Goal: Task Accomplishment & Management: Complete application form

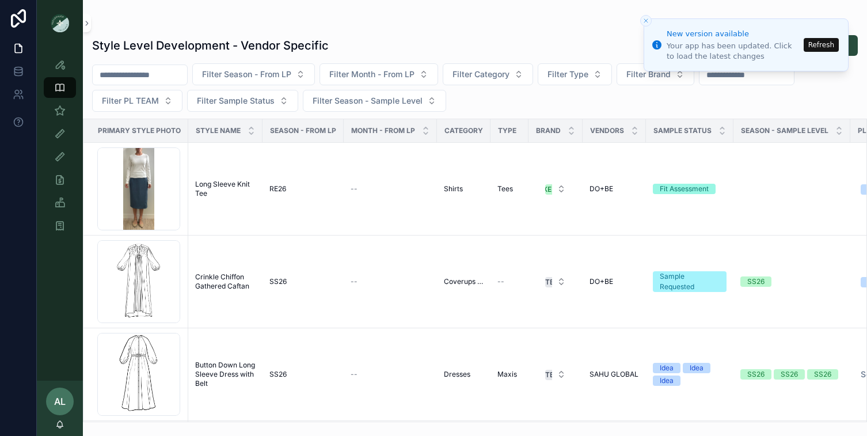
click at [833, 44] on button "Refresh" at bounding box center [821, 45] width 35 height 14
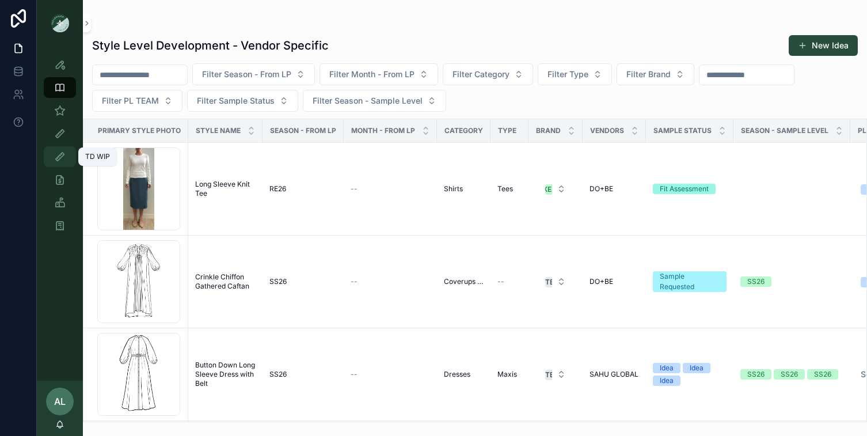
click at [60, 157] on icon "scrollable content" at bounding box center [60, 157] width 12 height 12
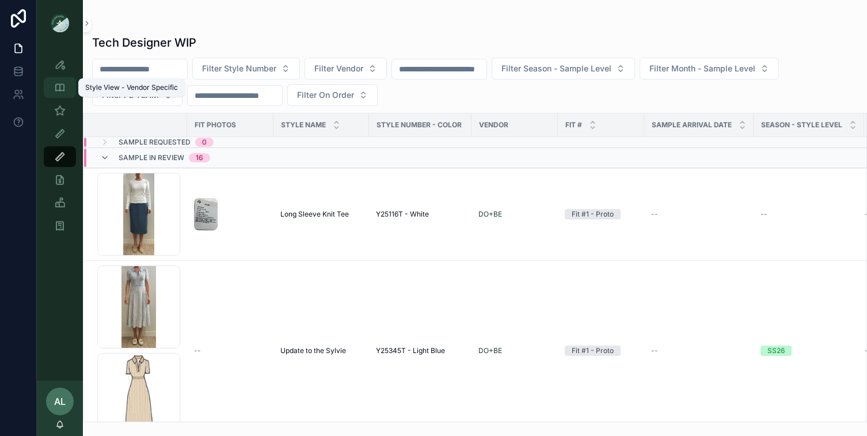
click at [62, 89] on icon "scrollable content" at bounding box center [60, 88] width 12 height 12
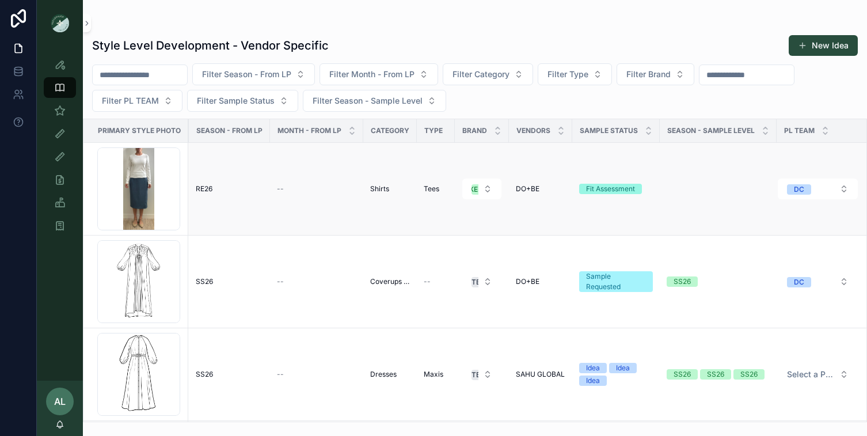
scroll to position [0, 77]
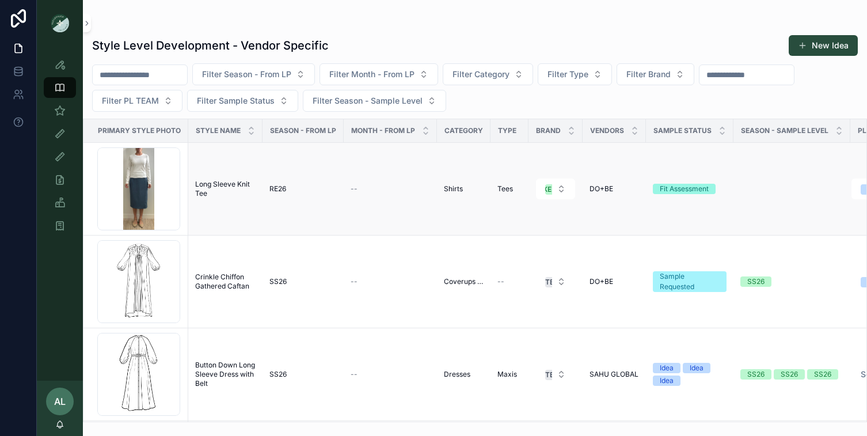
click at [235, 211] on td "Long Sleeve Knit Tee Long Sleeve Knit Tee" at bounding box center [225, 189] width 74 height 93
click at [189, 163] on td "Long Sleeve Knit Tee Long Sleeve Knit Tee" at bounding box center [225, 189] width 74 height 93
click at [195, 187] on span "Long Sleeve Knit Tee" at bounding box center [225, 189] width 60 height 18
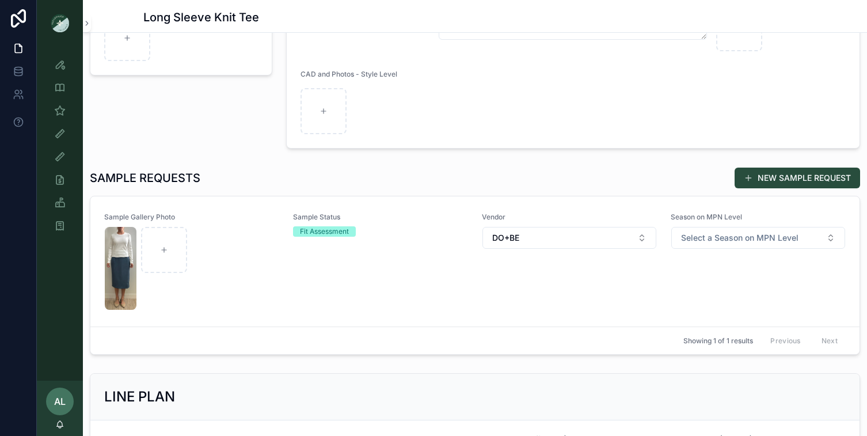
scroll to position [394, 0]
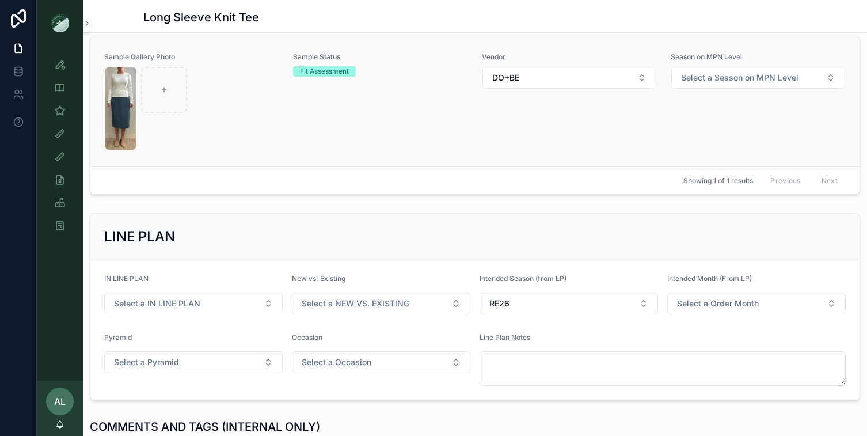
click at [206, 124] on div "scrollable content" at bounding box center [192, 108] width 174 height 83
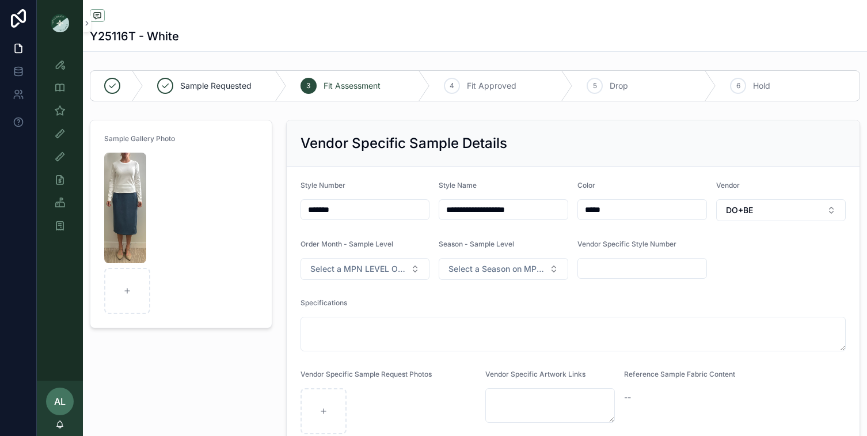
drag, startPoint x: 344, startPoint y: 213, endPoint x: 275, endPoint y: 213, distance: 68.5
click at [58, 85] on icon "scrollable content" at bounding box center [60, 88] width 12 height 12
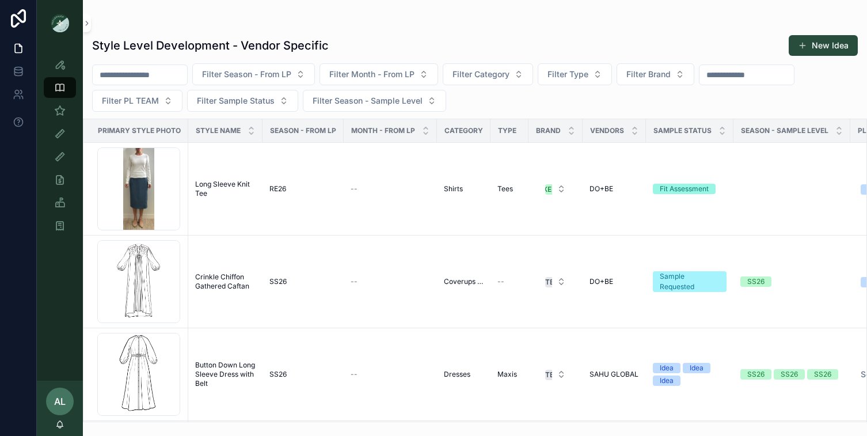
click at [162, 77] on input "scrollable content" at bounding box center [140, 75] width 94 height 16
paste input "*******"
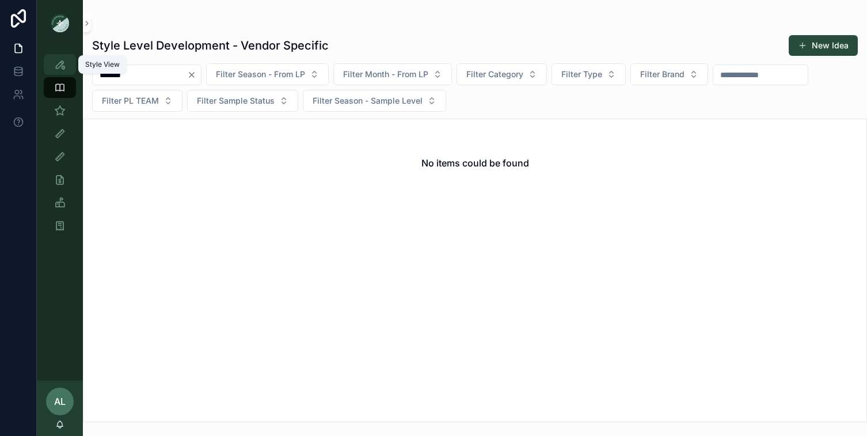
type input "*******"
click at [61, 66] on icon "scrollable content" at bounding box center [60, 65] width 12 height 12
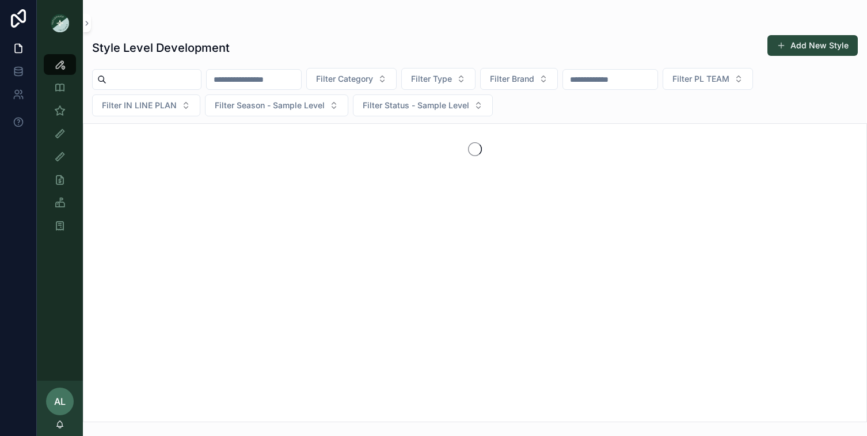
click at [158, 84] on input "scrollable content" at bounding box center [154, 79] width 94 height 16
paste input "*******"
type input "*******"
click at [165, 77] on input "*******" at bounding box center [154, 79] width 94 height 16
click at [210, 77] on icon "Clear" at bounding box center [205, 79] width 9 height 9
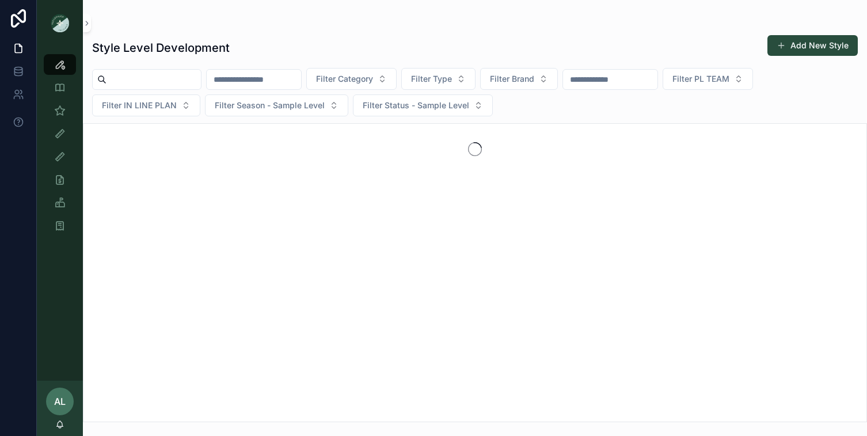
click at [130, 77] on input "scrollable content" at bounding box center [154, 79] width 94 height 16
click at [145, 192] on div "scrollable content" at bounding box center [475, 272] width 784 height 299
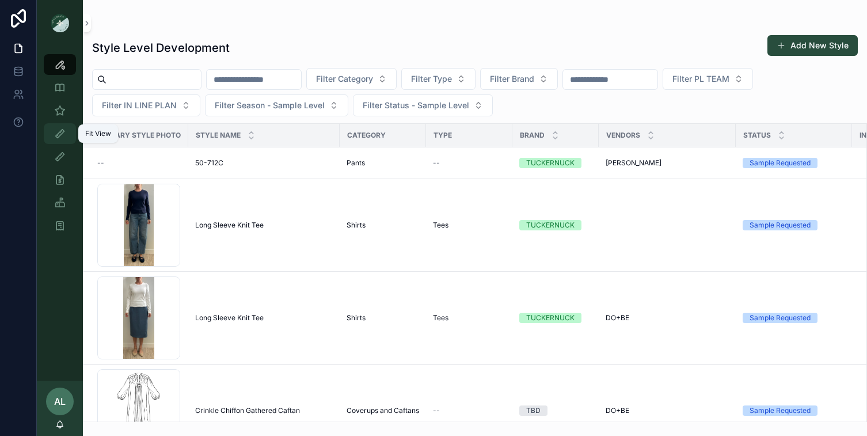
click at [58, 136] on icon "scrollable content" at bounding box center [60, 134] width 12 height 12
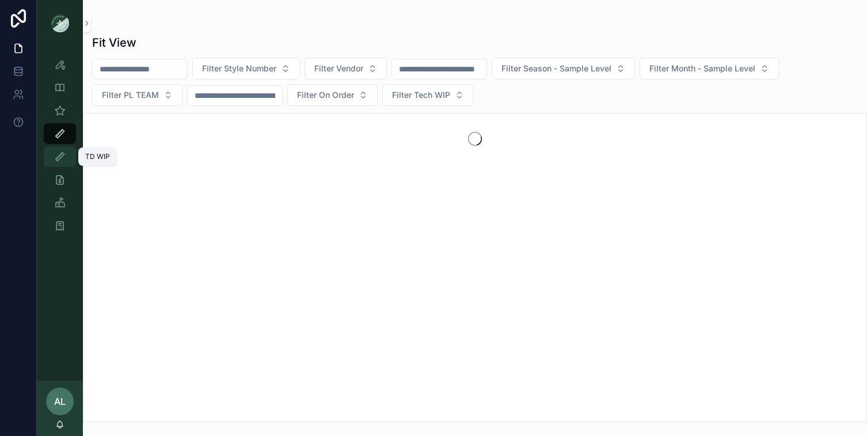
click at [58, 158] on icon "scrollable content" at bounding box center [60, 157] width 12 height 12
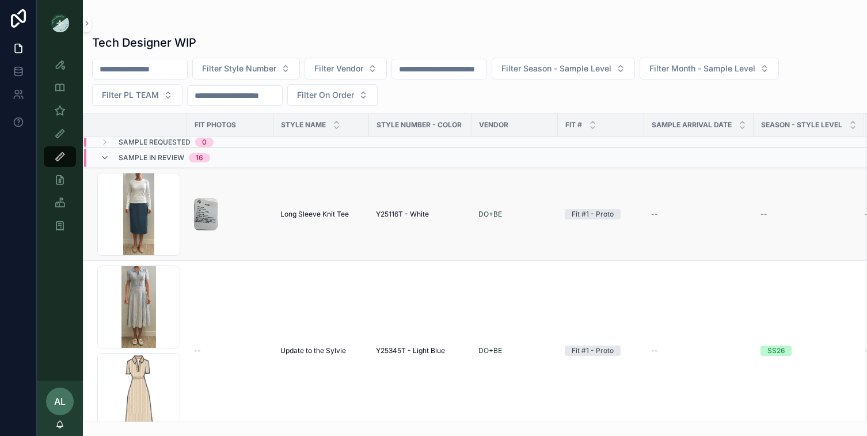
click at [230, 185] on td "scrollable content" at bounding box center [230, 214] width 86 height 93
click at [176, 222] on div "Screenshot-2025-08-11-at-11.29.29-AM .png" at bounding box center [138, 214] width 83 height 83
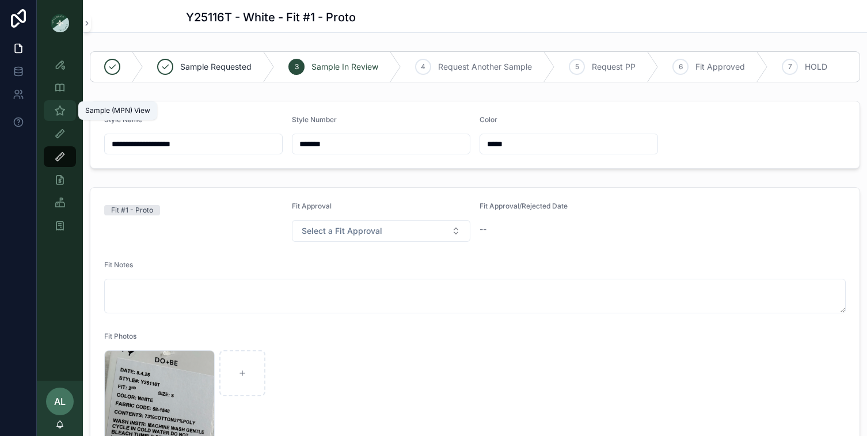
click at [60, 111] on icon "scrollable content" at bounding box center [60, 111] width 12 height 12
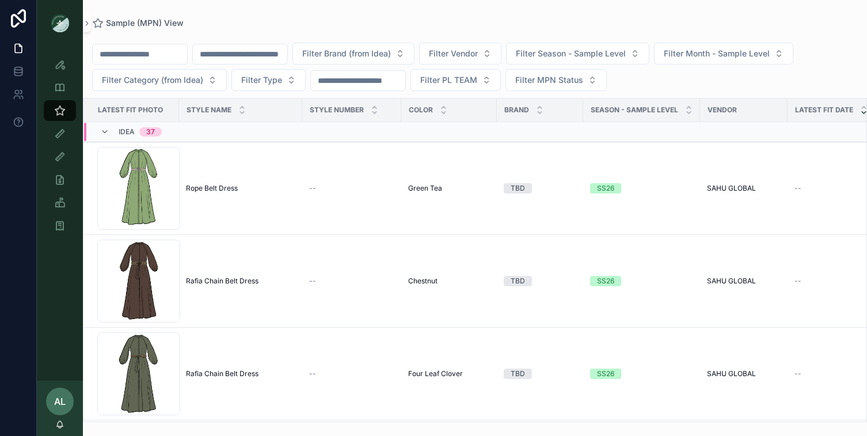
click at [168, 51] on input "scrollable content" at bounding box center [140, 54] width 94 height 16
paste input "*******"
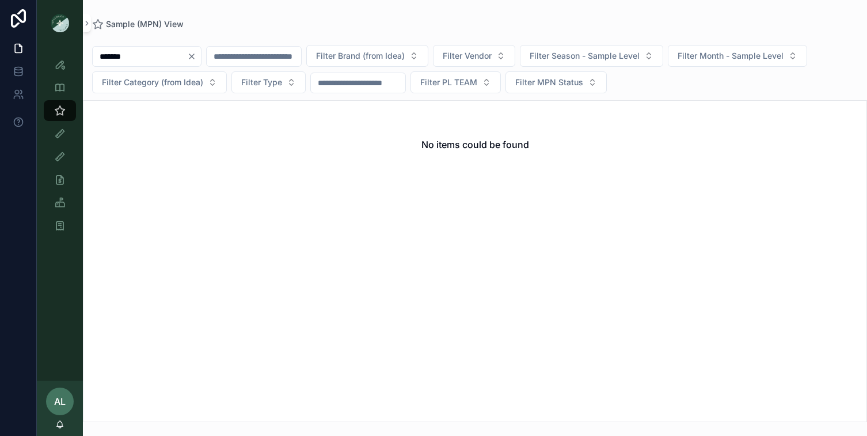
click at [115, 56] on input "*******" at bounding box center [140, 56] width 94 height 16
type input "****"
click at [62, 81] on div "Style View - Vendor Specific" at bounding box center [60, 87] width 18 height 18
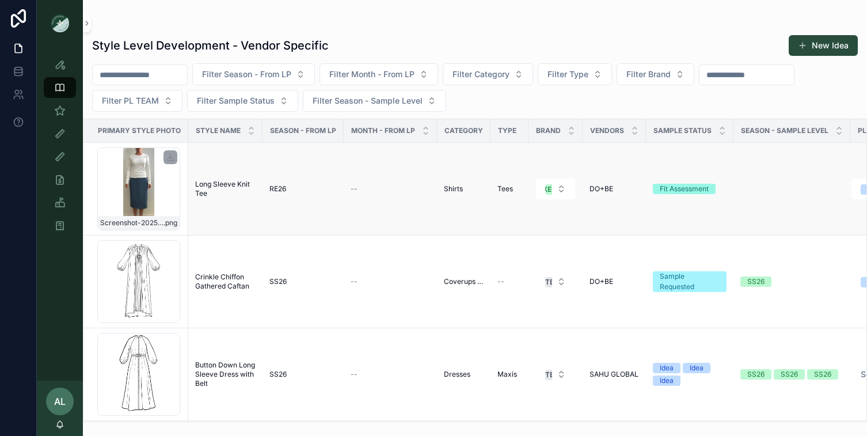
click at [177, 198] on div "Screenshot-2025-08-11-at-11.29.29-AM .png" at bounding box center [138, 188] width 83 height 83
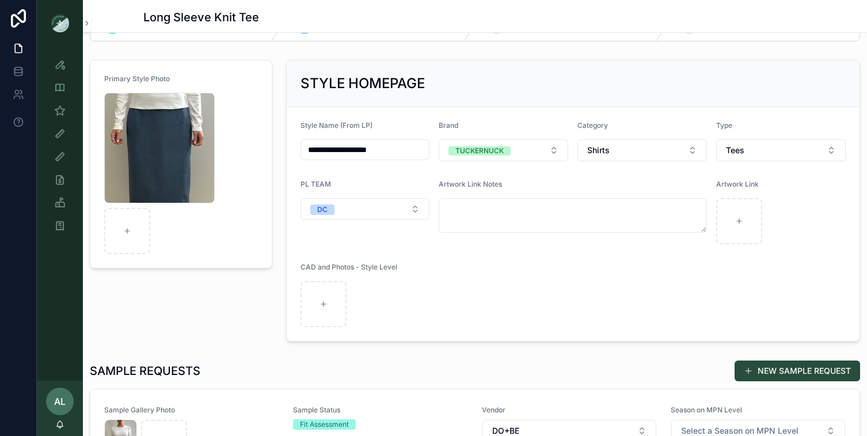
scroll to position [62, 0]
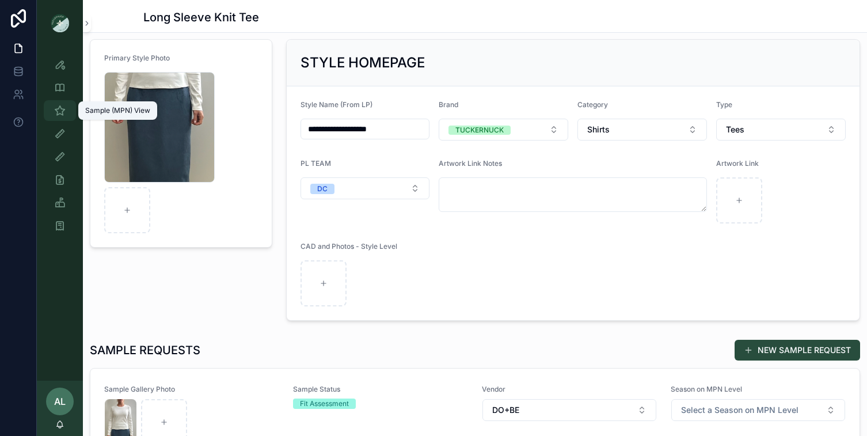
click at [60, 107] on icon "scrollable content" at bounding box center [60, 111] width 12 height 12
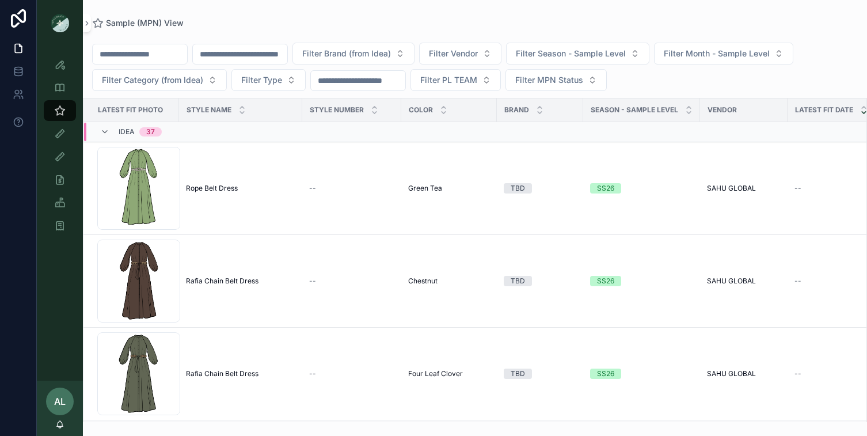
click at [218, 54] on input "scrollable content" at bounding box center [240, 54] width 94 height 16
paste input "*******"
type input "*******"
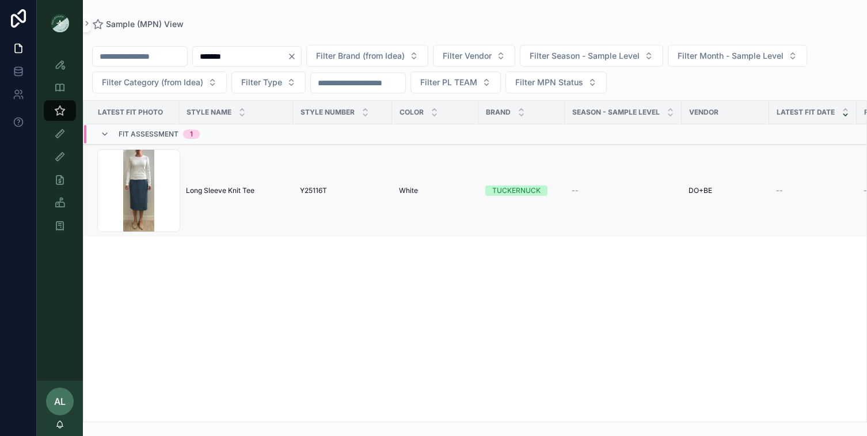
click at [205, 217] on td "Long Sleeve Knit Tee Long Sleeve Knit Tee" at bounding box center [236, 191] width 114 height 93
click at [162, 206] on div "Screenshot-2025-08-11-at-11.29.29-AM .png" at bounding box center [138, 190] width 83 height 83
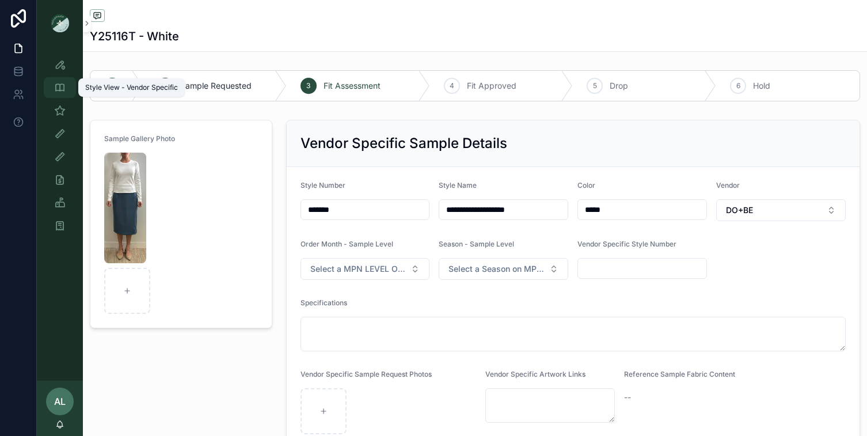
click at [65, 90] on icon "scrollable content" at bounding box center [60, 88] width 12 height 12
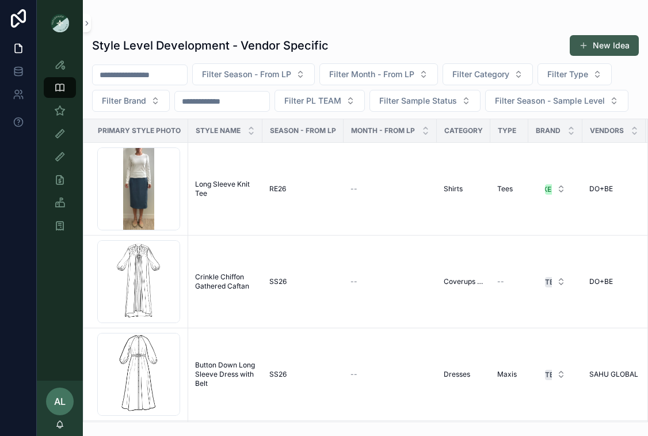
click at [612, 47] on button "New Idea" at bounding box center [604, 45] width 69 height 21
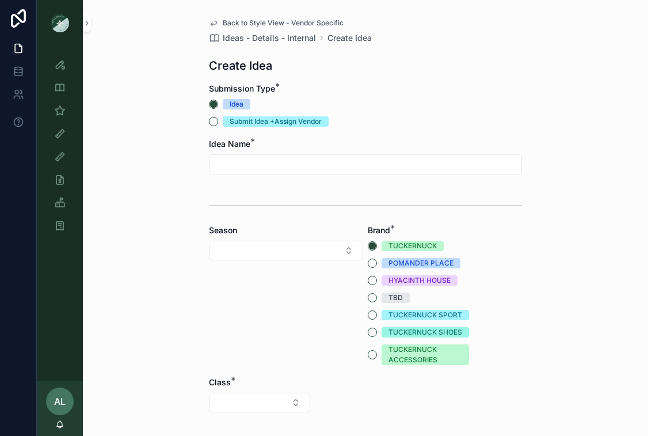
click at [206, 284] on div "Back to Style View - Vendor Specific Ideas - Details - Internal Create Idea Cre…" at bounding box center [366, 429] width 332 height 858
click at [227, 160] on input "scrollable content" at bounding box center [366, 165] width 312 height 16
type input "**********"
click at [226, 259] on button "Select Button" at bounding box center [286, 251] width 154 height 20
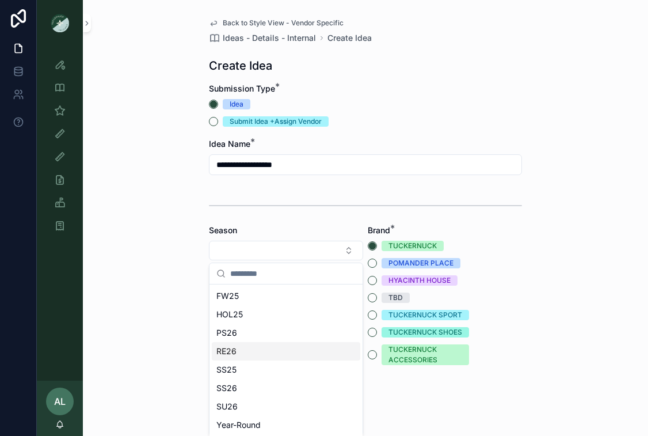
click at [229, 353] on span "RE26" at bounding box center [227, 352] width 20 height 12
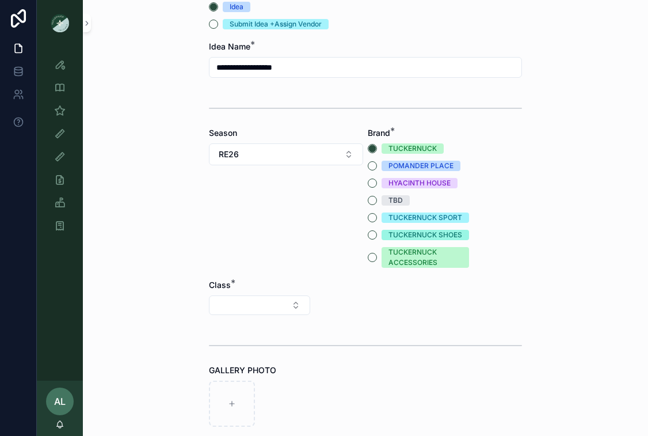
scroll to position [98, 0]
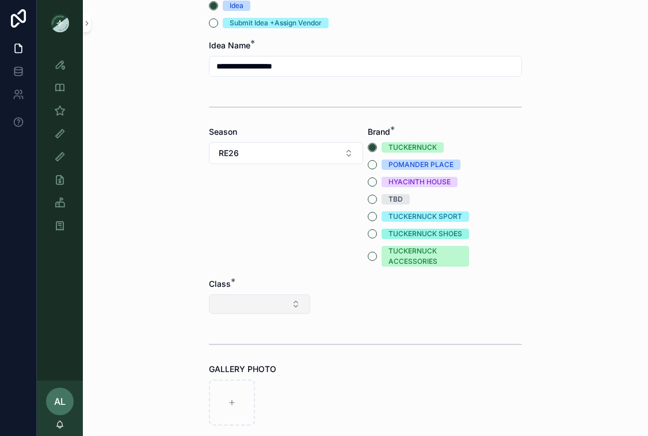
click at [261, 309] on button "Select Button" at bounding box center [259, 304] width 101 height 20
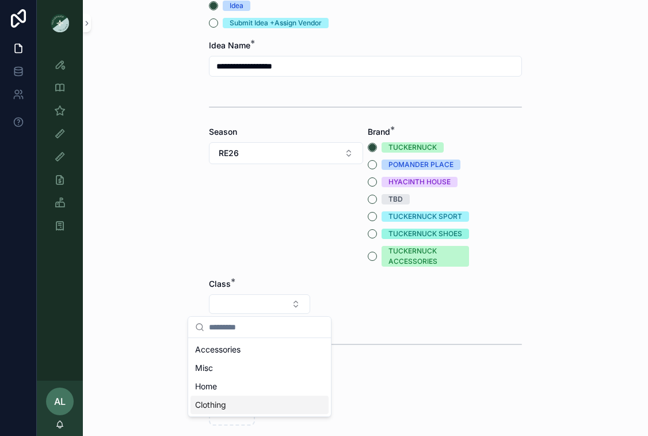
click at [231, 403] on div "Clothing" at bounding box center [260, 405] width 138 height 18
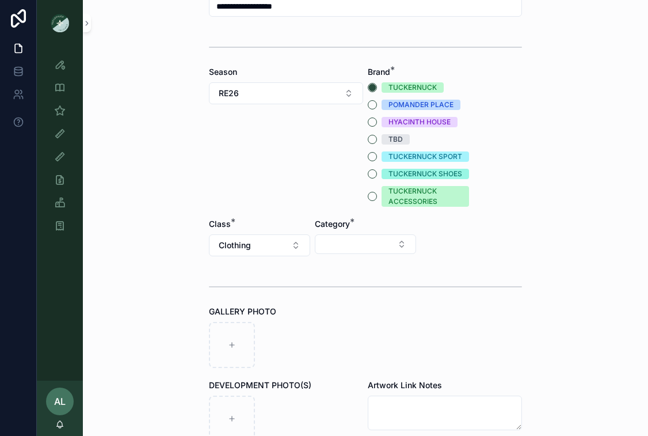
scroll to position [165, 0]
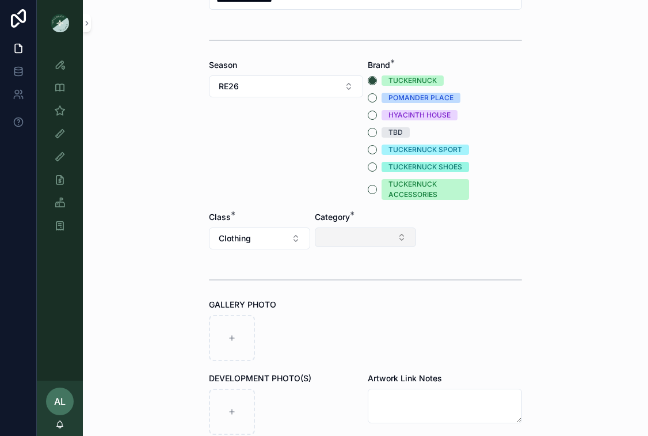
click at [363, 238] on button "Select Button" at bounding box center [365, 237] width 101 height 20
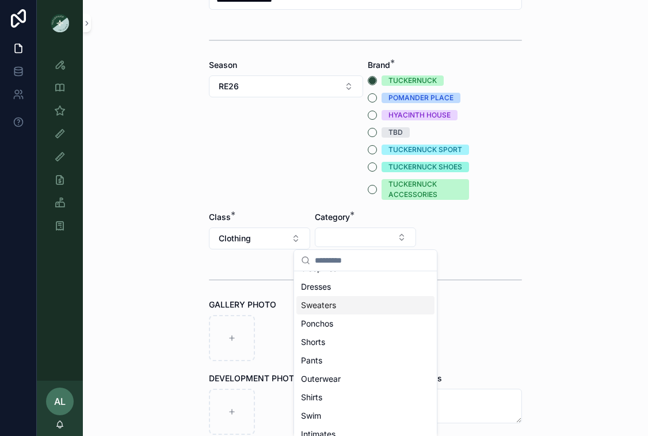
scroll to position [71, 0]
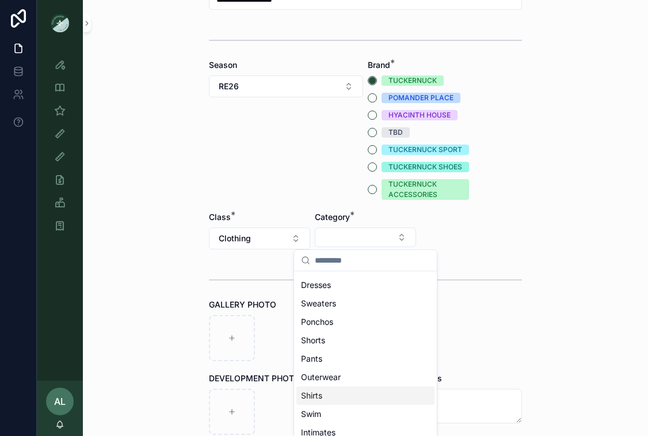
click at [324, 399] on div "Shirts" at bounding box center [366, 395] width 138 height 18
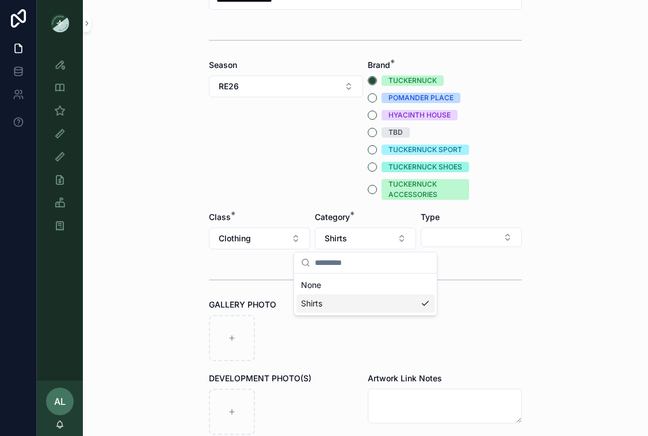
scroll to position [0, 0]
click at [450, 232] on button "Select Button" at bounding box center [471, 237] width 101 height 20
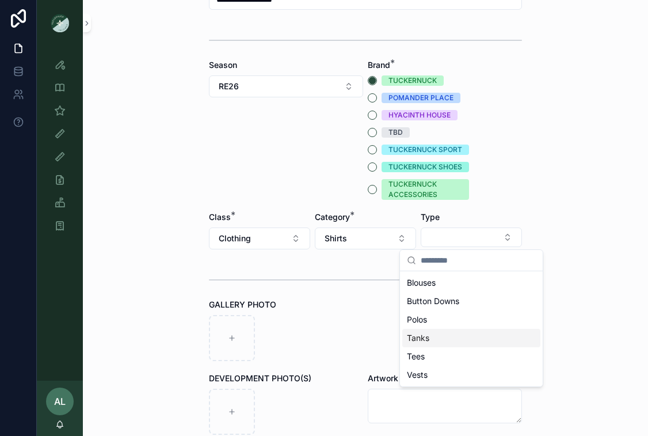
click at [418, 339] on span "Tanks" at bounding box center [418, 338] width 22 height 12
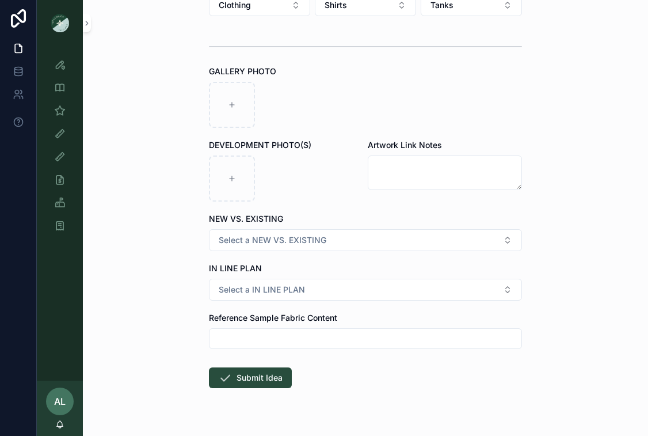
scroll to position [424, 0]
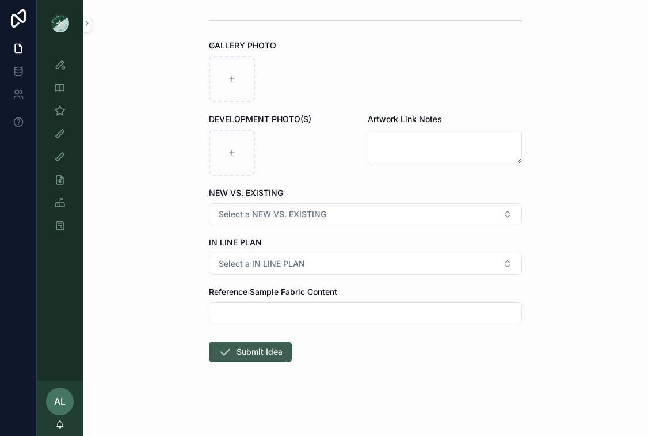
click at [261, 355] on button "Submit Idea" at bounding box center [250, 352] width 83 height 21
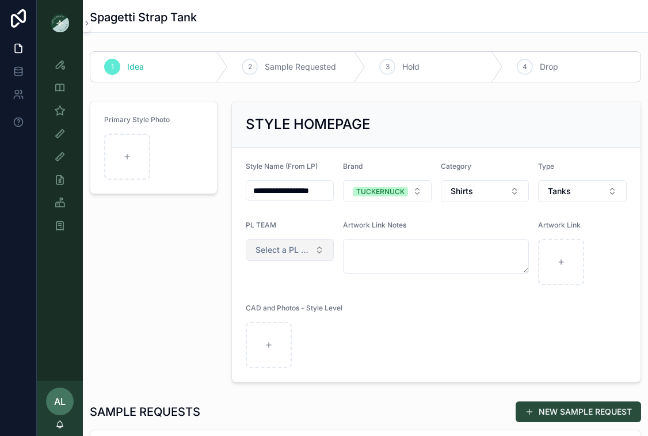
click at [296, 243] on button "Select a PL TEAM" at bounding box center [290, 250] width 89 height 22
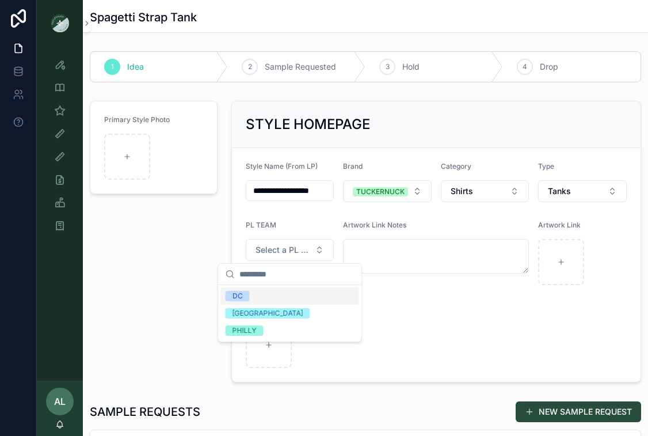
click at [237, 296] on div "DC" at bounding box center [238, 296] width 10 height 10
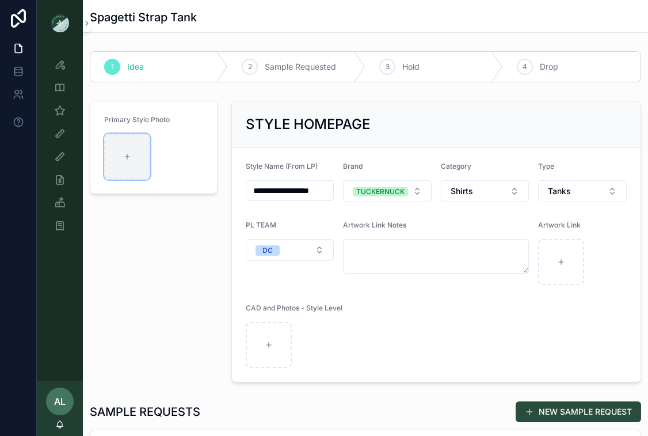
click at [128, 160] on icon "scrollable content" at bounding box center [127, 157] width 8 height 8
type input "**********"
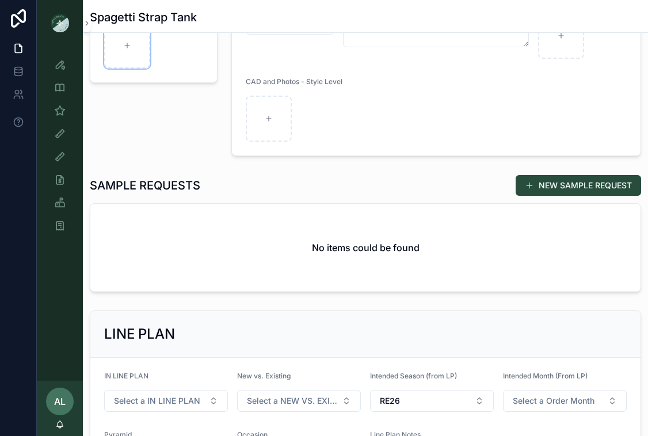
scroll to position [205, 0]
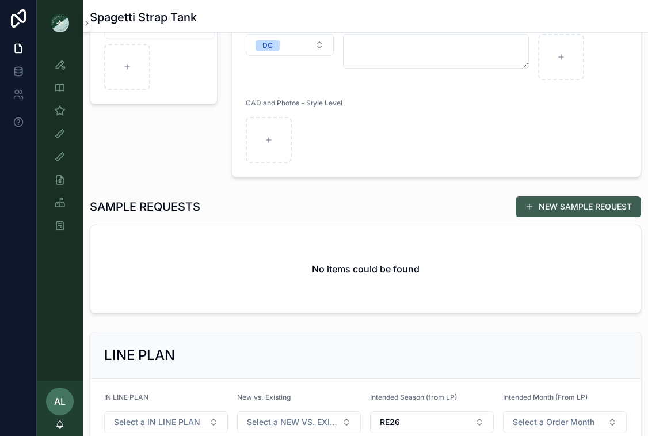
click at [549, 209] on button "NEW SAMPLE REQUEST" at bounding box center [579, 206] width 126 height 21
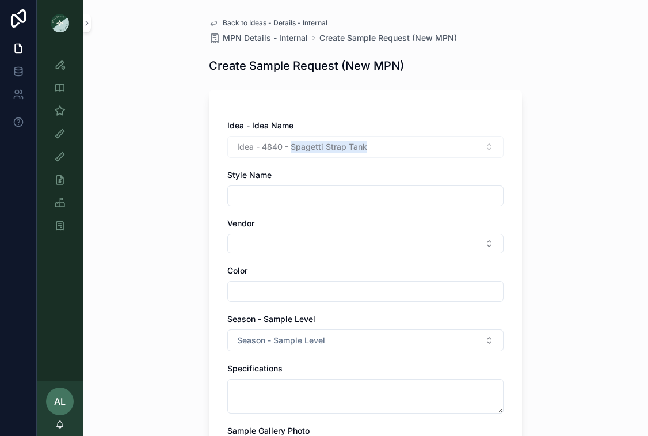
drag, startPoint x: 381, startPoint y: 146, endPoint x: 292, endPoint y: 147, distance: 89.3
click at [292, 147] on div "Idea - 4840 - Spagetti Strap Tank" at bounding box center [365, 147] width 276 height 22
copy span "Spagetti Strap Tank"
click at [278, 190] on input "scrollable content" at bounding box center [365, 196] width 275 height 16
paste input "**********"
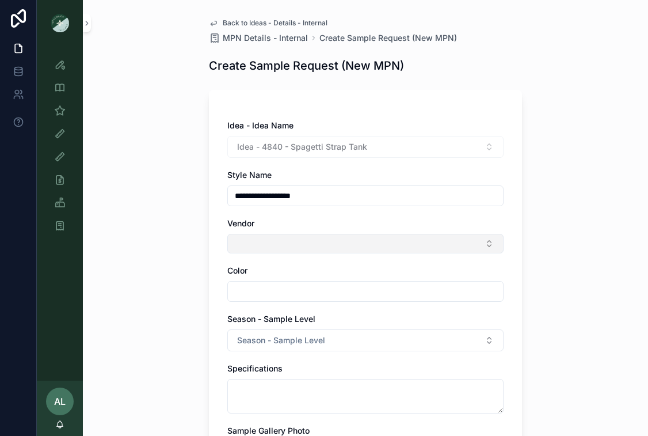
type input "**********"
click at [263, 246] on button "Select Button" at bounding box center [365, 244] width 276 height 20
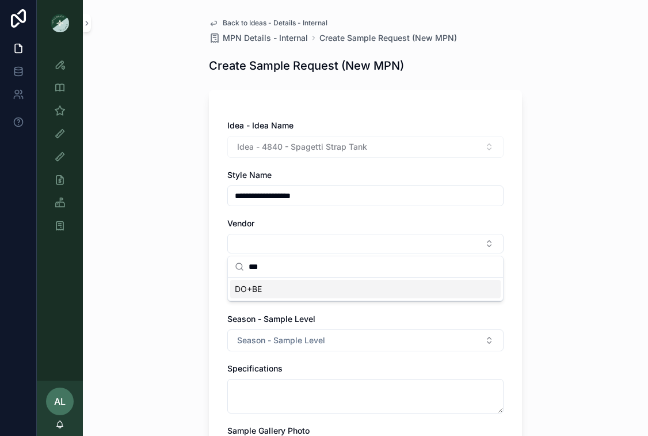
type input "***"
click at [243, 287] on span "DO+BE" at bounding box center [248, 289] width 27 height 12
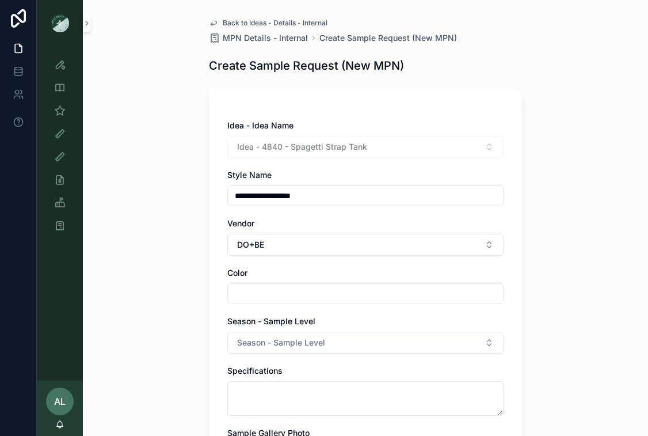
click at [256, 291] on input "scrollable content" at bounding box center [365, 294] width 275 height 16
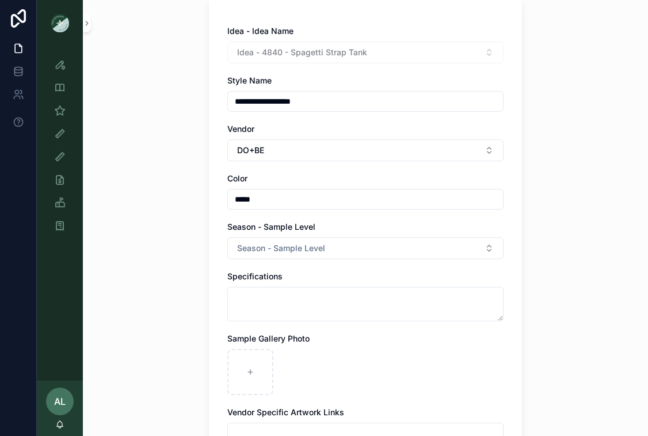
scroll to position [115, 0]
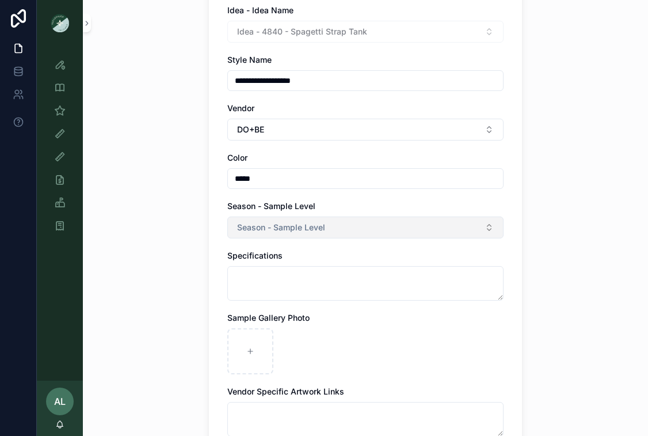
type input "*****"
click at [265, 228] on span "Season - Sample Level" at bounding box center [281, 228] width 88 height 12
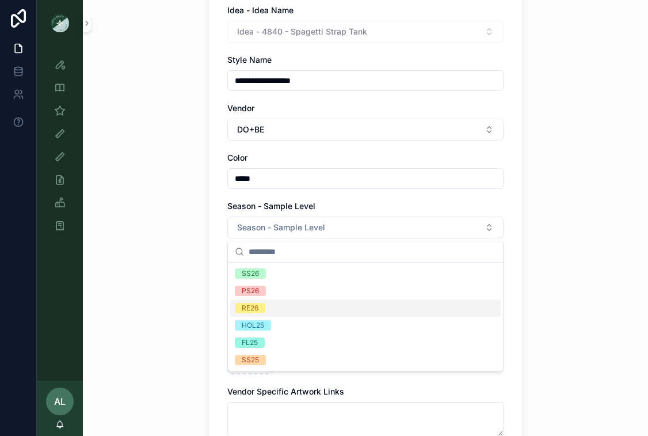
click at [248, 311] on div "RE26" at bounding box center [250, 308] width 17 height 10
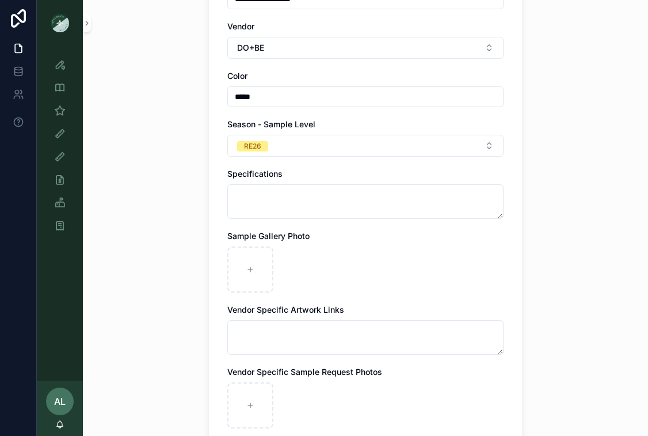
scroll to position [332, 0]
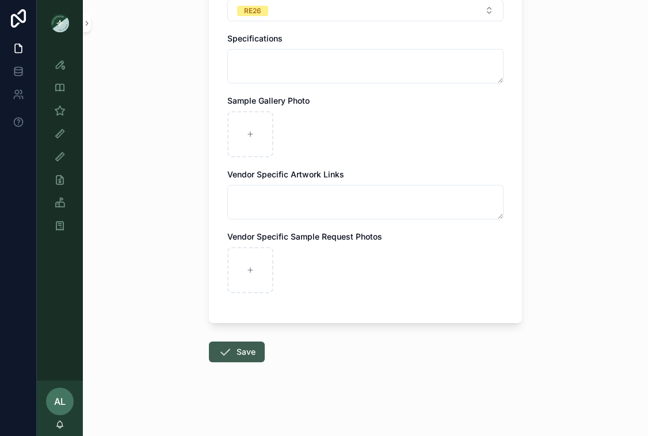
click at [237, 357] on button "Save" at bounding box center [237, 352] width 56 height 21
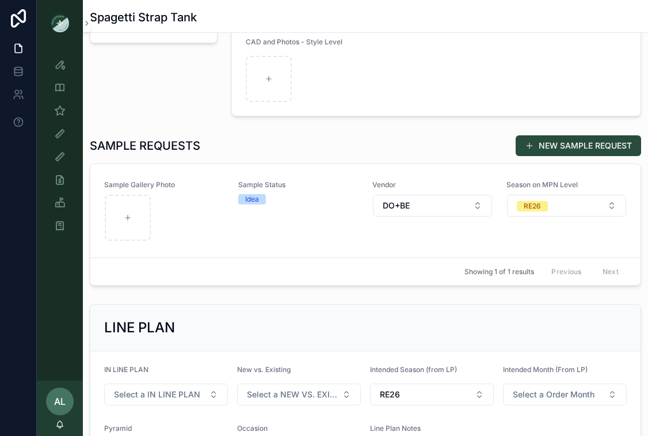
scroll to position [342, 0]
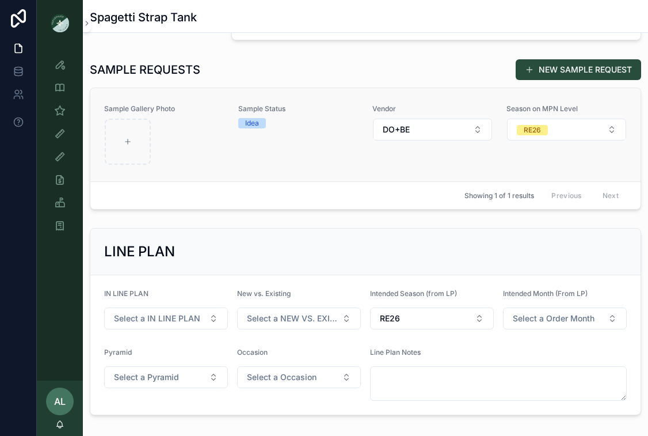
click at [174, 133] on div "scrollable content" at bounding box center [164, 142] width 119 height 46
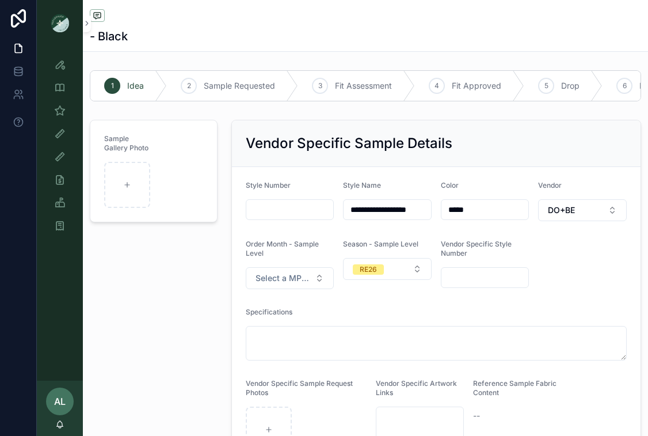
scroll to position [13, 0]
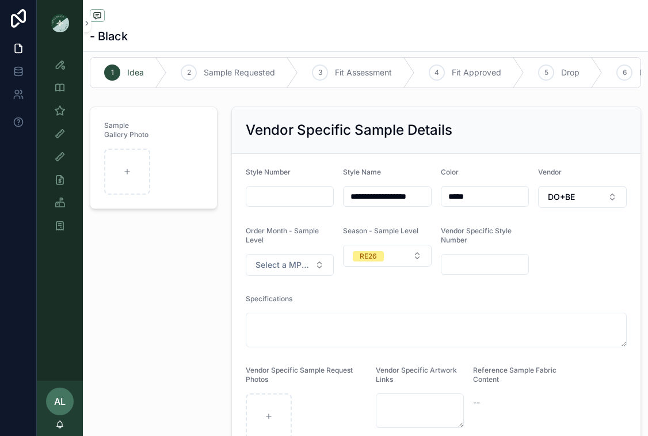
click at [280, 196] on input "scrollable content" at bounding box center [290, 196] width 88 height 16
type input "*******"
click at [207, 324] on div "Sample Gallery Photo" at bounding box center [154, 280] width 142 height 356
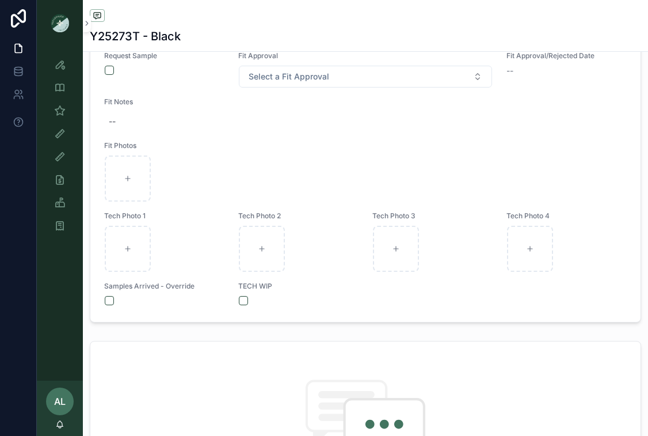
scroll to position [518, 0]
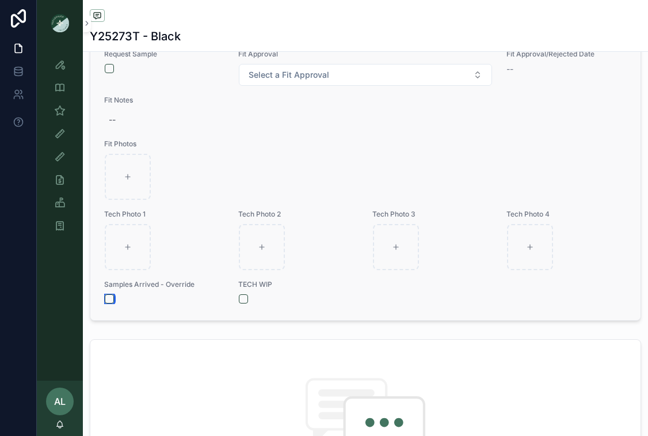
click at [109, 299] on button "scrollable content" at bounding box center [109, 298] width 9 height 9
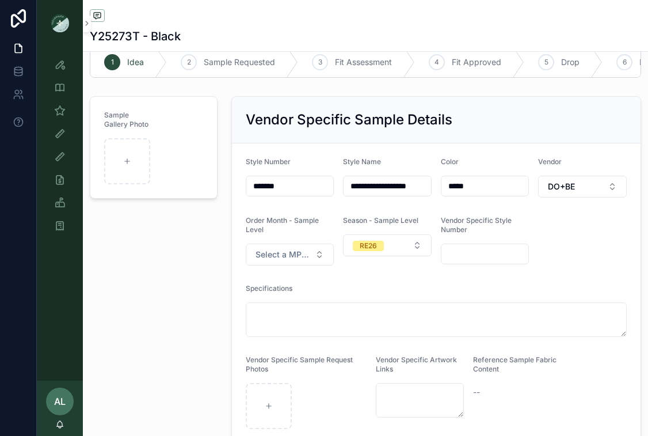
scroll to position [0, 0]
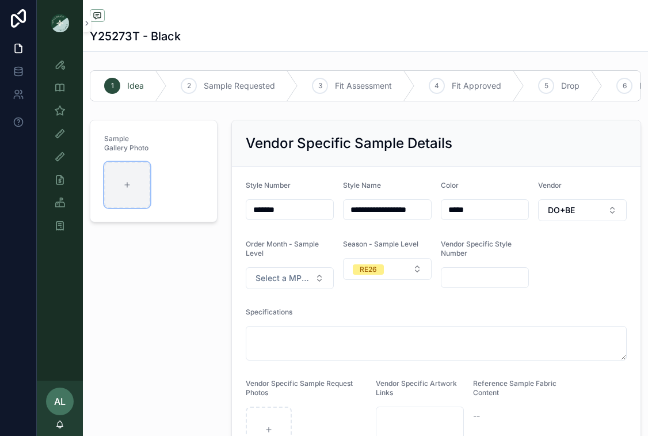
click at [138, 181] on div "scrollable content" at bounding box center [127, 185] width 46 height 46
type input "**********"
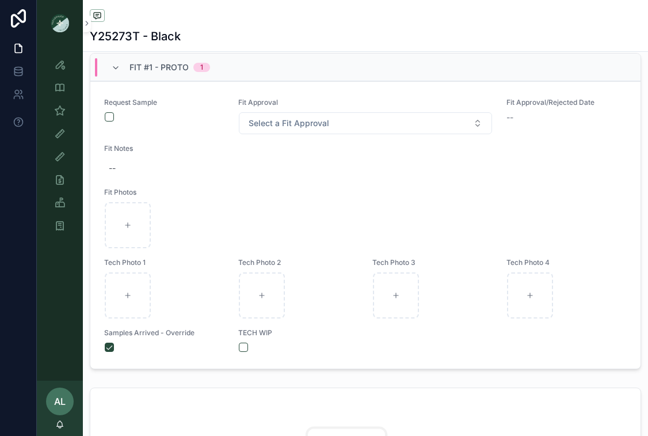
scroll to position [474, 0]
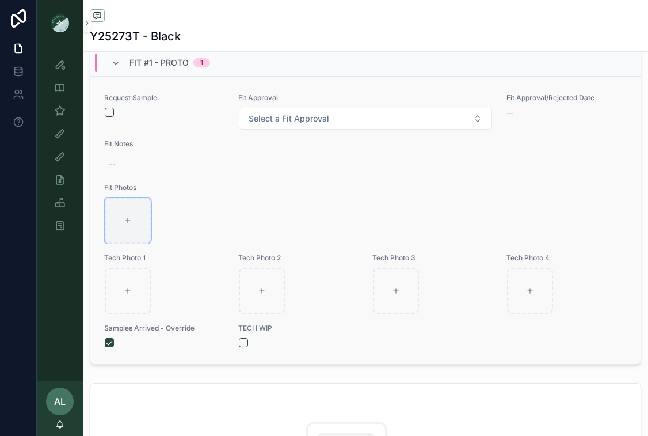
click at [130, 220] on icon "scrollable content" at bounding box center [128, 221] width 8 height 8
type input "**********"
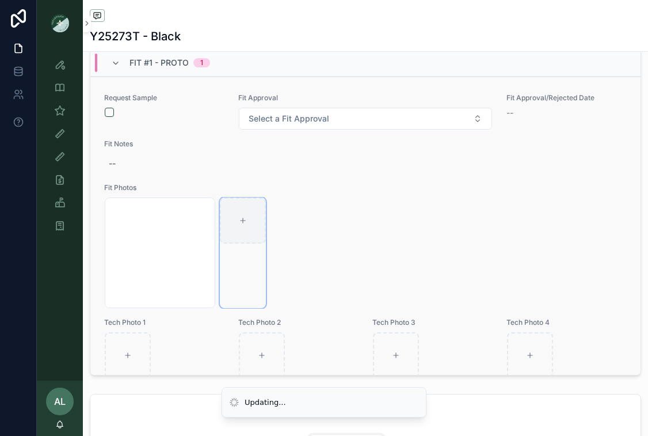
click at [246, 218] on icon "scrollable content" at bounding box center [243, 221] width 8 height 8
click at [256, 225] on div "scrollable content" at bounding box center [243, 221] width 46 height 46
type input "**********"
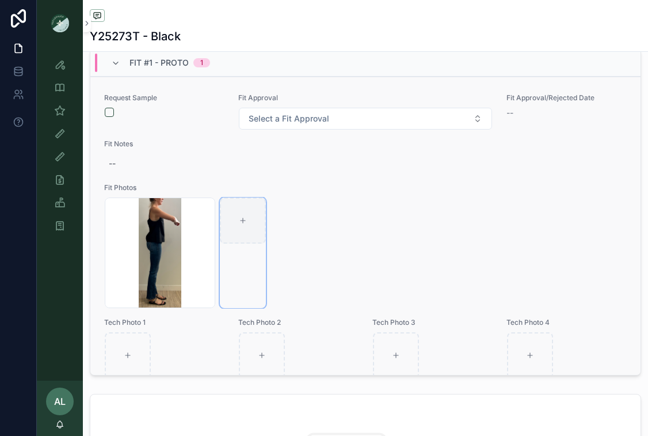
click at [247, 221] on div "scrollable content" at bounding box center [243, 221] width 46 height 46
type input "**********"
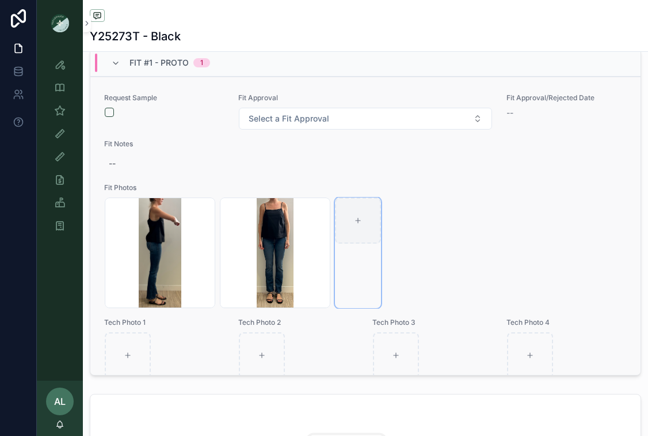
click at [359, 229] on div "scrollable content" at bounding box center [358, 221] width 46 height 46
type input "**********"
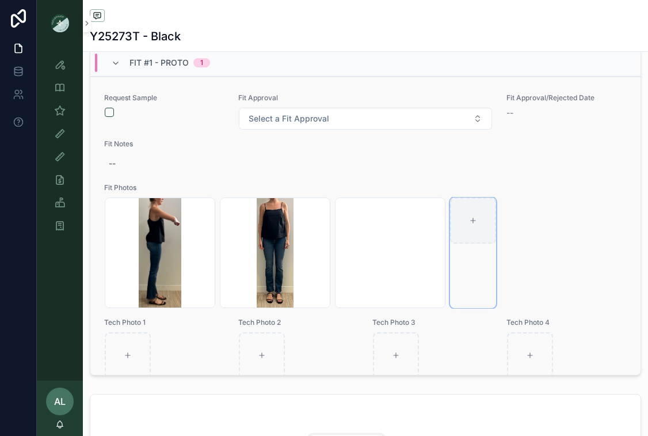
click at [476, 226] on div "scrollable content" at bounding box center [473, 221] width 46 height 46
type input "**********"
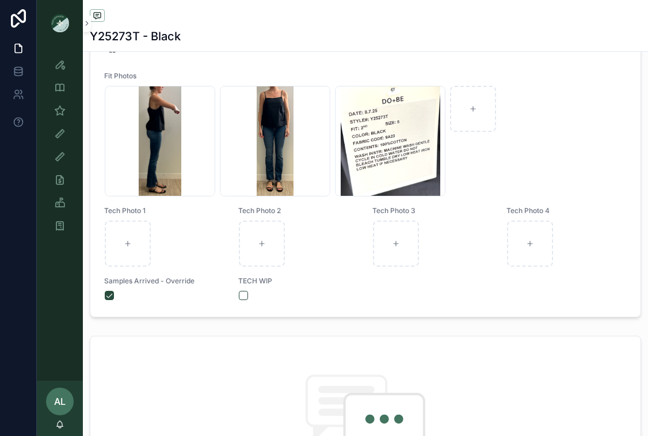
scroll to position [431, 0]
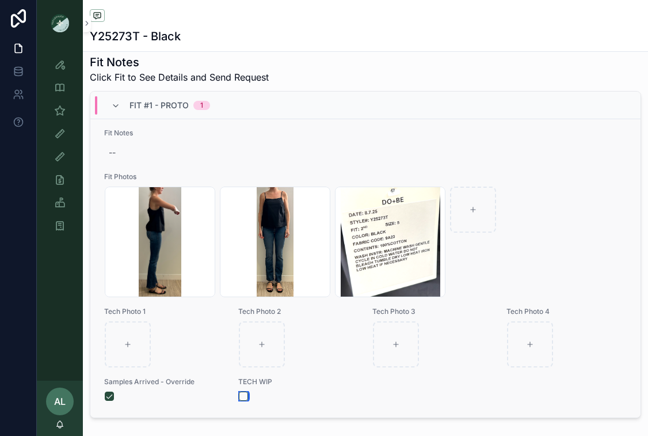
click at [247, 396] on button "scrollable content" at bounding box center [243, 396] width 9 height 9
click at [66, 295] on div "Style View Style View - Vendor Specific Sample (MPN) View Fit View TD WIP On Or…" at bounding box center [60, 213] width 46 height 335
click at [62, 162] on div "TD WIP" at bounding box center [60, 156] width 18 height 18
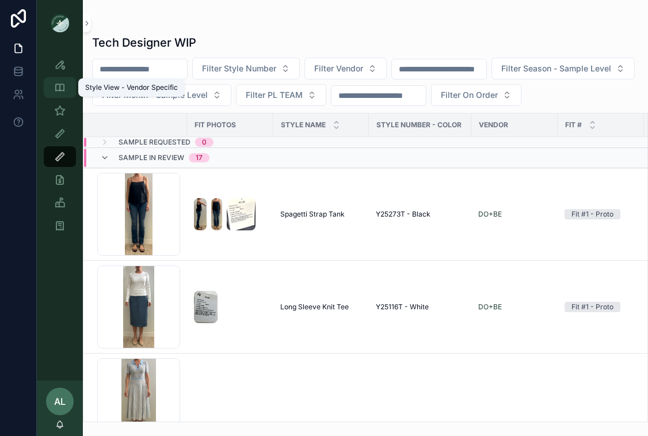
click at [62, 90] on icon "scrollable content" at bounding box center [60, 88] width 12 height 12
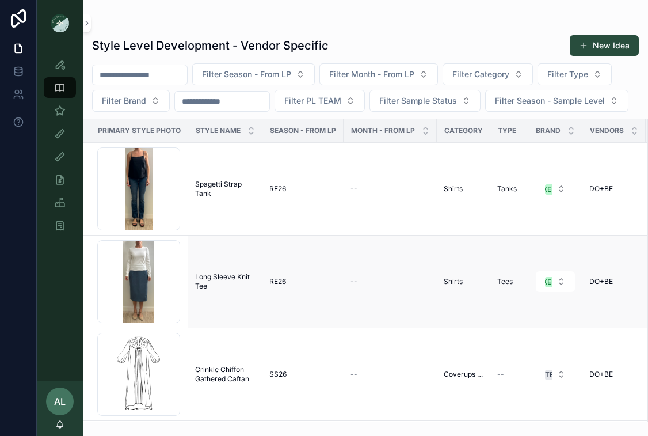
click at [184, 294] on td "Screenshot-2025-08-11-at-11.29.29-AM .png" at bounding box center [136, 282] width 105 height 93
click at [173, 283] on div "Screenshot-2025-08-11-at-11.29.29-AM .png" at bounding box center [138, 281] width 83 height 83
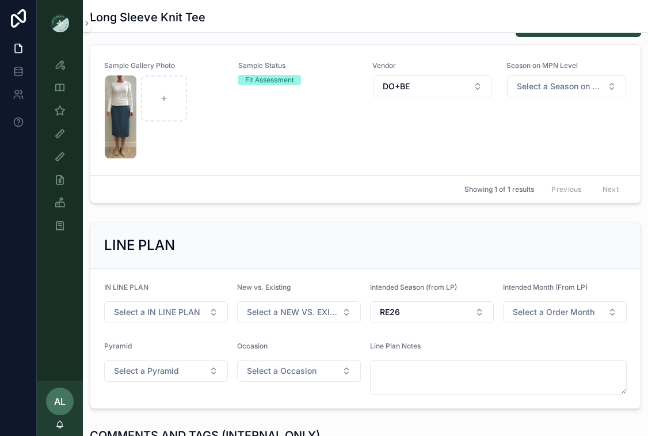
scroll to position [298, 0]
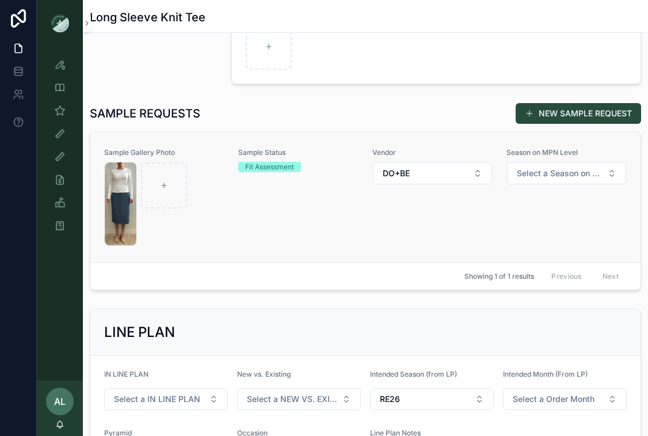
click at [197, 225] on div "scrollable content" at bounding box center [164, 203] width 119 height 83
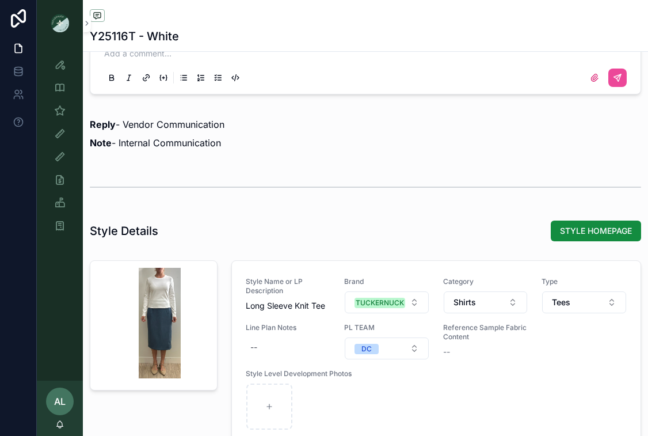
scroll to position [1060, 0]
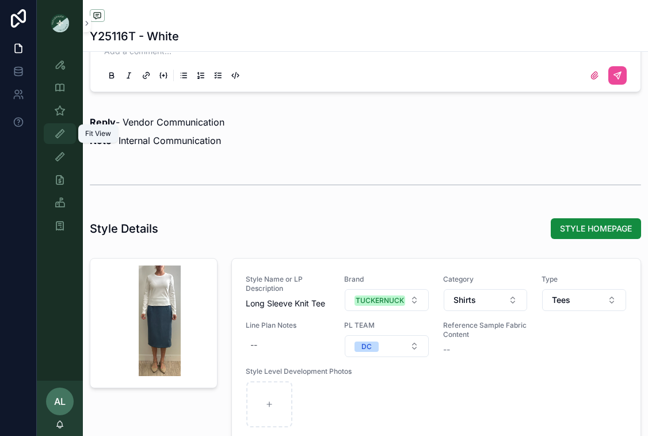
click at [63, 134] on icon "scrollable content" at bounding box center [60, 134] width 12 height 12
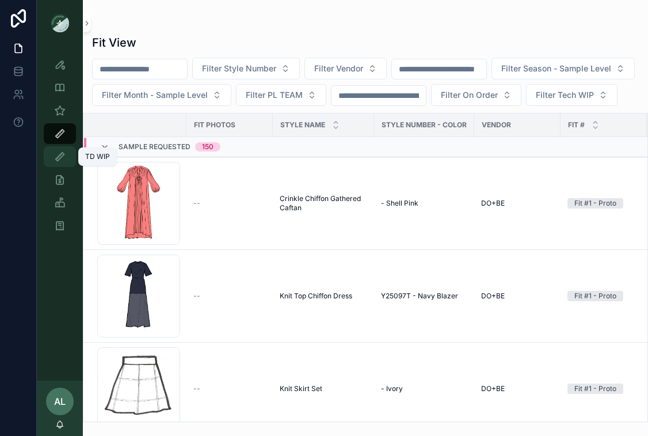
click at [60, 164] on div "TD WIP" at bounding box center [60, 156] width 18 height 18
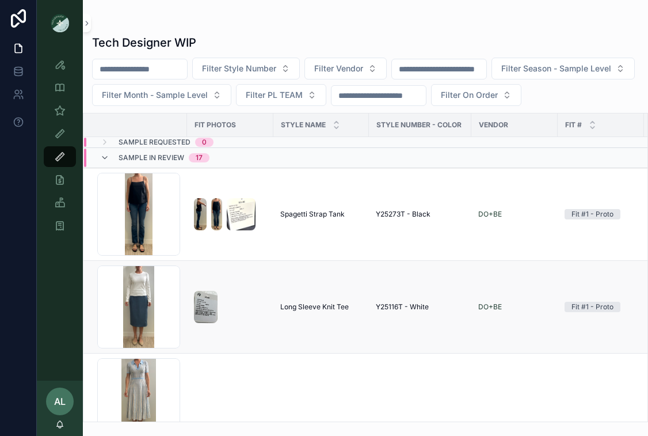
click at [190, 354] on td "scrollable content" at bounding box center [230, 307] width 86 height 93
click at [189, 315] on td "scrollable content" at bounding box center [230, 307] width 86 height 93
click at [174, 325] on div "Screenshot-2025-08-11-at-11.29.29-AM .png" at bounding box center [138, 306] width 83 height 83
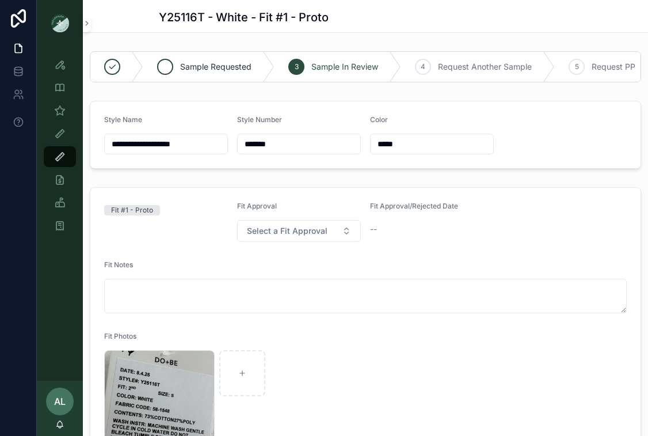
click at [205, 67] on span "Sample Requested" at bounding box center [215, 67] width 71 height 12
click at [172, 70] on div "scrollable content" at bounding box center [165, 67] width 16 height 16
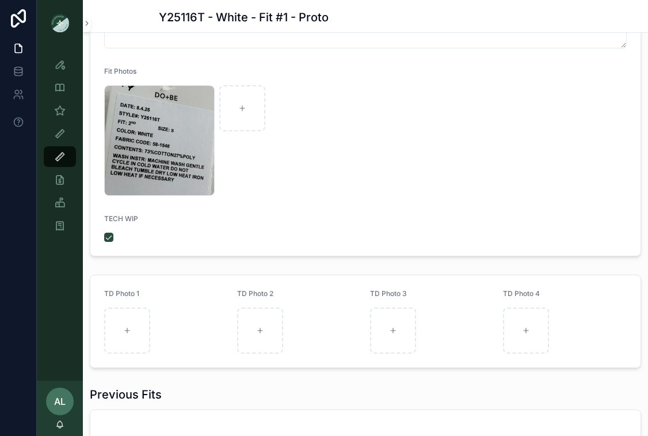
scroll to position [284, 0]
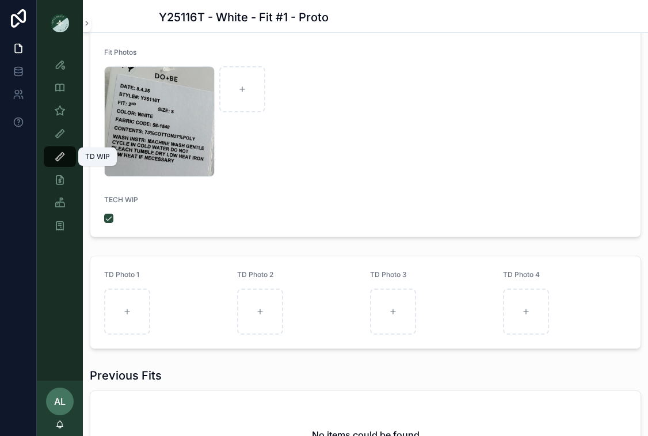
click at [60, 162] on div "TD WIP" at bounding box center [60, 156] width 18 height 18
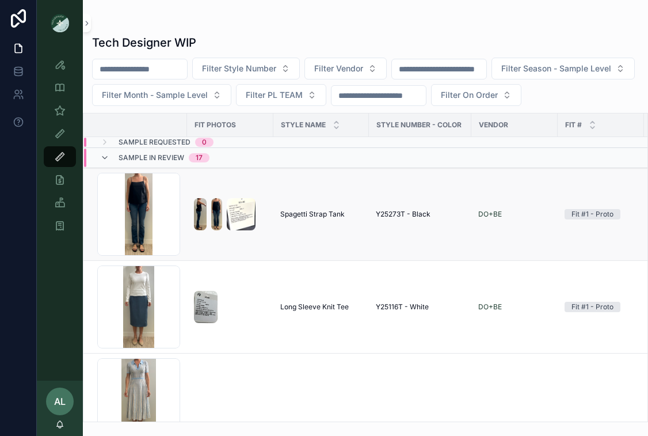
click at [182, 238] on td "Screenshot-2025-08-12-at-10.01.05-AM .png" at bounding box center [136, 214] width 104 height 93
click at [164, 238] on div "Screenshot-2025-08-12-at-10.01.05-AM .png" at bounding box center [138, 214] width 83 height 83
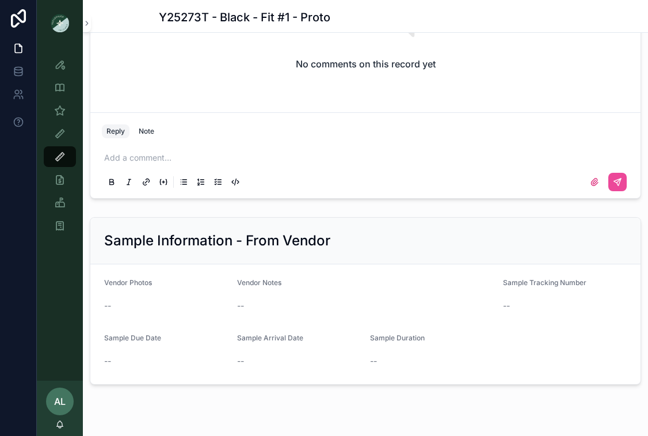
scroll to position [894, 0]
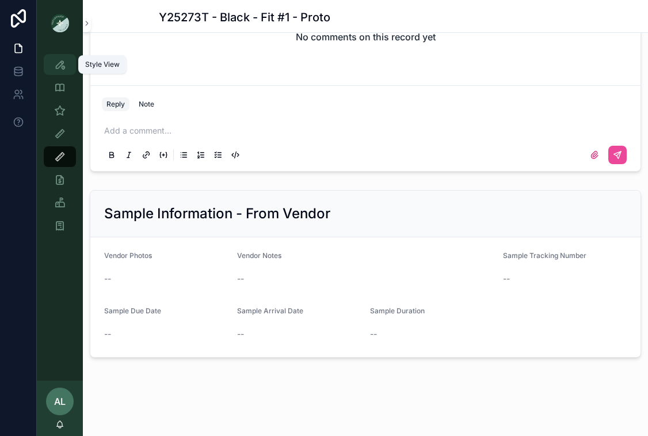
click at [63, 71] on div "Style View" at bounding box center [60, 64] width 18 height 18
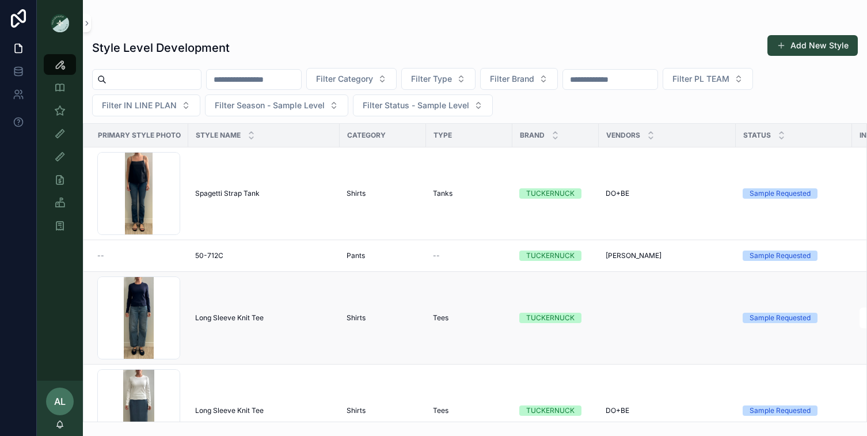
click at [216, 335] on td "Long Sleeve Knit Tee Long Sleeve Knit Tee" at bounding box center [263, 318] width 151 height 93
click at [172, 335] on div "Screenshot-2025-08-11-at-11.34.46-AM .png" at bounding box center [138, 317] width 83 height 83
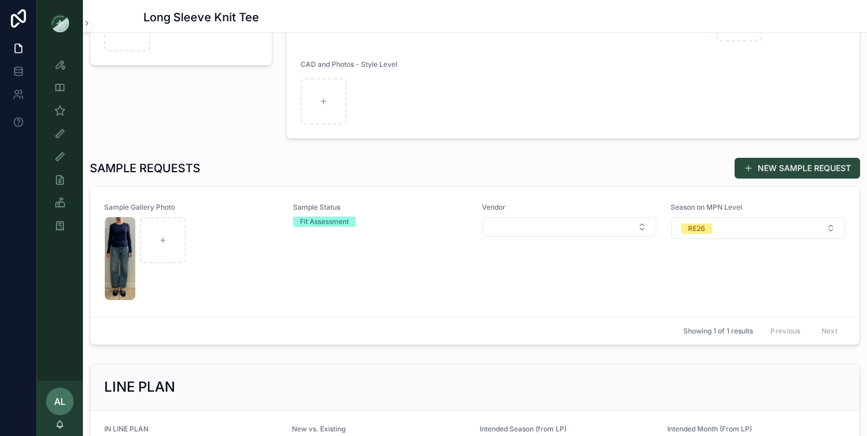
scroll to position [245, 0]
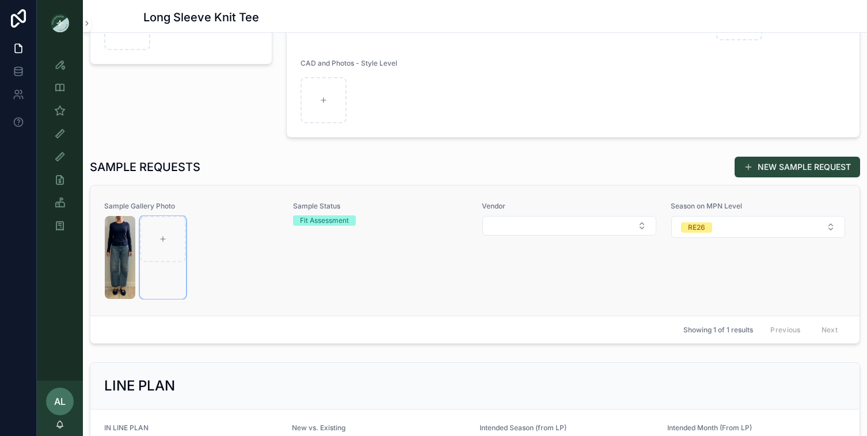
click at [158, 275] on div "scrollable content" at bounding box center [163, 257] width 46 height 83
click at [306, 282] on div "Sample Status Fit Assessment" at bounding box center [380, 251] width 175 height 98
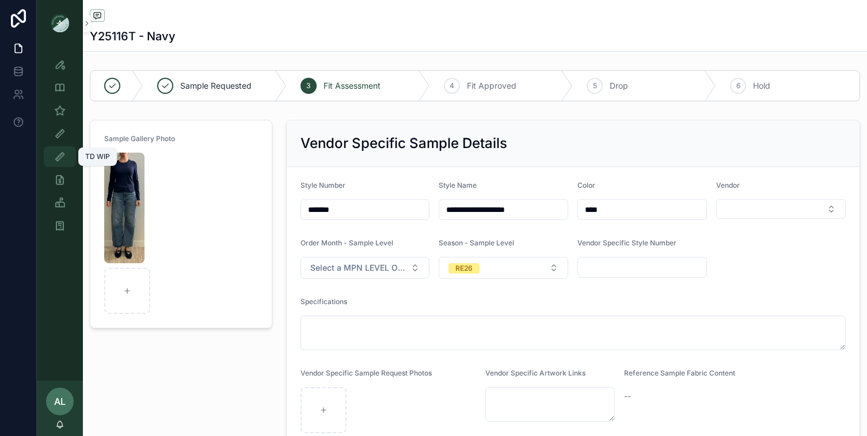
click at [59, 154] on icon "scrollable content" at bounding box center [60, 157] width 12 height 12
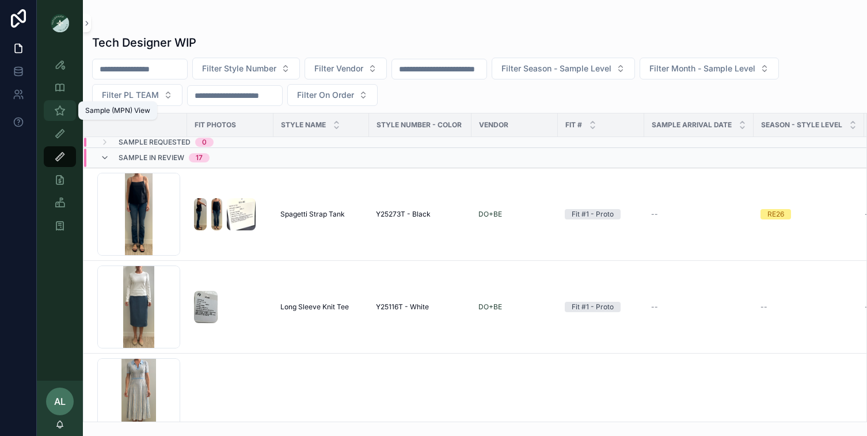
click at [60, 109] on icon "scrollable content" at bounding box center [60, 111] width 12 height 12
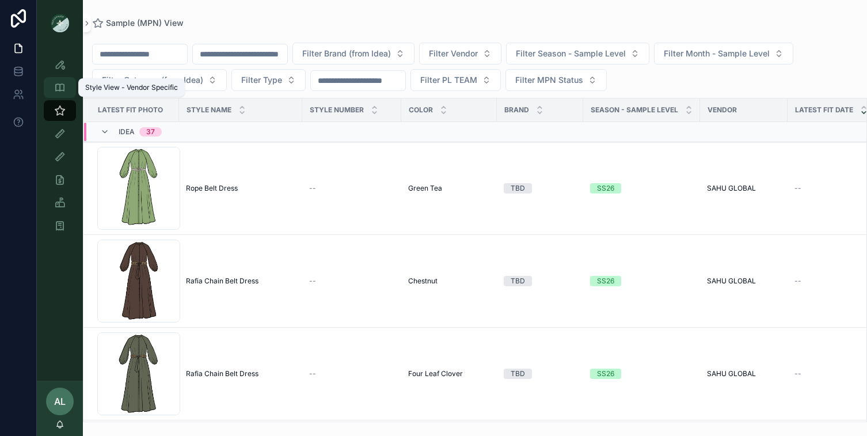
click at [63, 89] on icon "scrollable content" at bounding box center [60, 88] width 12 height 12
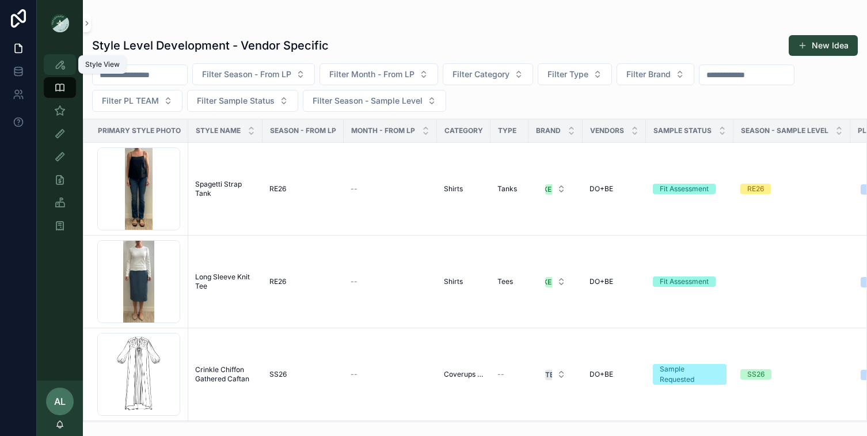
click at [60, 65] on icon "scrollable content" at bounding box center [60, 65] width 12 height 12
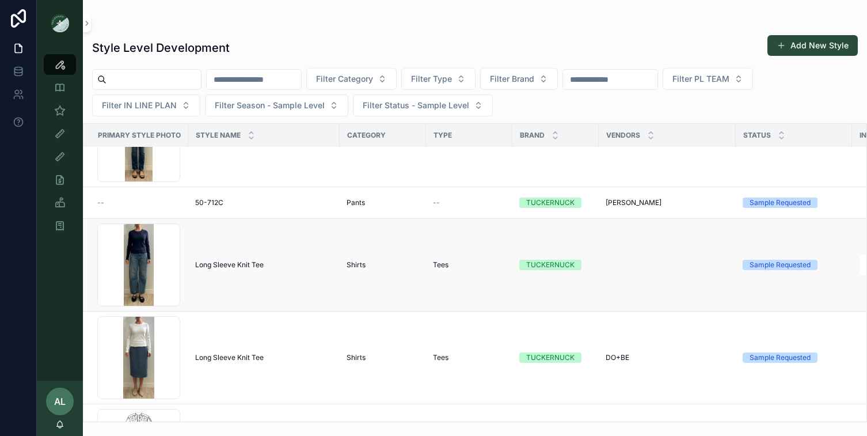
scroll to position [58, 0]
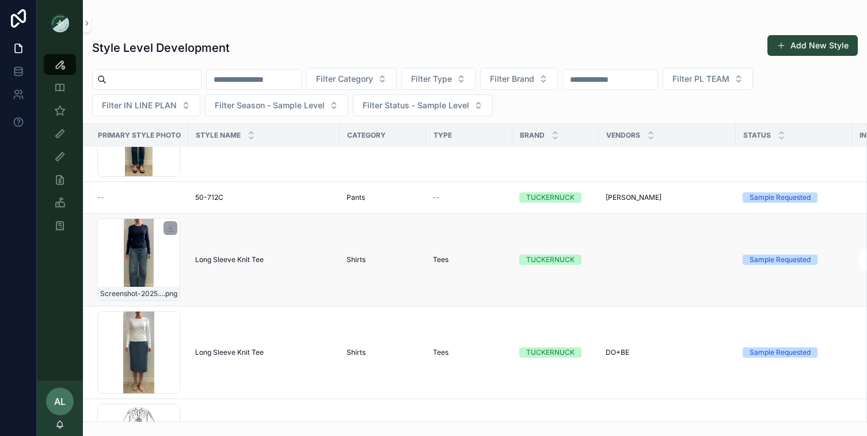
click at [172, 274] on div "Screenshot-2025-08-11-at-11.34.46-AM .png" at bounding box center [138, 259] width 83 height 83
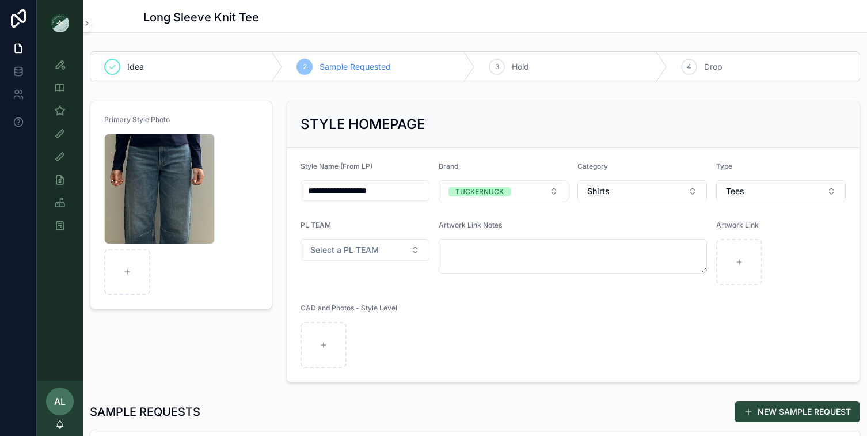
scroll to position [33, 0]
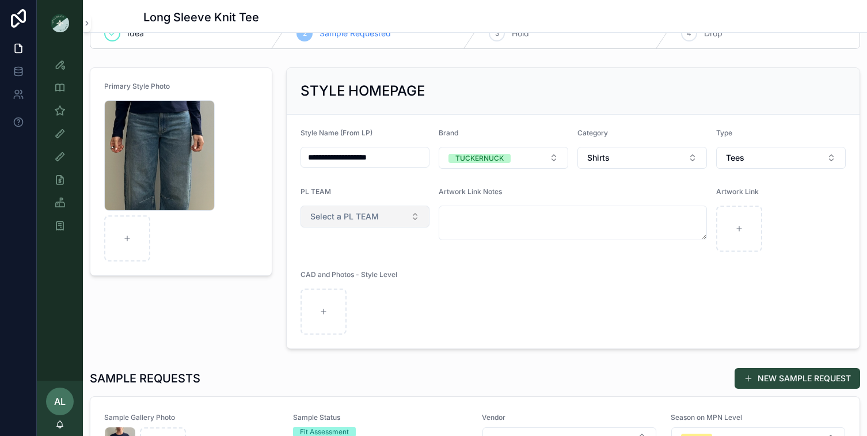
click at [343, 216] on span "Select a PL TEAM" at bounding box center [344, 217] width 69 height 12
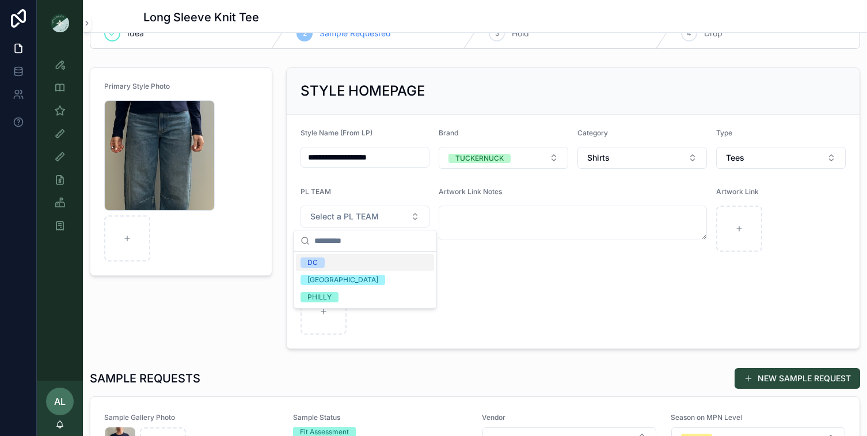
click at [318, 264] on span "DC" at bounding box center [313, 262] width 24 height 10
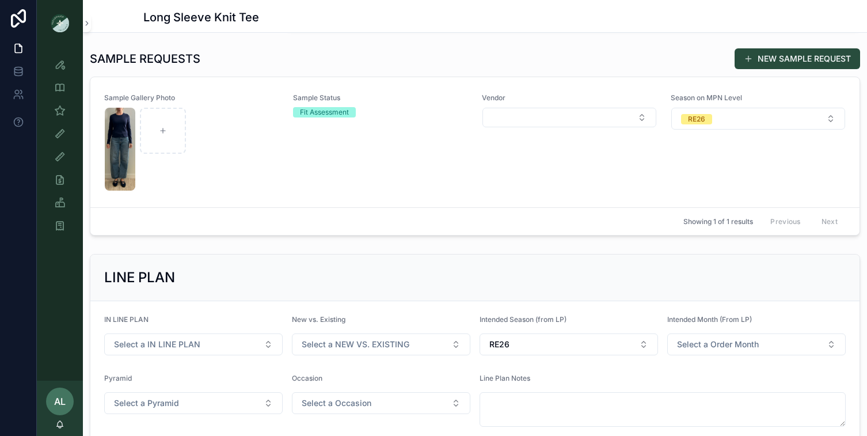
scroll to position [298, 0]
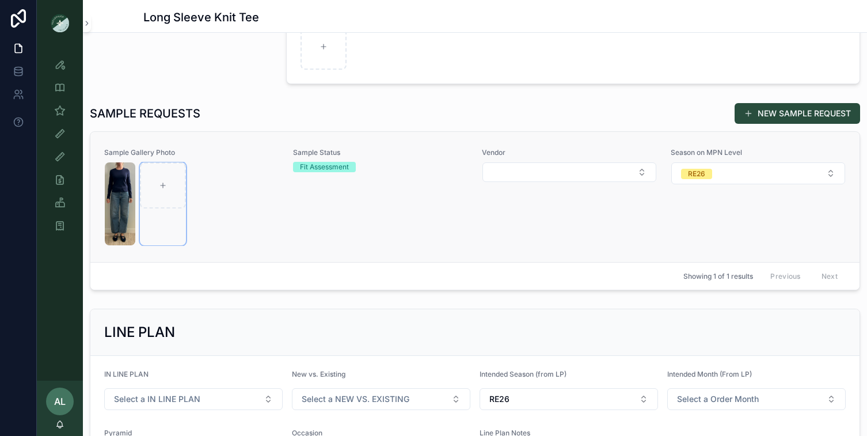
click at [176, 241] on div "scrollable content" at bounding box center [163, 203] width 46 height 83
click at [296, 243] on div "Sample Status Fit Assessment" at bounding box center [380, 197] width 175 height 98
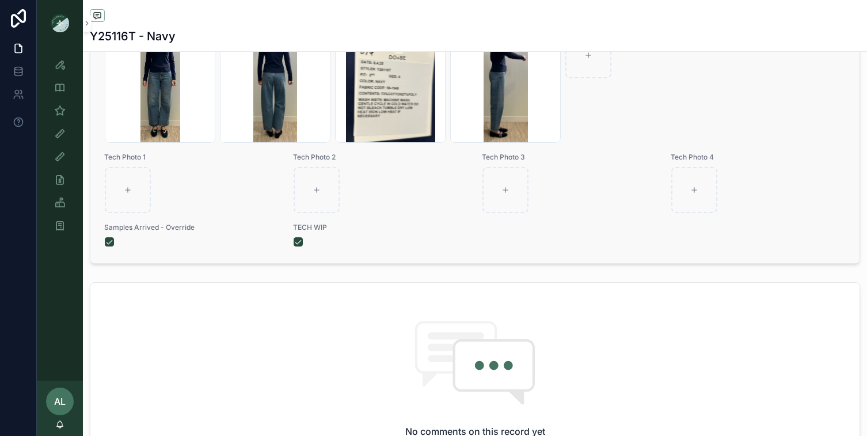
scroll to position [581, 0]
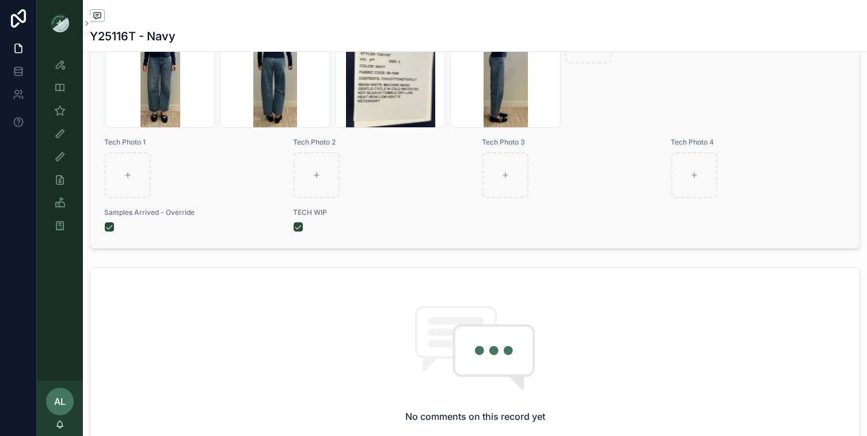
click at [219, 225] on div "scrollable content" at bounding box center [192, 226] width 174 height 9
click at [298, 226] on button "scrollable content" at bounding box center [298, 226] width 9 height 9
click at [64, 160] on icon "scrollable content" at bounding box center [60, 157] width 12 height 12
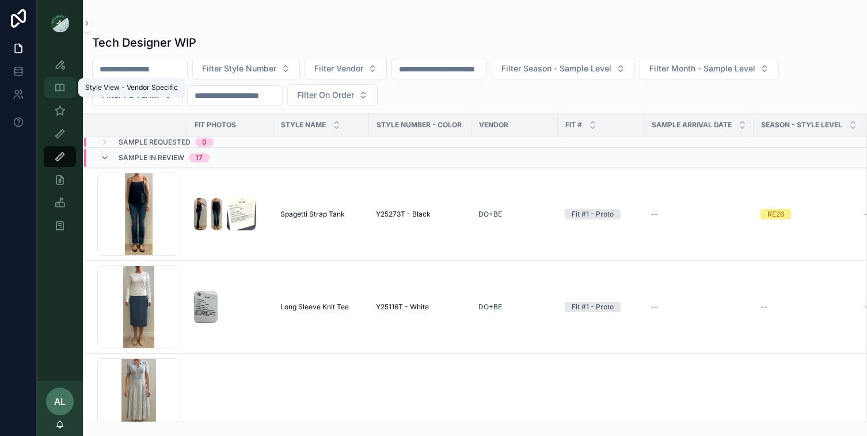
click at [56, 86] on icon "scrollable content" at bounding box center [60, 88] width 12 height 12
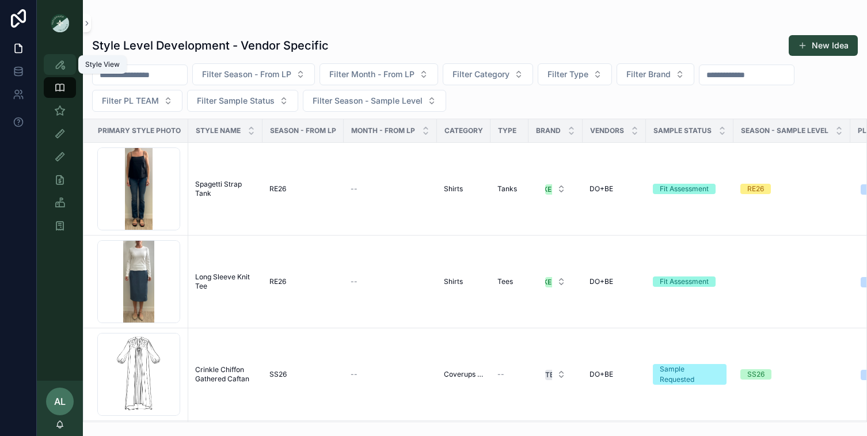
click at [64, 59] on icon "scrollable content" at bounding box center [60, 65] width 12 height 12
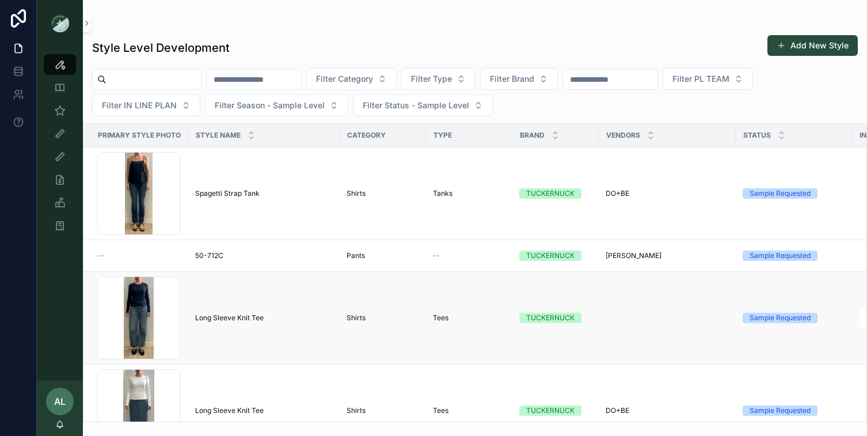
click at [182, 298] on td "Screenshot-2025-08-11-at-11.34.46-AM .png" at bounding box center [136, 318] width 105 height 93
click at [163, 315] on div "Screenshot-2025-08-11-at-11.34.46-AM .png" at bounding box center [138, 317] width 83 height 83
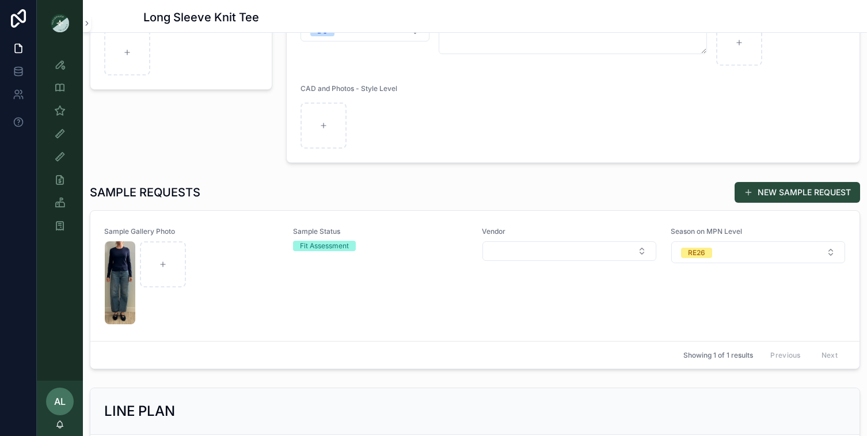
scroll to position [222, 0]
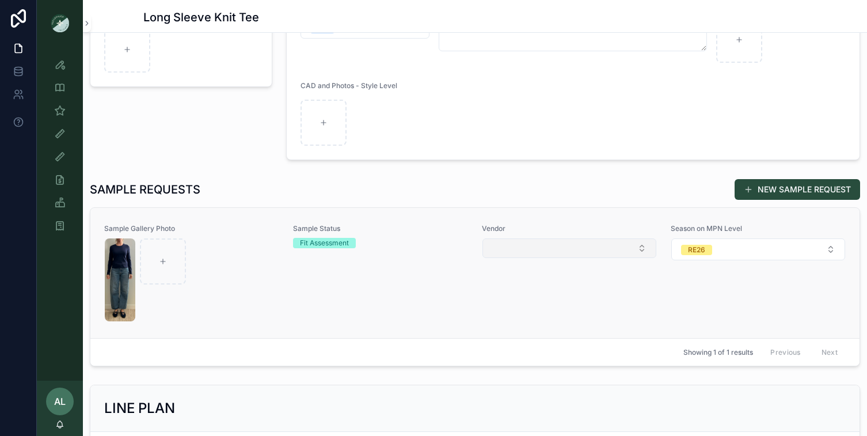
click at [532, 251] on button "Select Button" at bounding box center [570, 248] width 174 height 20
type input "***"
click at [511, 299] on div "DO+BE" at bounding box center [569, 294] width 168 height 18
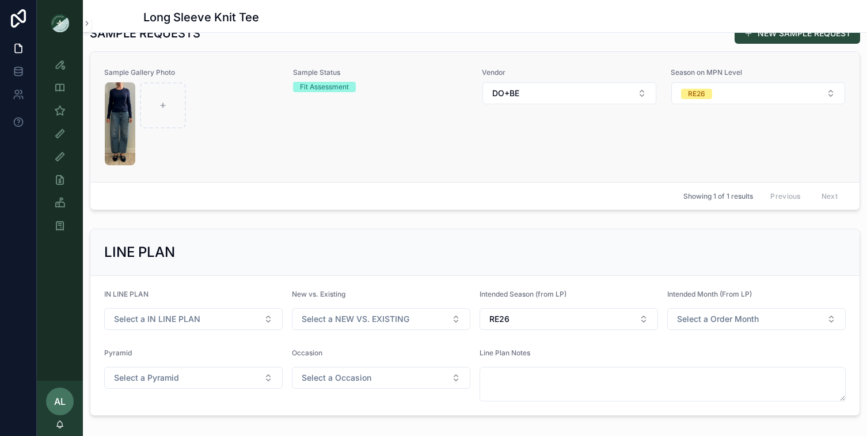
scroll to position [0, 0]
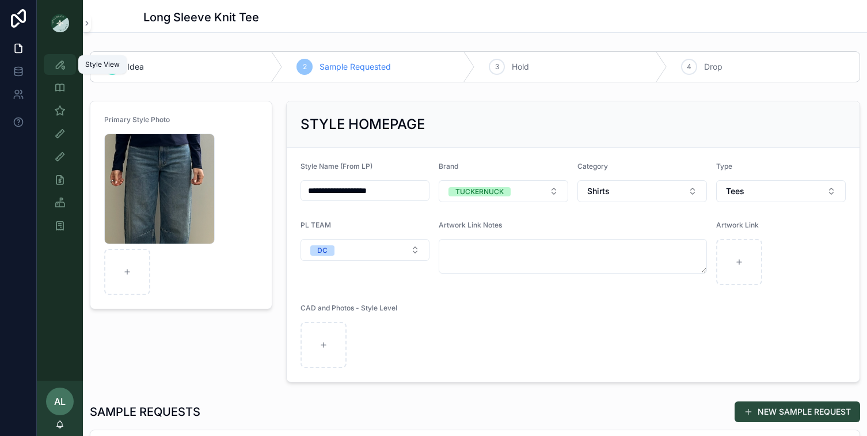
click at [62, 64] on icon "scrollable content" at bounding box center [60, 65] width 12 height 12
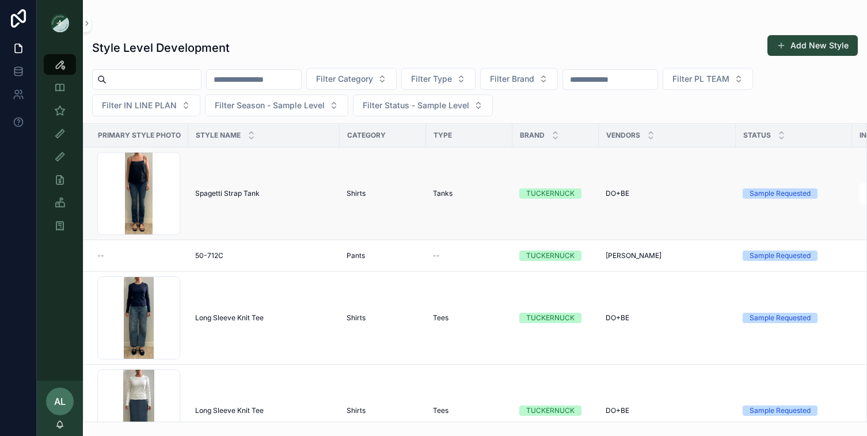
click at [184, 219] on td "Screenshot-2025-08-12-at-10.01.05-AM .png" at bounding box center [136, 193] width 105 height 93
click at [163, 212] on div "Screenshot-2025-08-12-at-10.01.05-AM .png" at bounding box center [138, 193] width 83 height 83
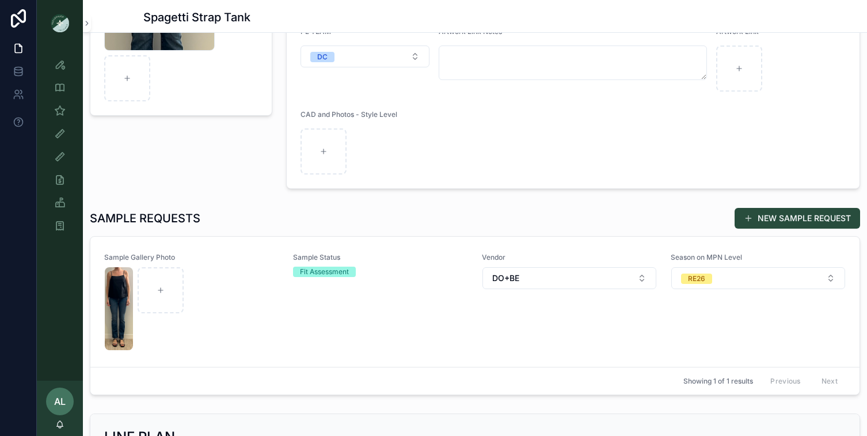
scroll to position [203, 0]
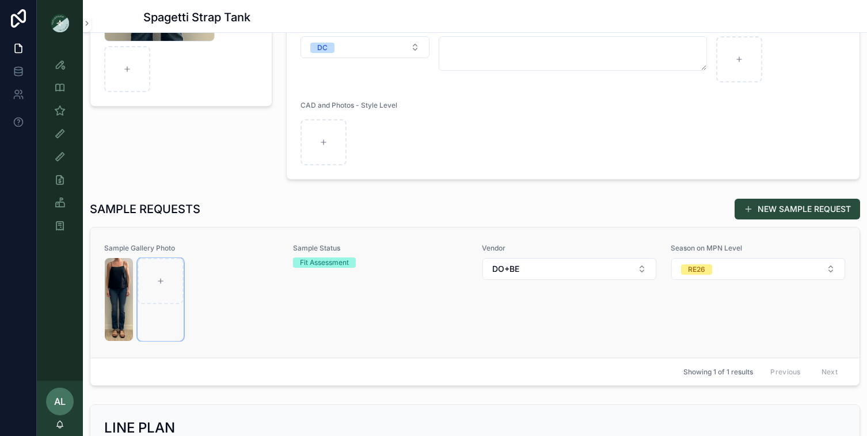
click at [160, 340] on div "scrollable content" at bounding box center [161, 299] width 46 height 83
click at [246, 313] on div "scrollable content" at bounding box center [192, 299] width 174 height 83
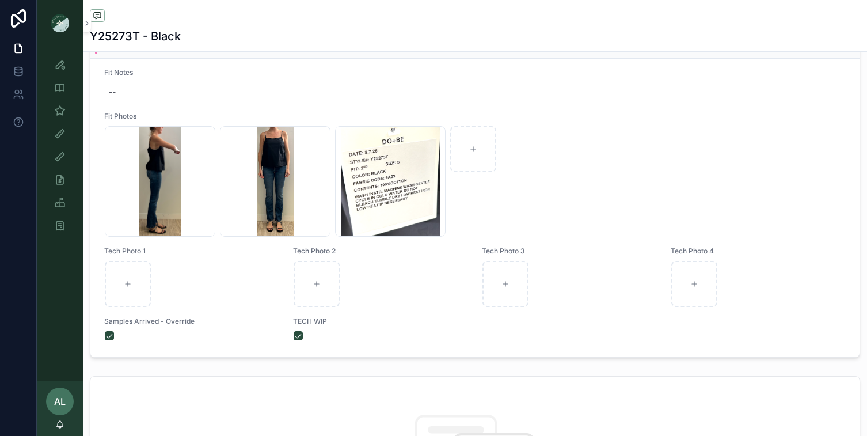
scroll to position [525, 0]
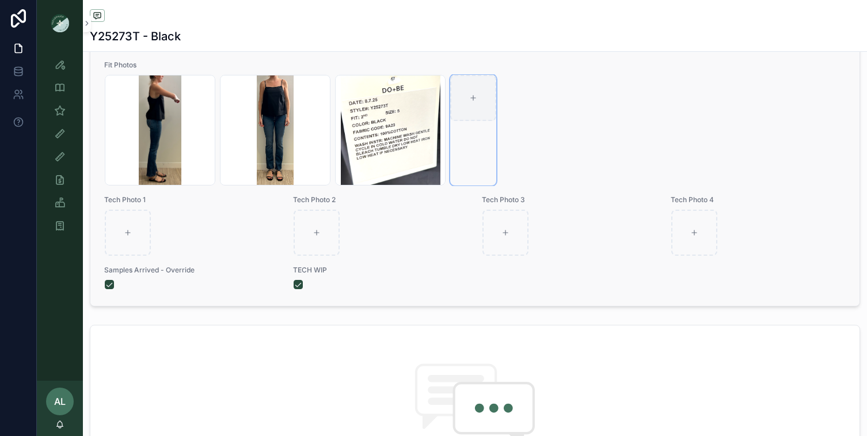
click at [478, 105] on div "scrollable content" at bounding box center [473, 98] width 46 height 46
type input "**********"
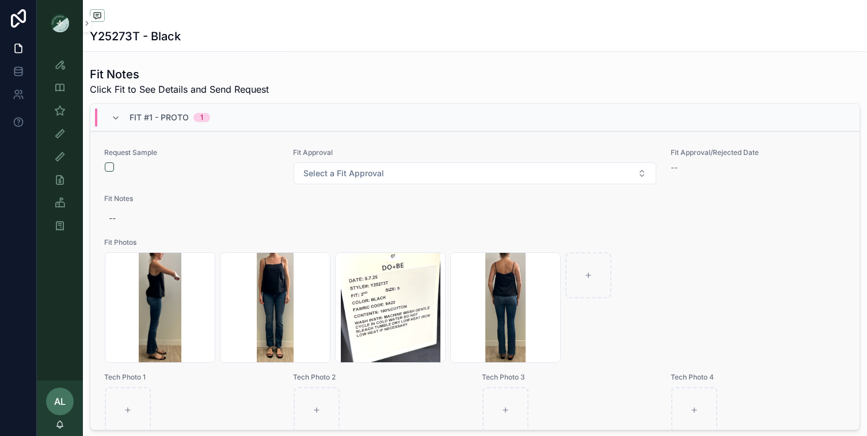
scroll to position [54, 0]
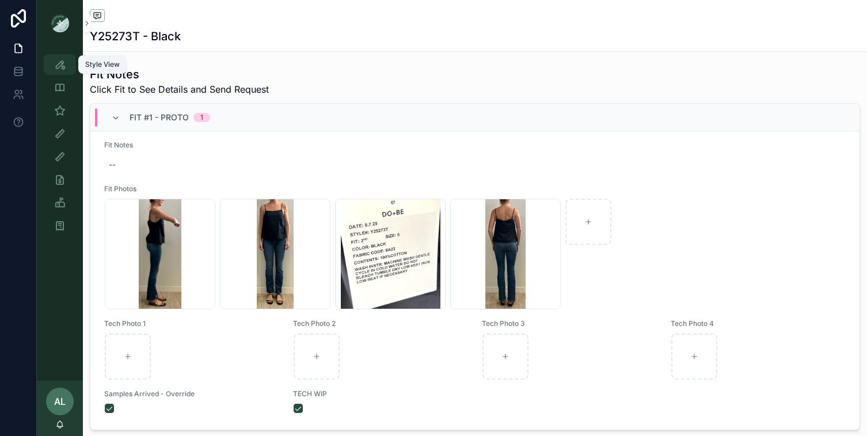
click at [62, 63] on icon "scrollable content" at bounding box center [60, 65] width 12 height 12
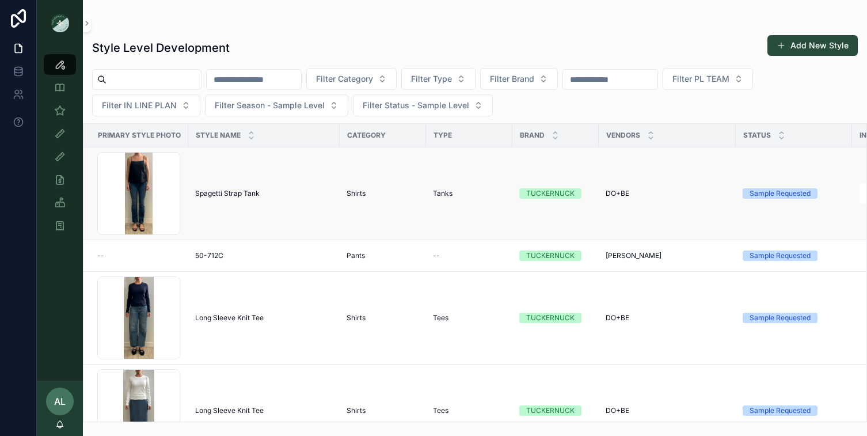
click at [237, 204] on td "Spagetti Strap Tank Spagetti Strap Tank" at bounding box center [263, 193] width 151 height 93
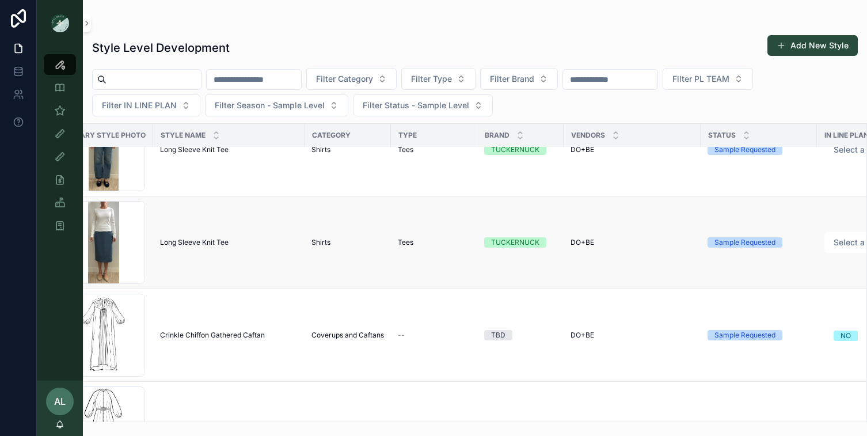
scroll to position [168, 0]
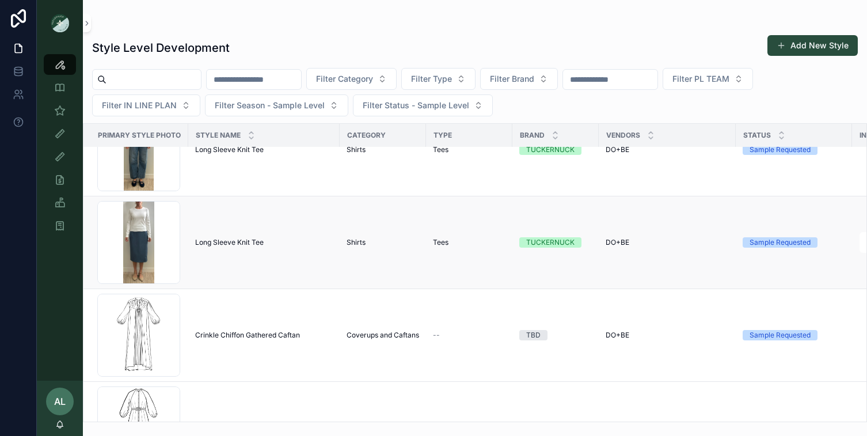
click at [188, 261] on td "Long Sleeve Knit Tee Long Sleeve Knit Tee" at bounding box center [263, 242] width 151 height 93
click at [172, 257] on div "Screenshot-2025-08-11-at-11.29.29-AM .png" at bounding box center [138, 242] width 83 height 83
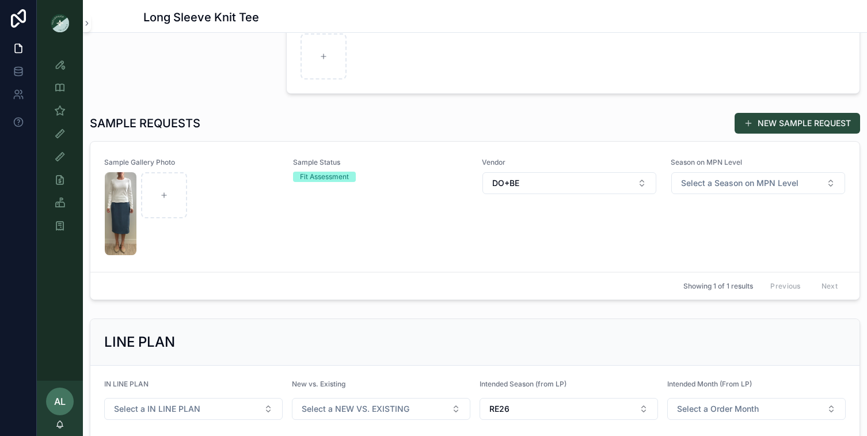
scroll to position [230, 0]
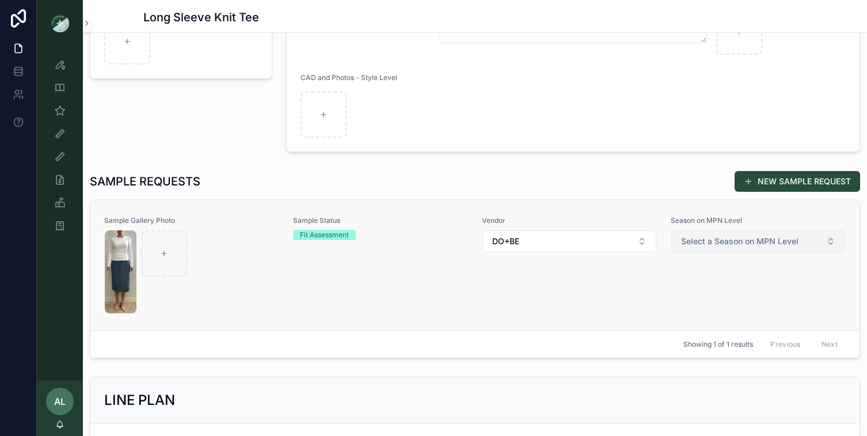
click at [700, 247] on button "Select a Season on MPN Level" at bounding box center [759, 241] width 174 height 22
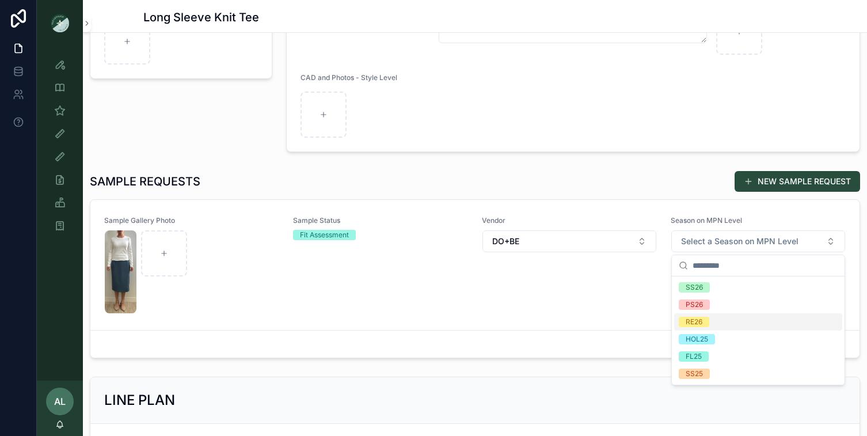
click at [686, 323] on div "RE26" at bounding box center [694, 322] width 17 height 10
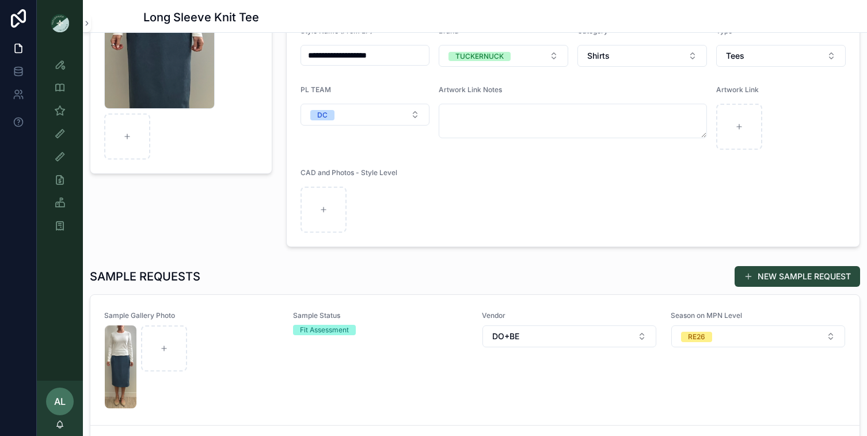
scroll to position [0, 0]
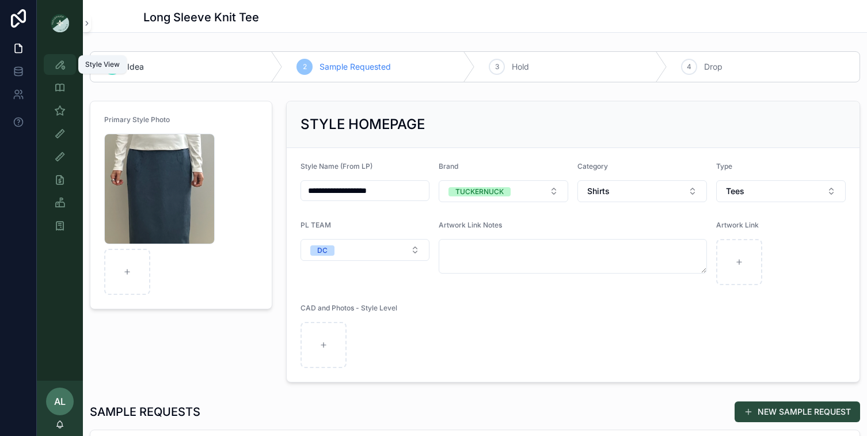
click at [62, 69] on icon "scrollable content" at bounding box center [60, 65] width 12 height 12
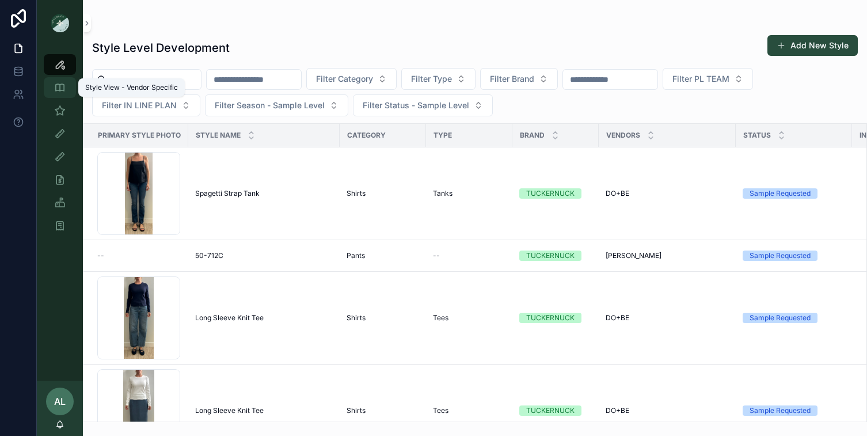
click at [59, 93] on icon "scrollable content" at bounding box center [60, 88] width 12 height 12
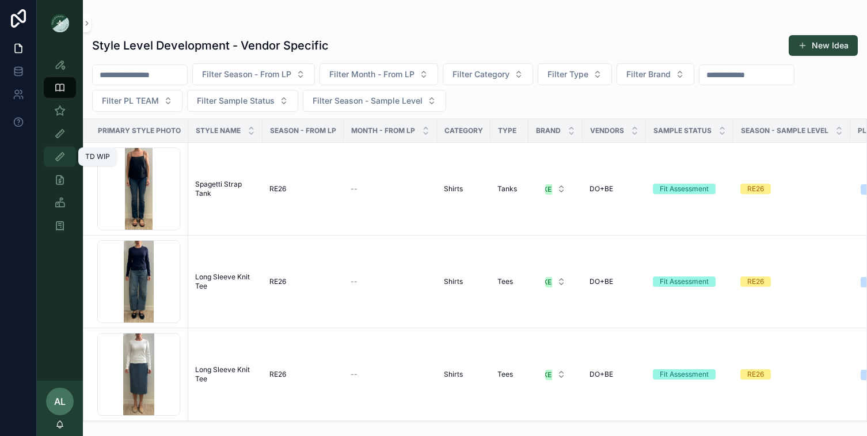
click at [59, 152] on icon "scrollable content" at bounding box center [60, 157] width 12 height 12
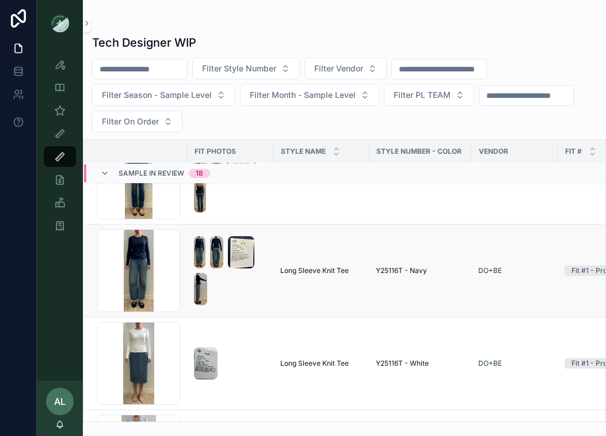
scroll to position [62, 0]
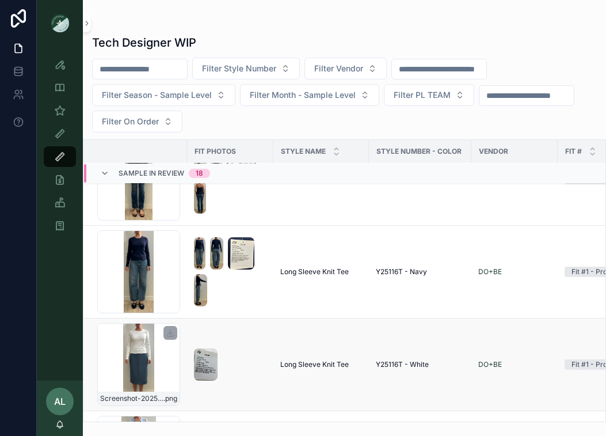
click at [173, 370] on div "Screenshot-2025-08-11-at-11.29.29-AM .png" at bounding box center [138, 364] width 83 height 83
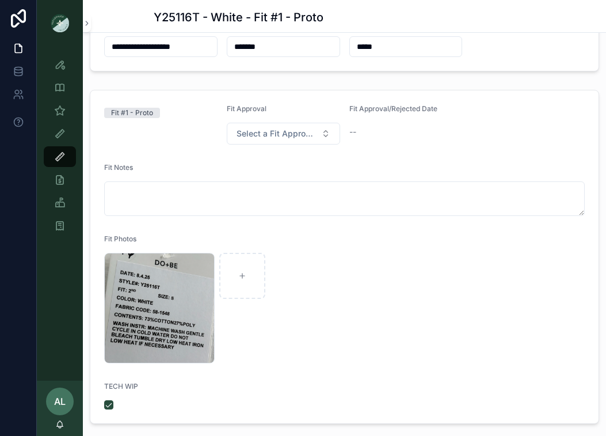
scroll to position [108, 0]
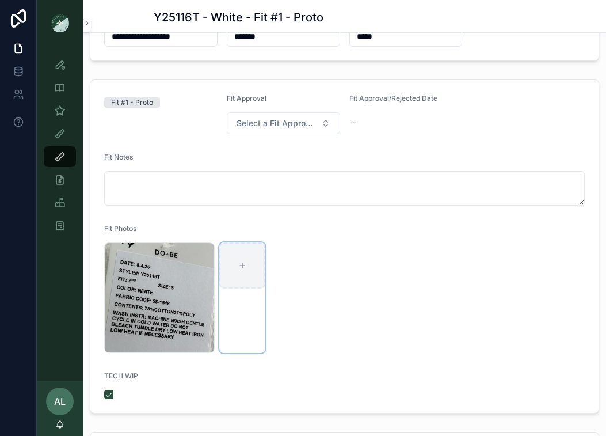
click at [249, 268] on div "scrollable content" at bounding box center [242, 265] width 46 height 46
type input "**********"
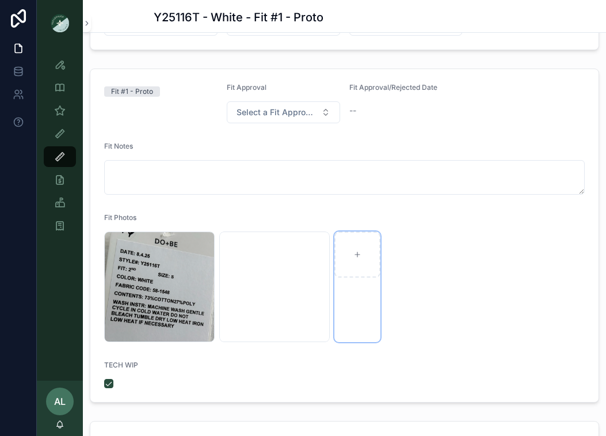
scroll to position [126, 0]
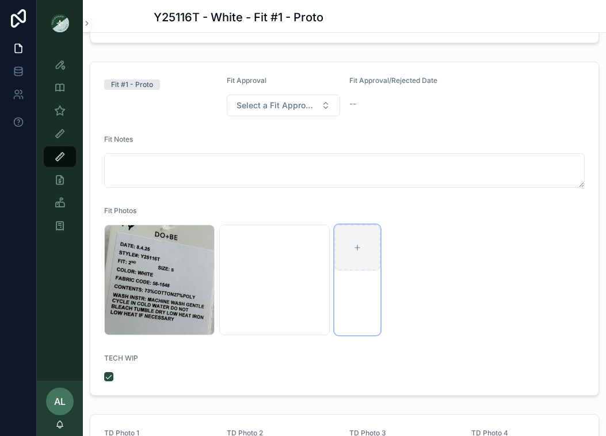
click at [359, 251] on icon "scrollable content" at bounding box center [358, 248] width 8 height 8
type input "**********"
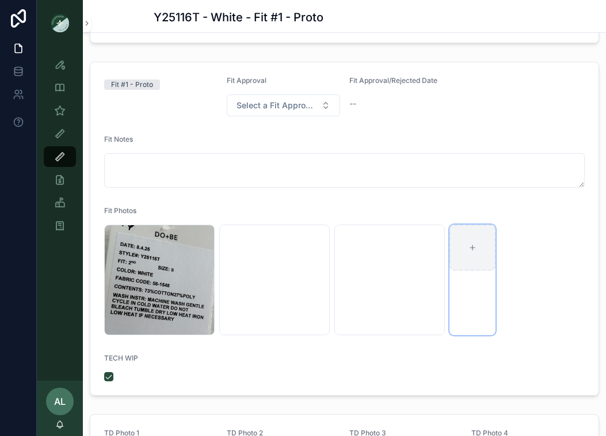
click at [471, 246] on icon "scrollable content" at bounding box center [473, 248] width 8 height 8
type input "**********"
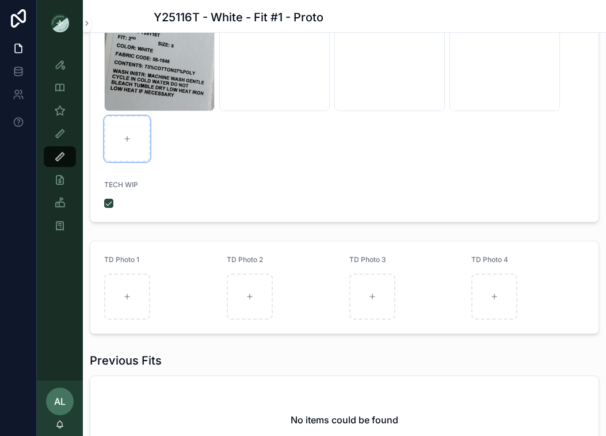
scroll to position [0, 0]
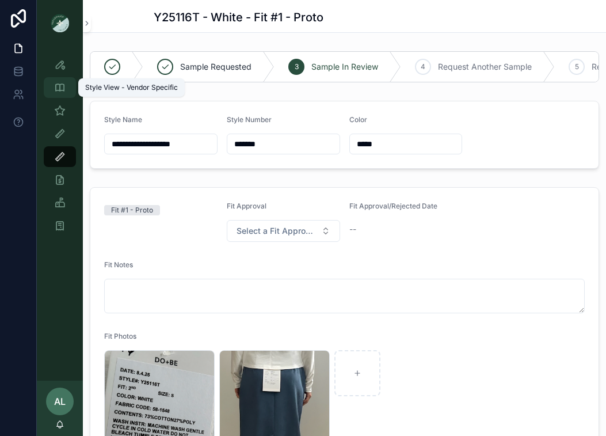
click at [59, 85] on icon "scrollable content" at bounding box center [60, 88] width 12 height 12
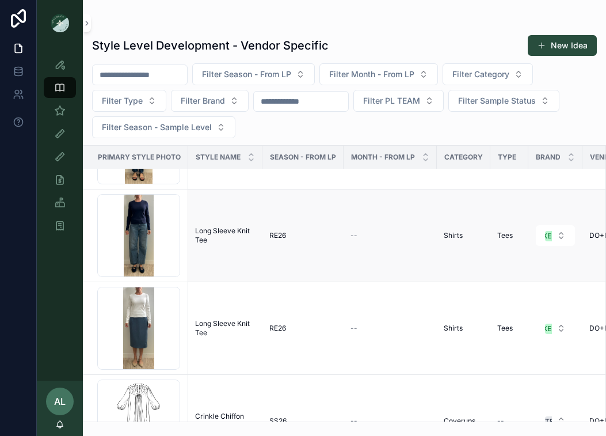
scroll to position [73, 0]
click at [55, 148] on div "TD WIP" at bounding box center [60, 156] width 18 height 18
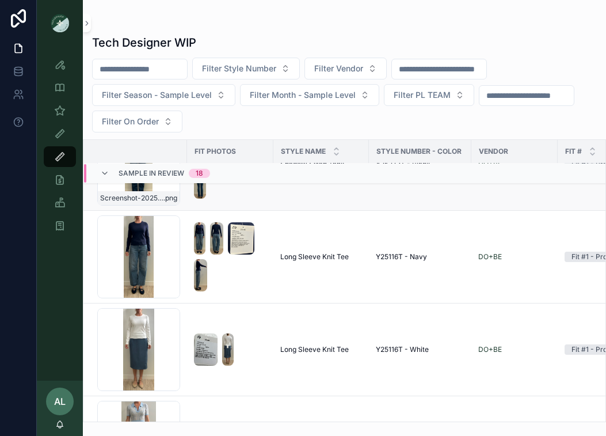
scroll to position [147, 0]
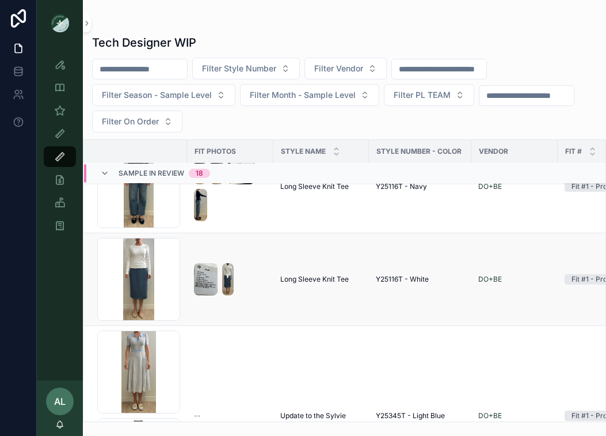
click at [188, 309] on td "scrollable content" at bounding box center [230, 279] width 86 height 93
click at [172, 281] on div "Screenshot-2025-08-11-at-11.29.29-AM .png" at bounding box center [138, 279] width 83 height 83
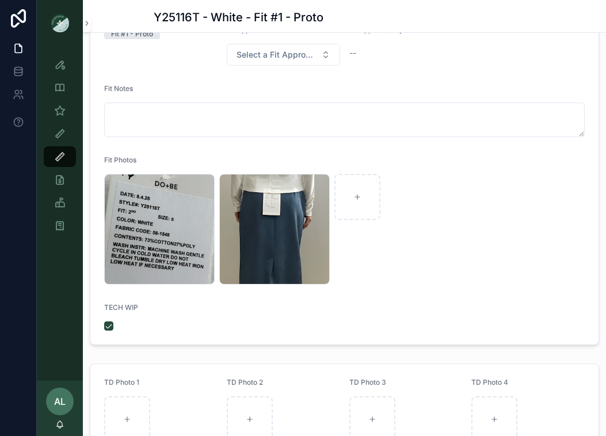
scroll to position [106, 0]
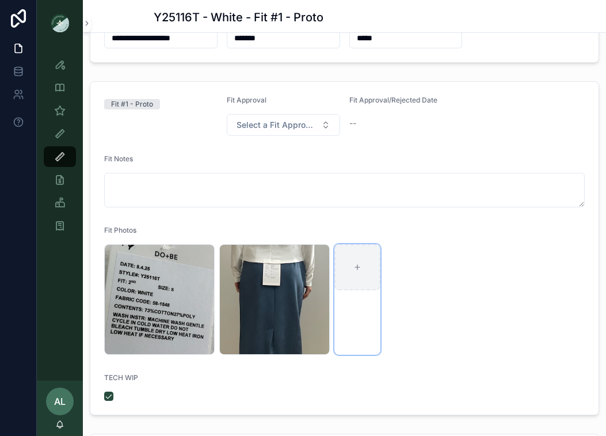
click at [366, 257] on div "scrollable content" at bounding box center [358, 267] width 46 height 46
type input "**********"
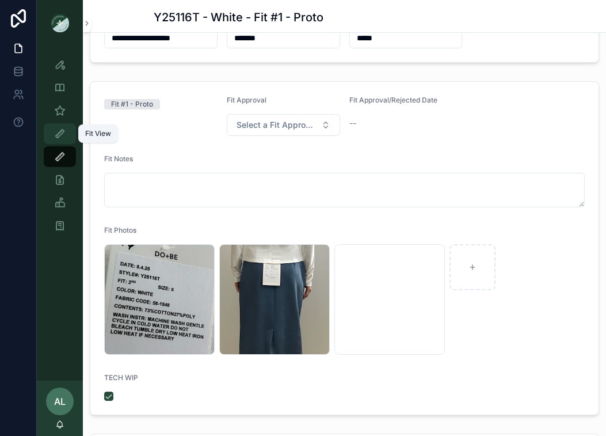
click at [56, 134] on icon "scrollable content" at bounding box center [60, 134] width 12 height 12
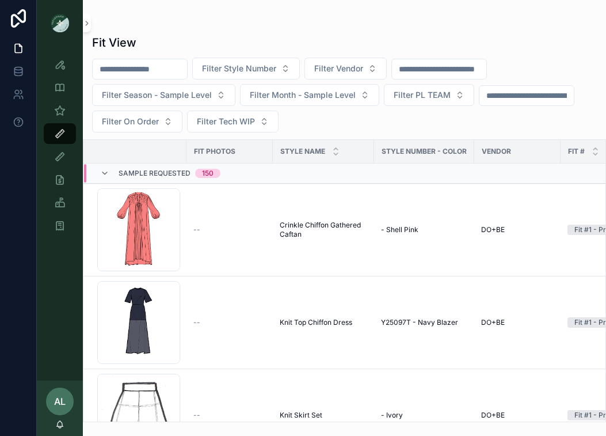
click at [56, 168] on div "On Order Total Co" at bounding box center [60, 179] width 46 height 23
click at [59, 160] on icon "scrollable content" at bounding box center [60, 157] width 12 height 12
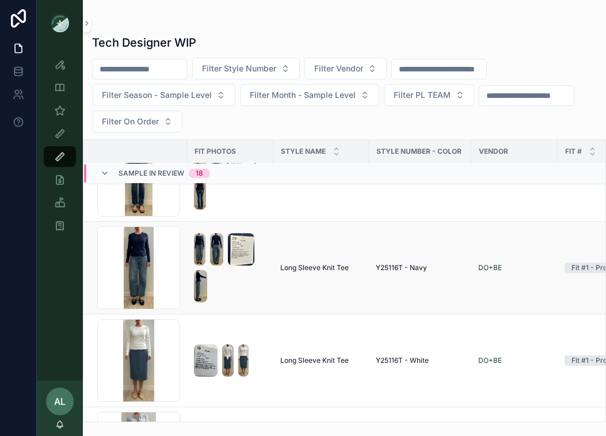
scroll to position [84, 0]
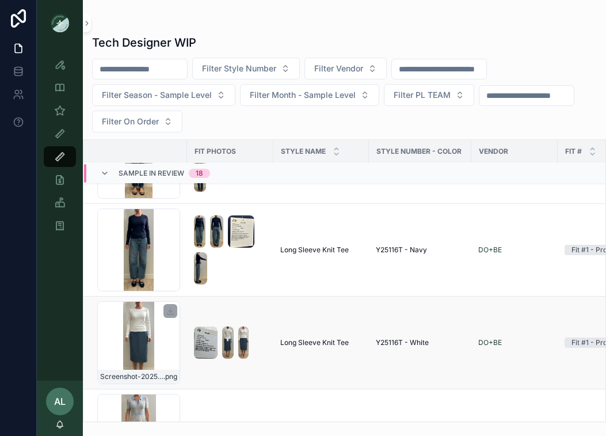
click at [177, 369] on div "Screenshot-2025-08-11-at-11.29.29-AM .png" at bounding box center [138, 342] width 83 height 83
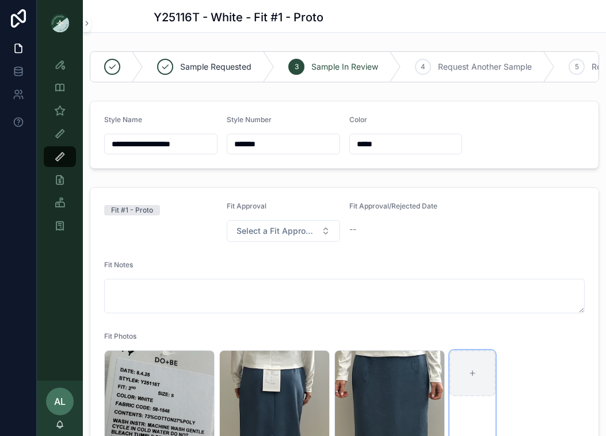
click at [472, 379] on div "scrollable content" at bounding box center [473, 373] width 46 height 46
type input "**********"
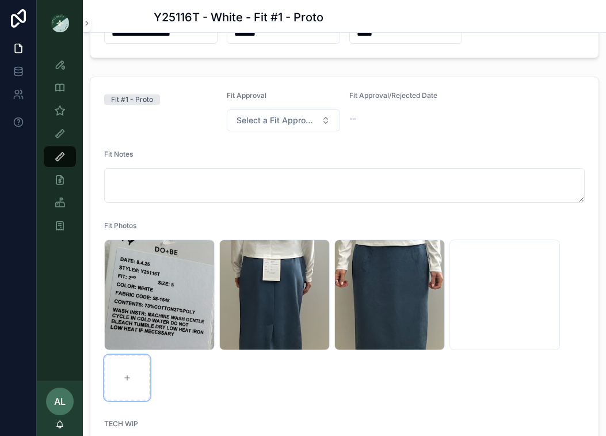
scroll to position [184, 0]
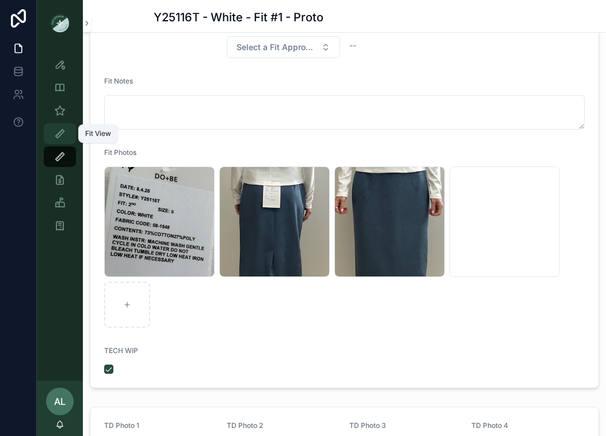
click at [55, 138] on icon "scrollable content" at bounding box center [60, 134] width 12 height 12
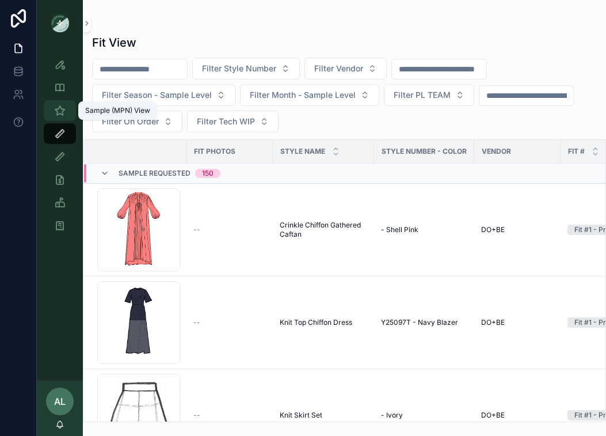
click at [55, 104] on div "Sample (MPN) View" at bounding box center [60, 110] width 18 height 18
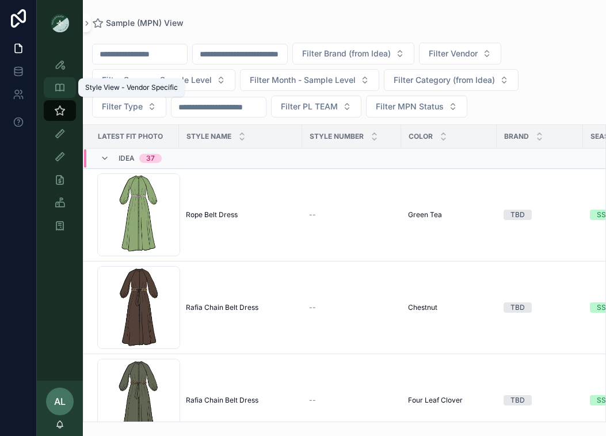
click at [59, 85] on icon "scrollable content" at bounding box center [60, 88] width 12 height 12
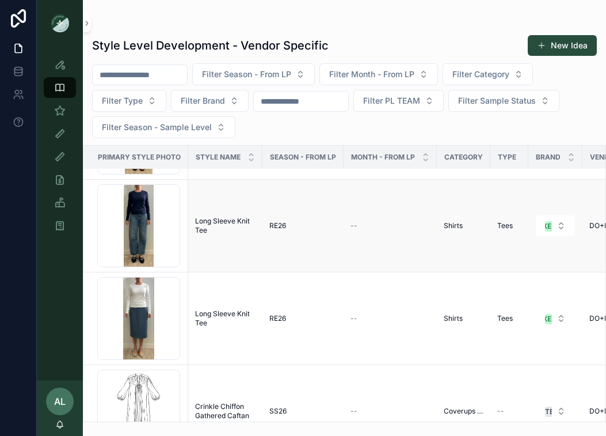
scroll to position [104, 0]
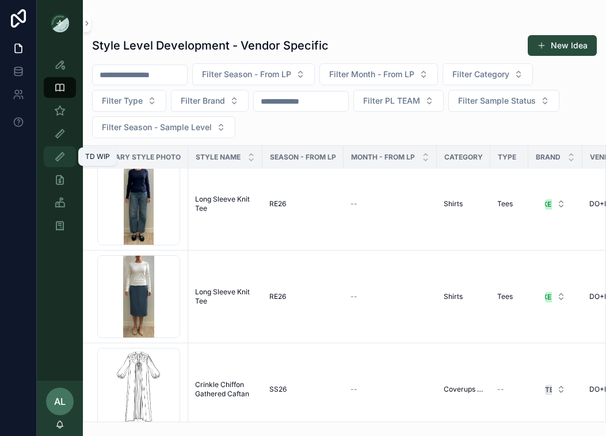
click at [65, 159] on icon "scrollable content" at bounding box center [60, 157] width 12 height 12
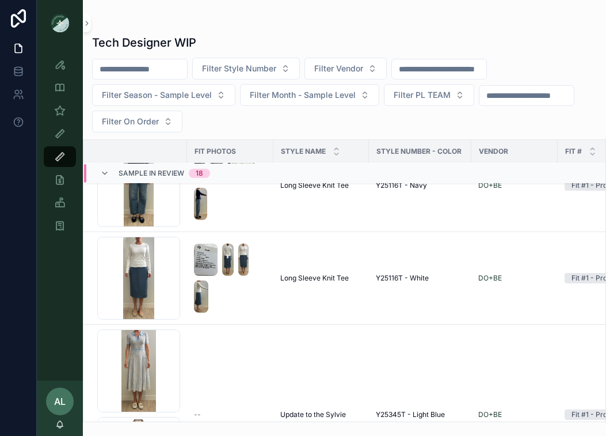
scroll to position [154, 0]
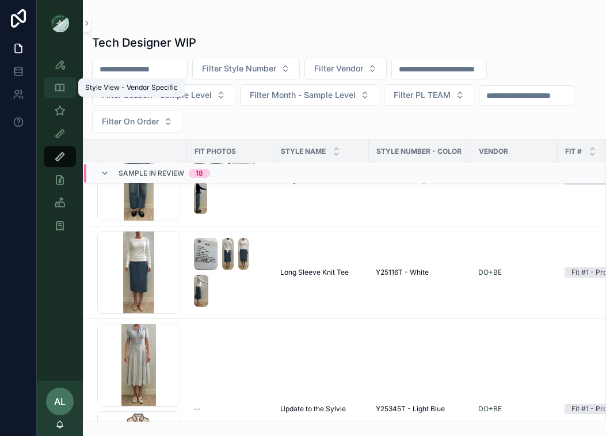
click at [59, 94] on div "Style View - Vendor Specific" at bounding box center [60, 87] width 18 height 18
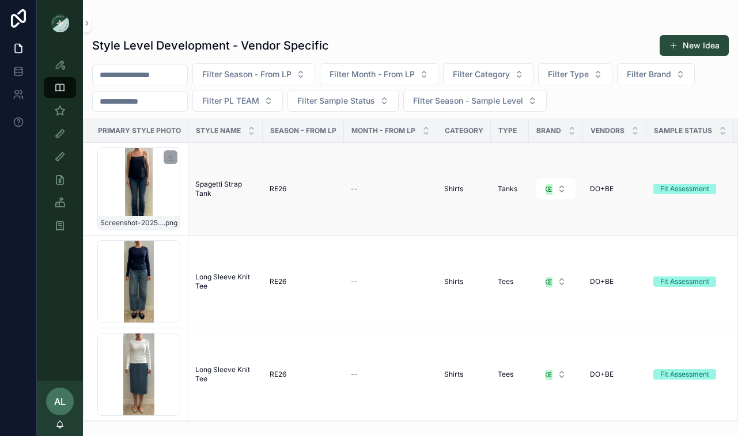
click at [171, 202] on div "Screenshot-2025-08-12-at-10.01.05-AM .png" at bounding box center [138, 188] width 83 height 83
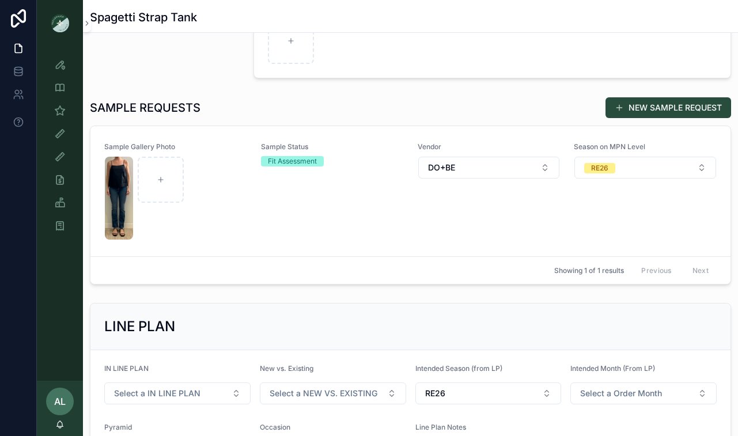
scroll to position [208, 0]
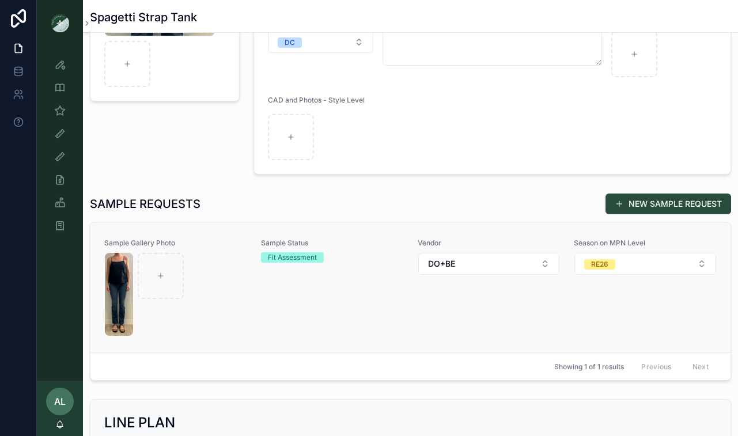
click at [227, 302] on div "scrollable content" at bounding box center [176, 294] width 142 height 83
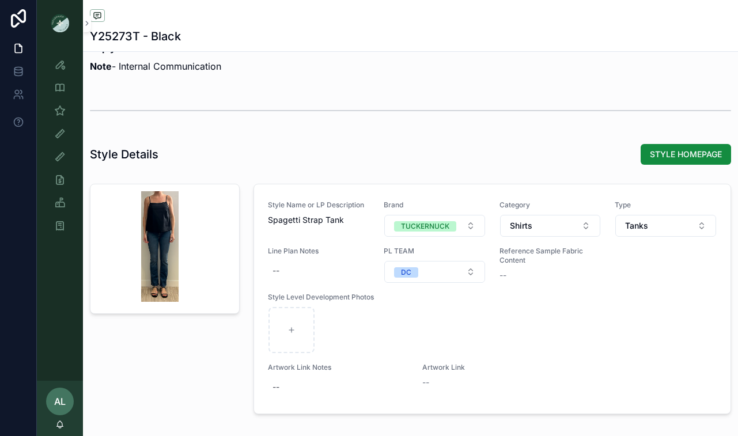
scroll to position [1113, 0]
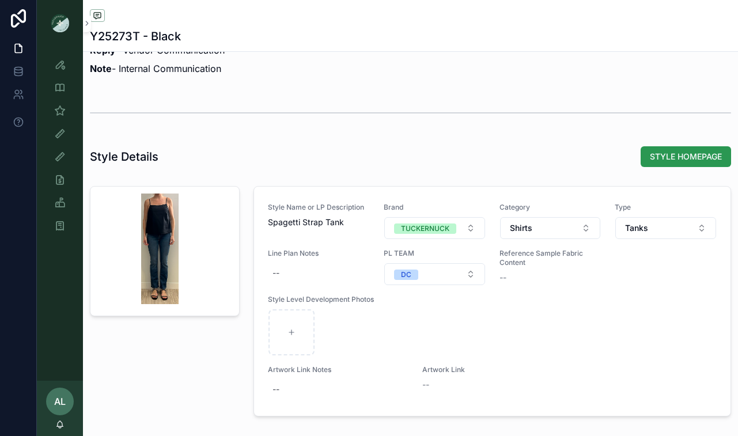
click at [671, 155] on span "STYLE HOMEPAGE" at bounding box center [686, 157] width 72 height 12
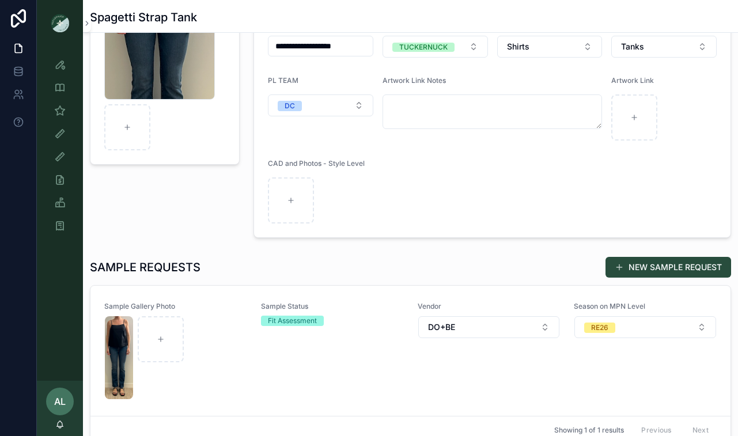
scroll to position [65, 0]
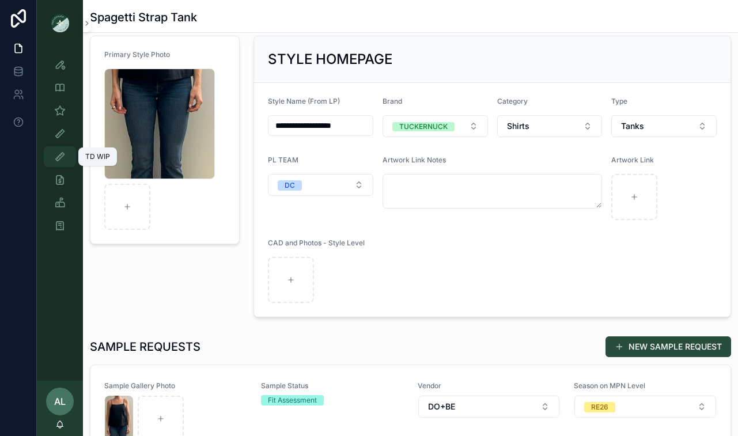
click at [58, 160] on icon "scrollable content" at bounding box center [60, 157] width 12 height 12
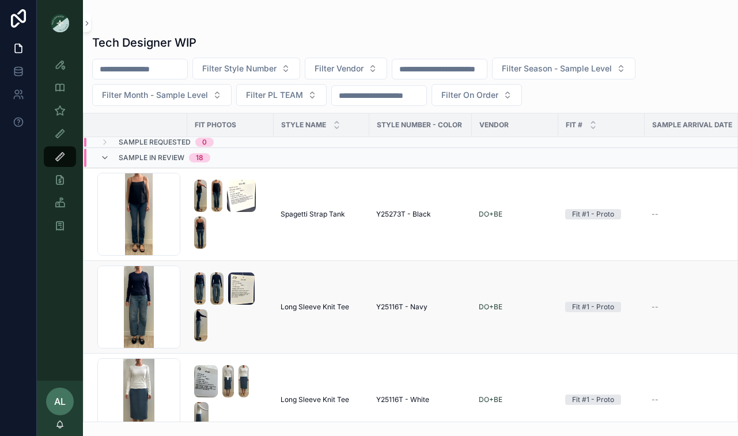
drag, startPoint x: 376, startPoint y: 302, endPoint x: 437, endPoint y: 305, distance: 61.1
click at [437, 305] on div "Y25116T - Navy" at bounding box center [420, 306] width 89 height 9
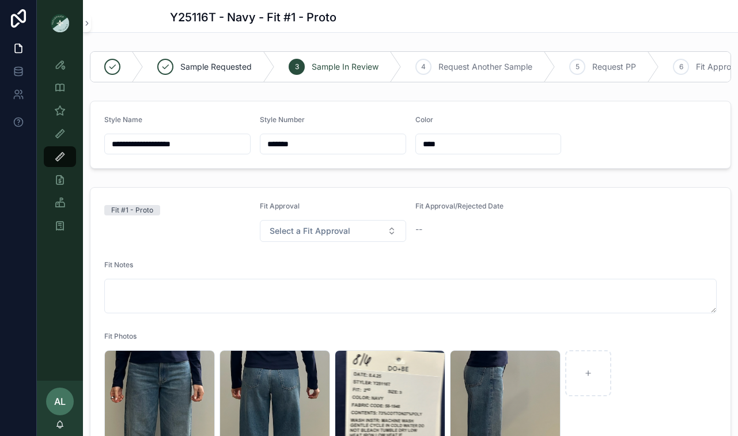
drag, startPoint x: 311, startPoint y: 145, endPoint x: 252, endPoint y: 145, distance: 59.3
click at [252, 145] on form "**********" at bounding box center [410, 134] width 640 height 67
click at [58, 66] on icon "scrollable content" at bounding box center [60, 65] width 12 height 12
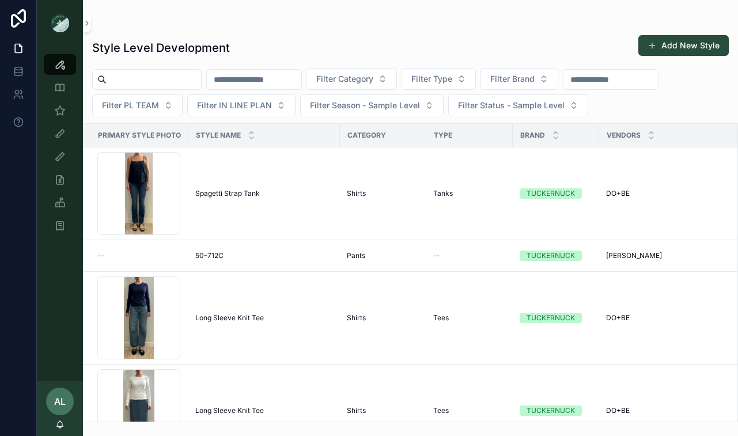
click at [246, 90] on div "Filter Category Filter Type Filter Brand Filter PL TEAM Filter IN LINE PLAN Fil…" at bounding box center [410, 92] width 655 height 48
click at [245, 82] on input "scrollable content" at bounding box center [254, 79] width 94 height 16
click at [170, 72] on input "scrollable content" at bounding box center [154, 79] width 94 height 16
paste input "*******"
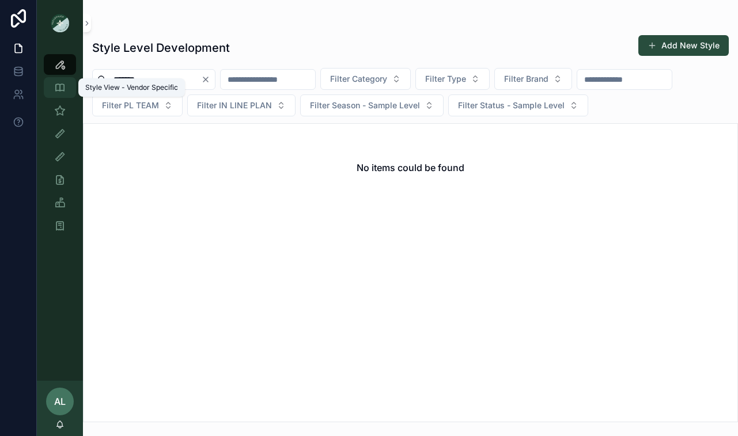
type input "*******"
click at [62, 89] on icon "scrollable content" at bounding box center [60, 88] width 12 height 12
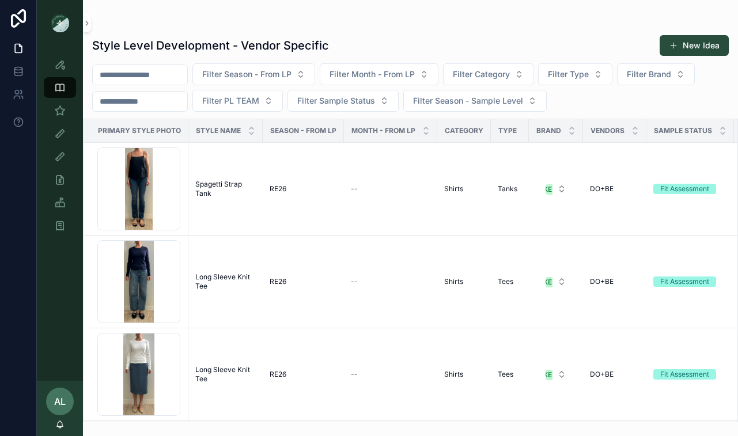
click at [173, 108] on input "scrollable content" at bounding box center [140, 101] width 94 height 16
click at [162, 75] on input "scrollable content" at bounding box center [140, 75] width 94 height 16
click at [63, 115] on icon "scrollable content" at bounding box center [60, 111] width 12 height 12
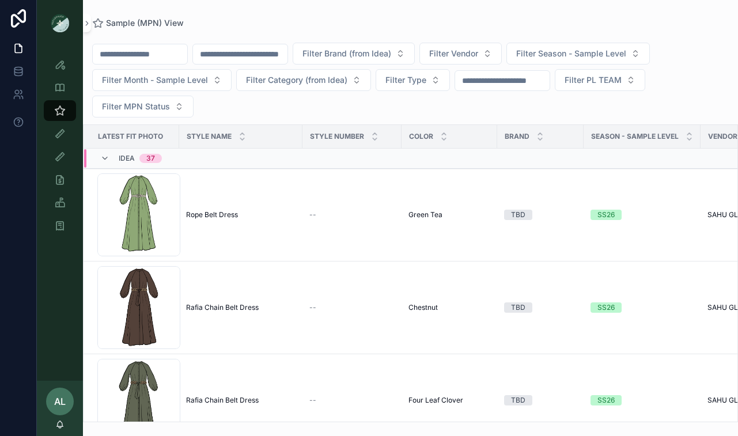
click at [234, 52] on input "scrollable content" at bounding box center [240, 54] width 94 height 16
paste input "*******"
type input "*******"
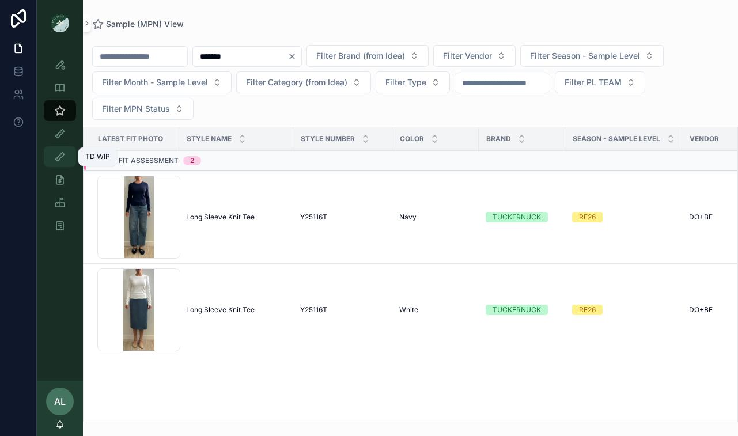
click at [67, 157] on div "TD WIP" at bounding box center [60, 156] width 18 height 18
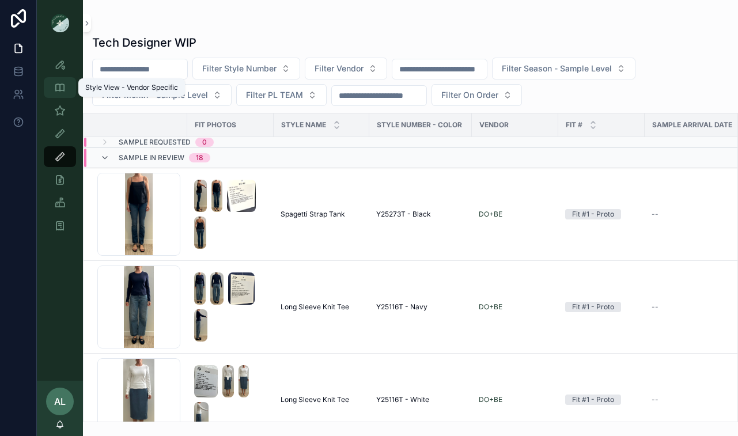
click at [60, 90] on icon "scrollable content" at bounding box center [60, 88] width 12 height 12
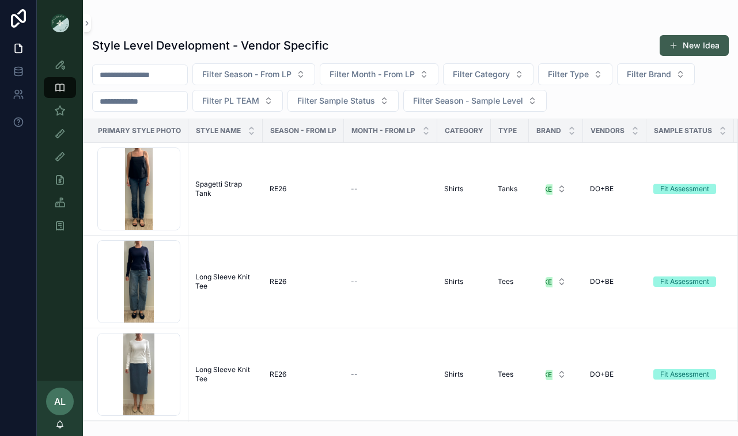
click at [682, 48] on button "New Idea" at bounding box center [693, 45] width 69 height 21
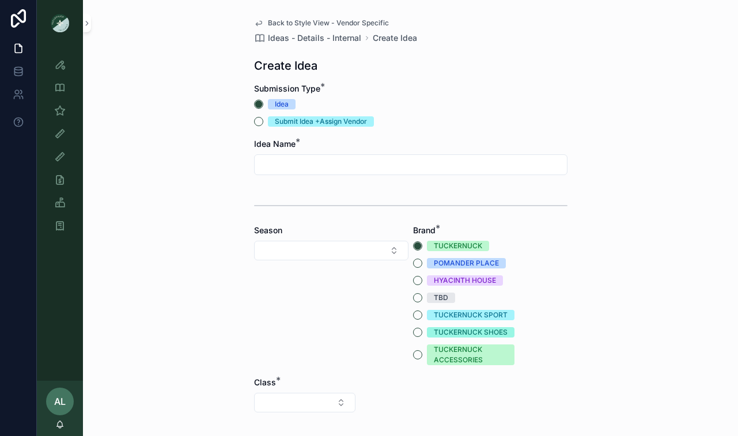
click at [282, 164] on input "scrollable content" at bounding box center [411, 165] width 312 height 16
type input "**********"
click at [375, 247] on button "Select Button" at bounding box center [331, 251] width 154 height 20
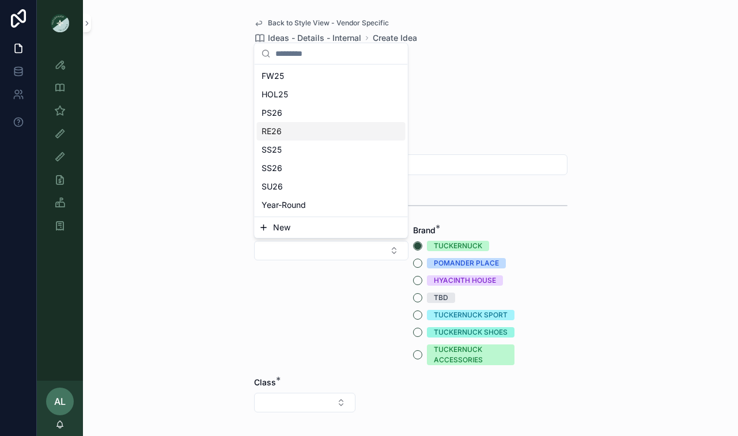
click at [318, 127] on div "RE26" at bounding box center [331, 131] width 149 height 18
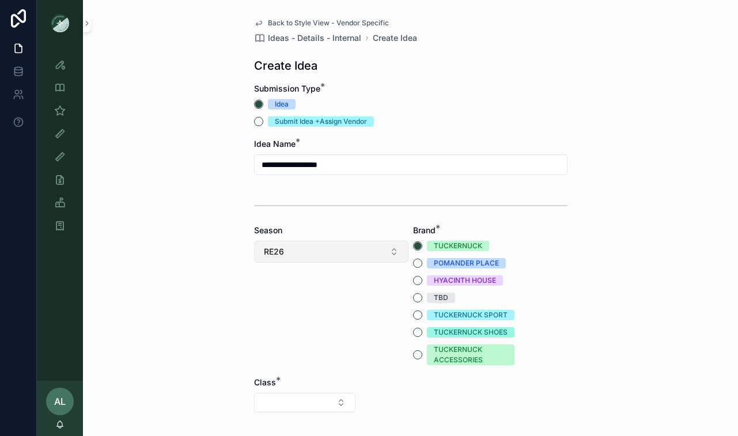
click at [331, 250] on button "RE26" at bounding box center [331, 252] width 154 height 22
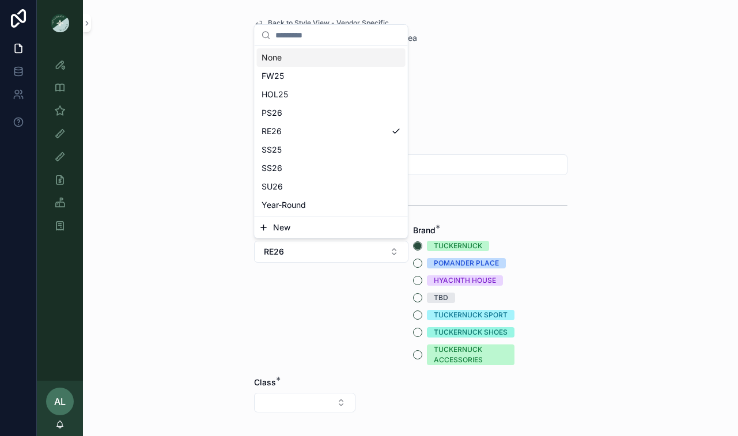
click at [191, 271] on div "**********" at bounding box center [410, 218] width 655 height 436
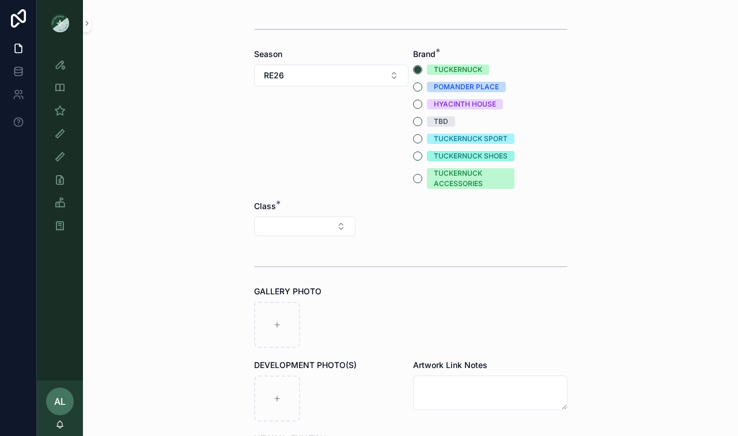
scroll to position [264, 0]
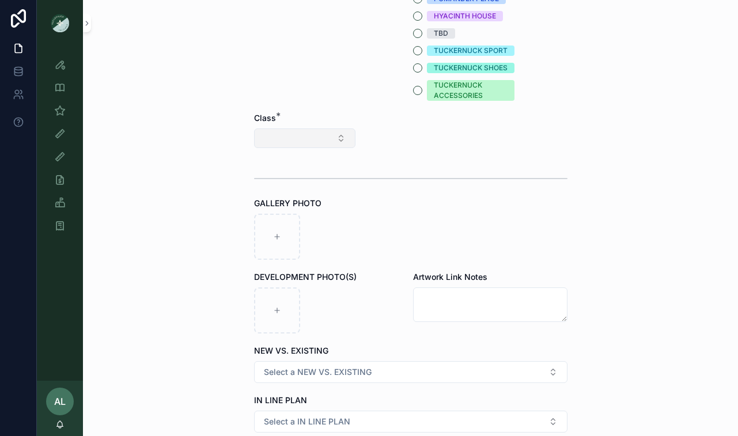
click at [296, 135] on button "Select Button" at bounding box center [304, 138] width 101 height 20
click at [270, 236] on span "Clothing" at bounding box center [255, 239] width 31 height 12
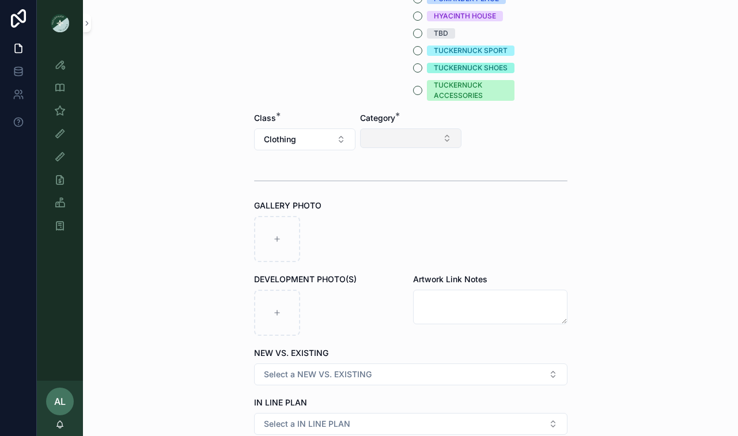
click at [427, 135] on button "Select Button" at bounding box center [410, 138] width 101 height 20
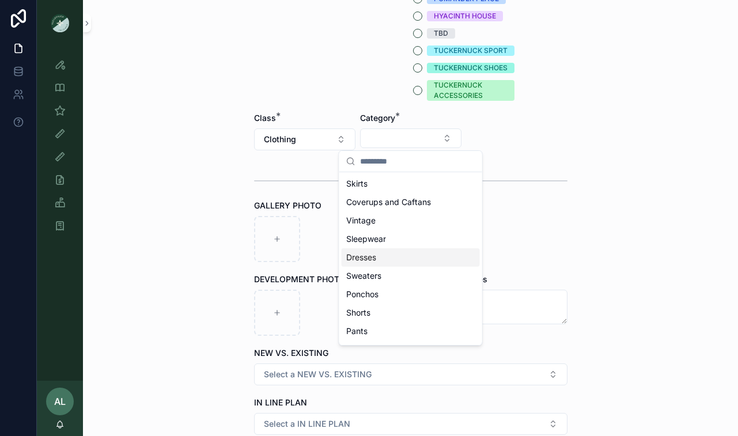
scroll to position [71, 0]
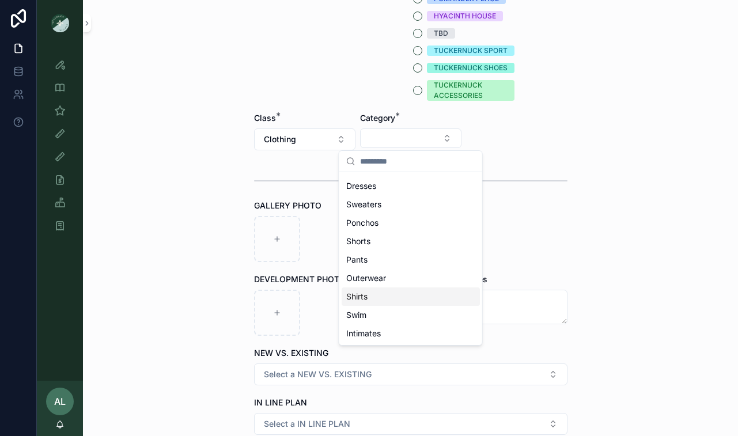
click at [368, 299] on div "Shirts" at bounding box center [411, 296] width 138 height 18
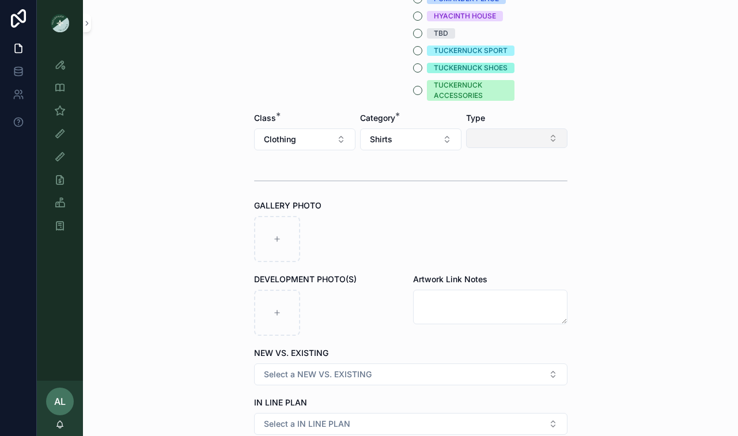
click at [492, 145] on button "Select Button" at bounding box center [516, 138] width 101 height 20
click at [464, 242] on span "Tanks" at bounding box center [463, 239] width 22 height 12
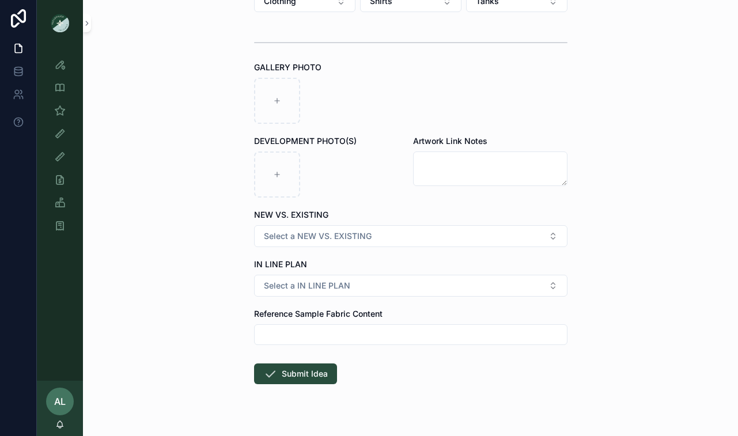
scroll to position [424, 0]
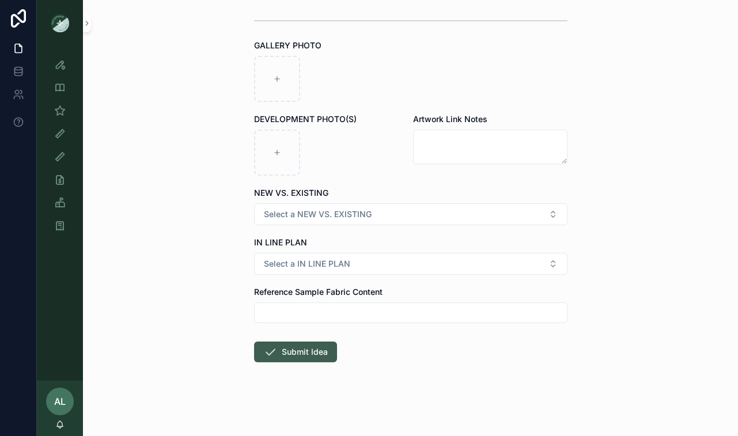
click at [289, 352] on button "Submit Idea" at bounding box center [295, 352] width 83 height 21
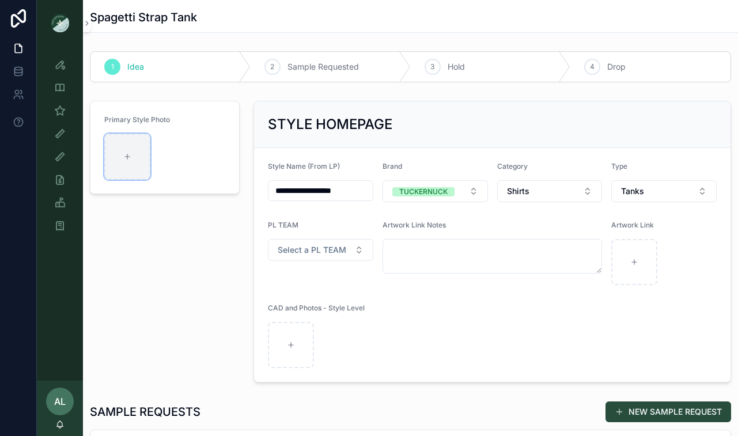
click at [124, 160] on icon "scrollable content" at bounding box center [127, 157] width 8 height 8
type input "**********"
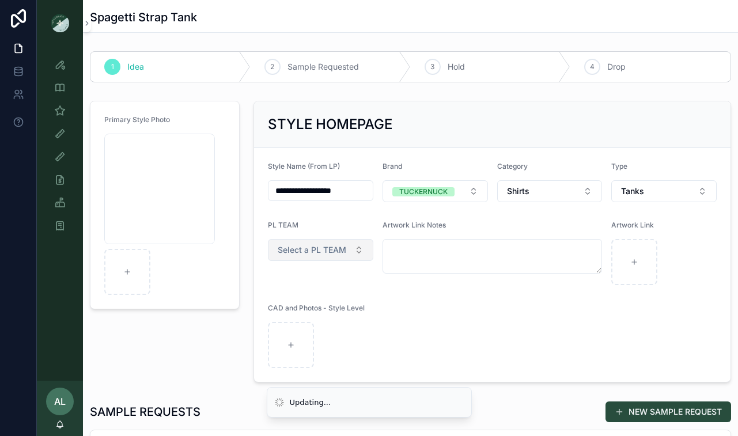
click at [323, 250] on span "Select a PL TEAM" at bounding box center [312, 250] width 69 height 12
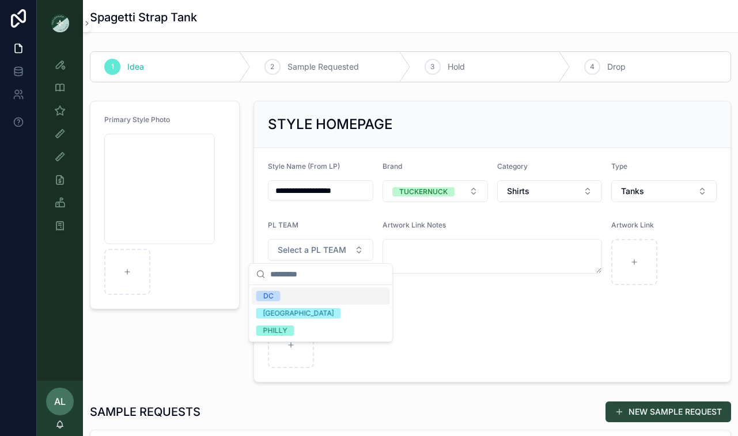
click at [297, 296] on div "DC" at bounding box center [321, 295] width 138 height 17
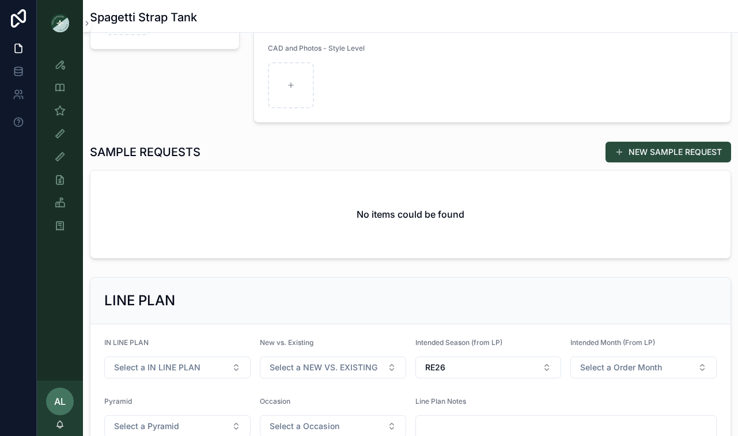
scroll to position [234, 0]
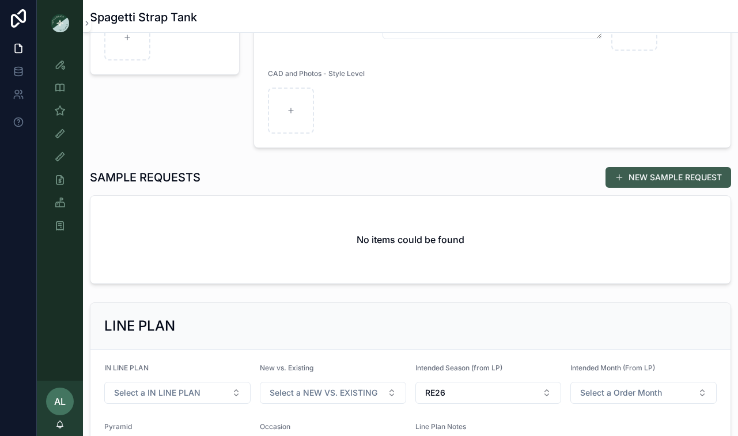
click at [653, 176] on button "NEW SAMPLE REQUEST" at bounding box center [668, 177] width 126 height 21
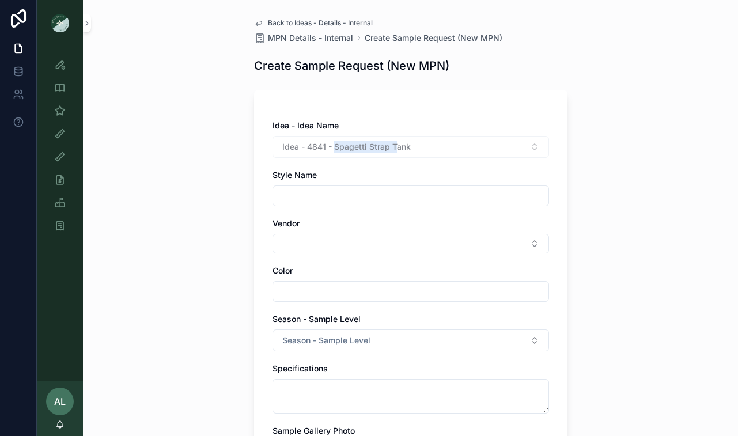
drag, startPoint x: 385, startPoint y: 150, endPoint x: 336, endPoint y: 148, distance: 49.6
click at [336, 148] on div "Idea - 4841 - Spagetti Strap Tank" at bounding box center [410, 147] width 276 height 22
drag, startPoint x: 334, startPoint y: 144, endPoint x: 412, endPoint y: 145, distance: 78.3
click at [412, 145] on div "Idea - 4841 - Spagetti Strap Tank" at bounding box center [410, 147] width 276 height 22
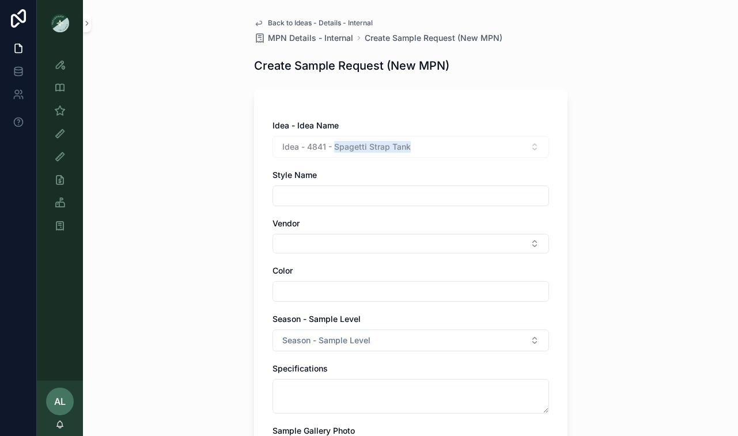
copy span "Spagetti Strap Tank"
click at [328, 196] on input "scrollable content" at bounding box center [410, 196] width 275 height 16
paste input "**********"
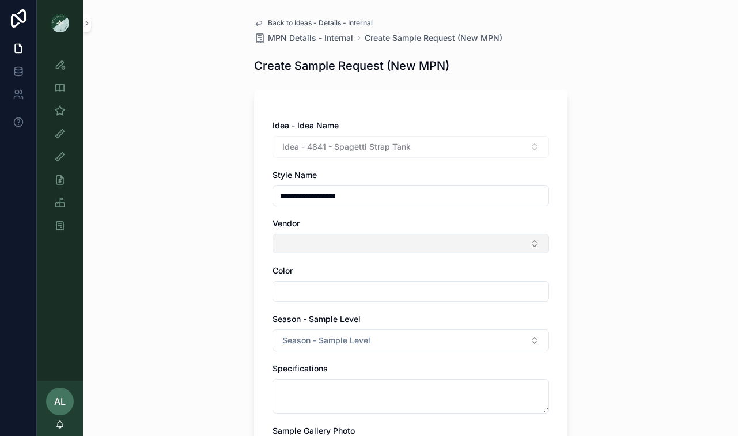
type input "**********"
click at [312, 249] on button "Select Button" at bounding box center [410, 244] width 276 height 20
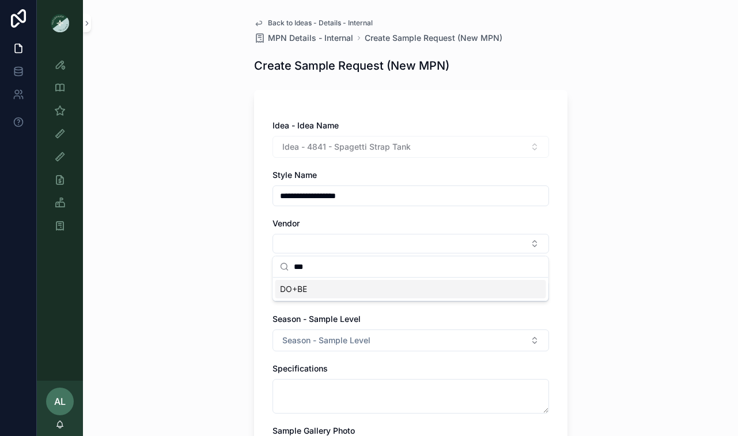
type input "***"
click at [293, 290] on span "DO+BE" at bounding box center [293, 289] width 27 height 12
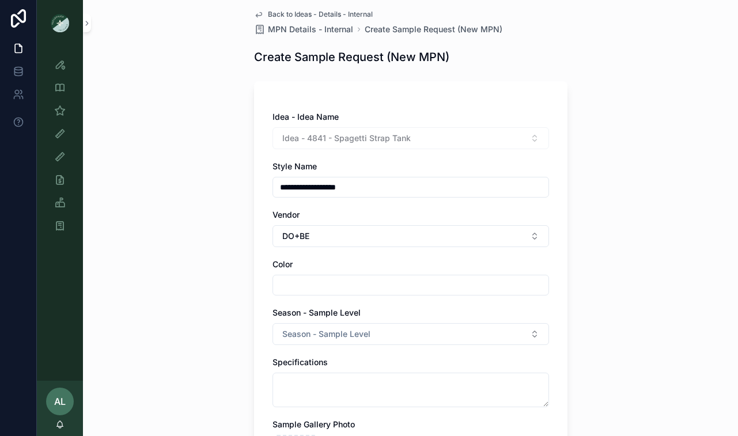
scroll to position [7, 0]
click at [291, 292] on input "scrollable content" at bounding box center [410, 286] width 275 height 16
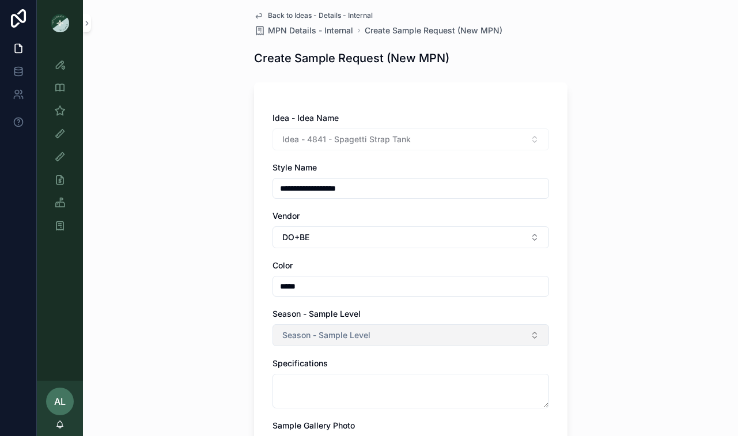
type input "*****"
click at [302, 341] on button "Season - Sample Level" at bounding box center [410, 335] width 276 height 22
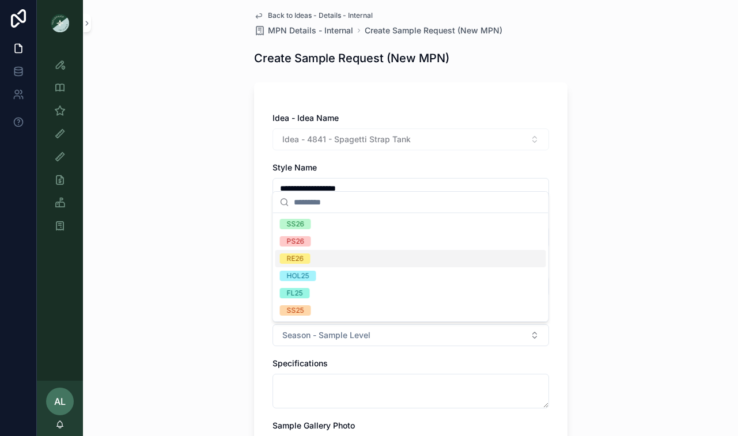
click at [302, 259] on div "RE26" at bounding box center [295, 258] width 17 height 10
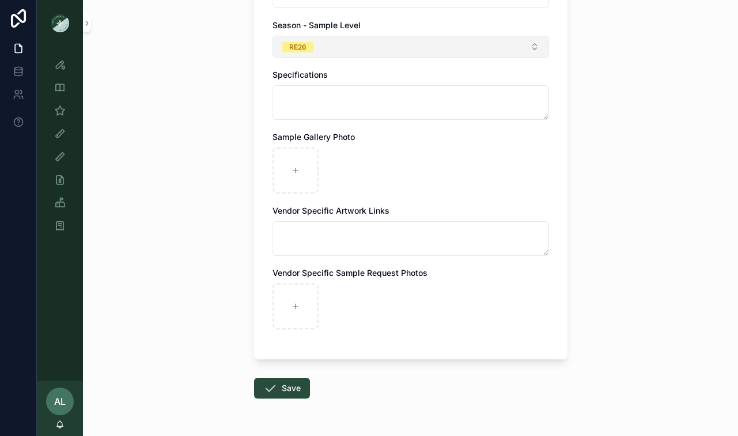
scroll to position [332, 0]
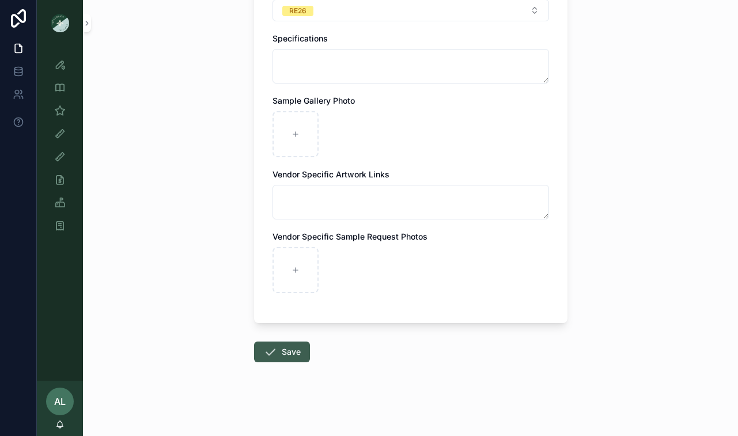
click at [279, 352] on button "Save" at bounding box center [282, 352] width 56 height 21
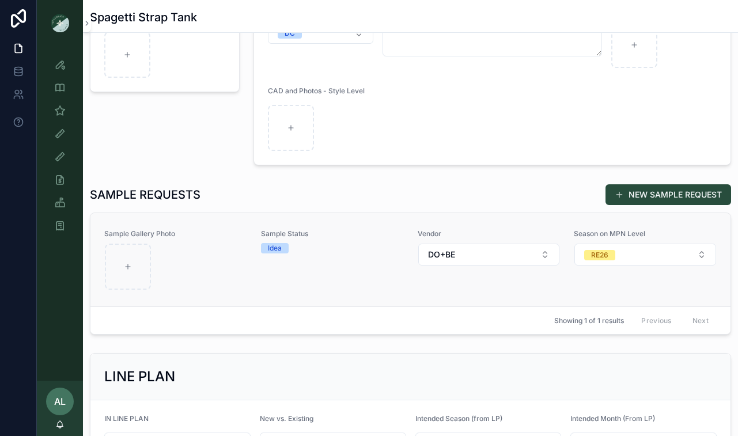
scroll to position [218, 0]
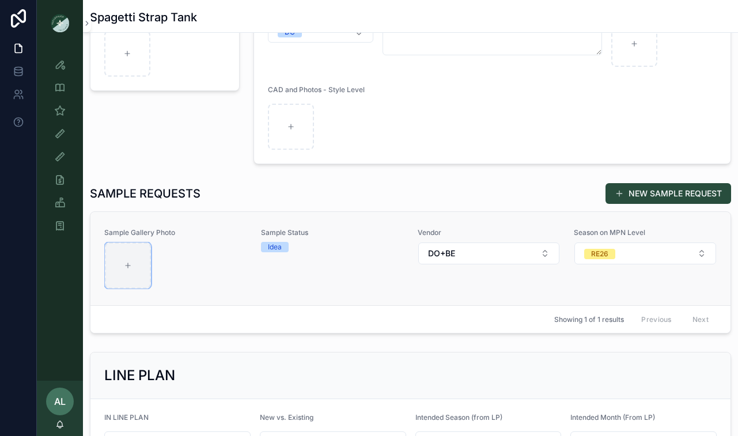
click at [132, 263] on div "scrollable content" at bounding box center [128, 265] width 46 height 46
type input "**********"
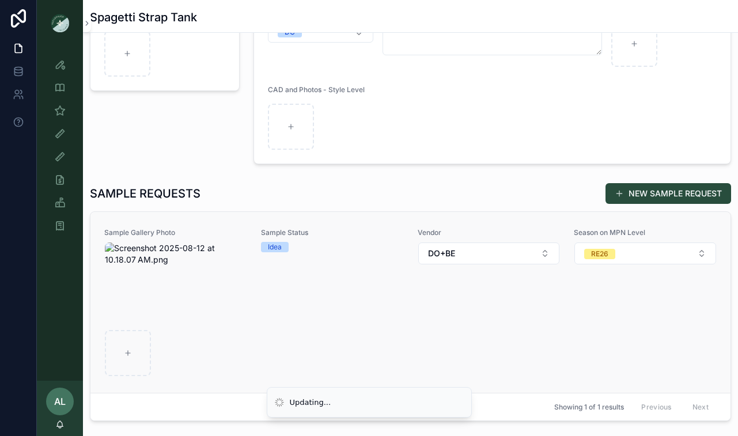
click at [231, 287] on div "scrollable content" at bounding box center [176, 309] width 142 height 134
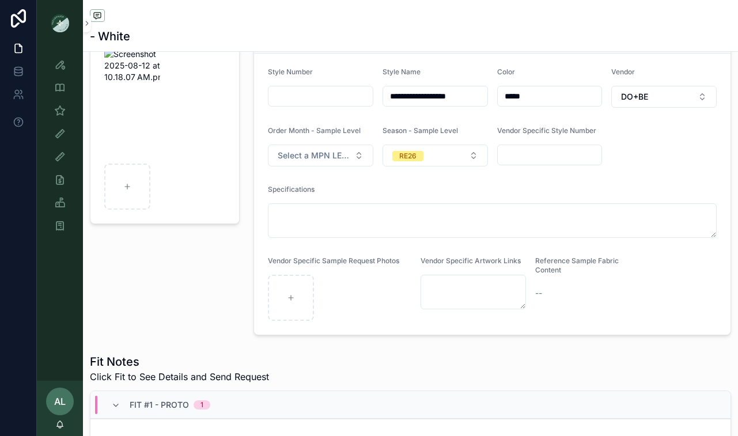
scroll to position [65, 0]
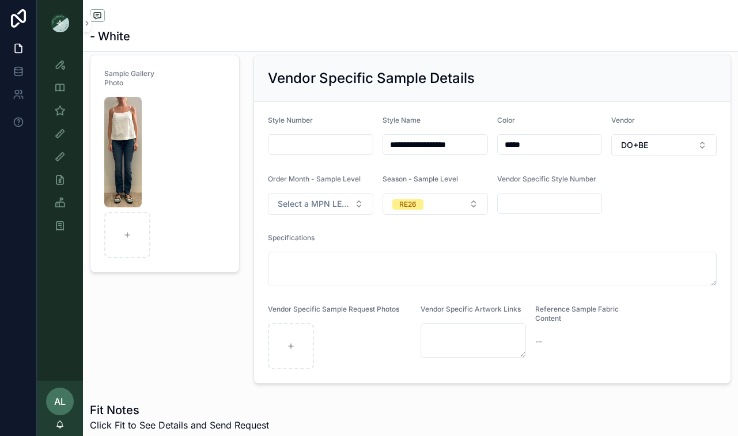
click at [312, 146] on input "scrollable content" at bounding box center [320, 144] width 104 height 16
click at [219, 297] on div "Sample Gallery Photo" at bounding box center [165, 219] width 164 height 338
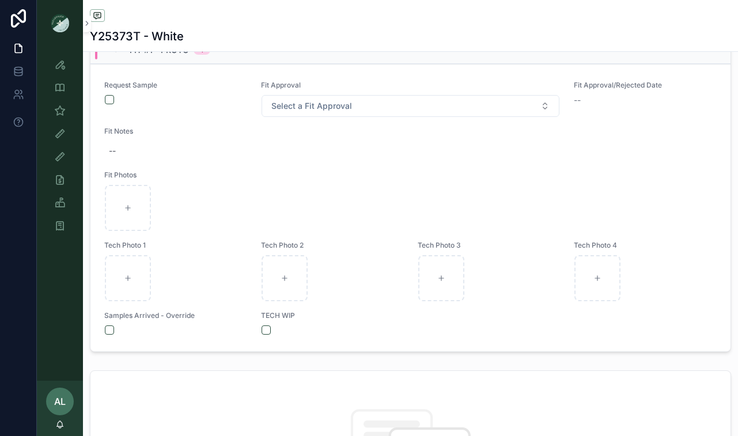
scroll to position [489, 0]
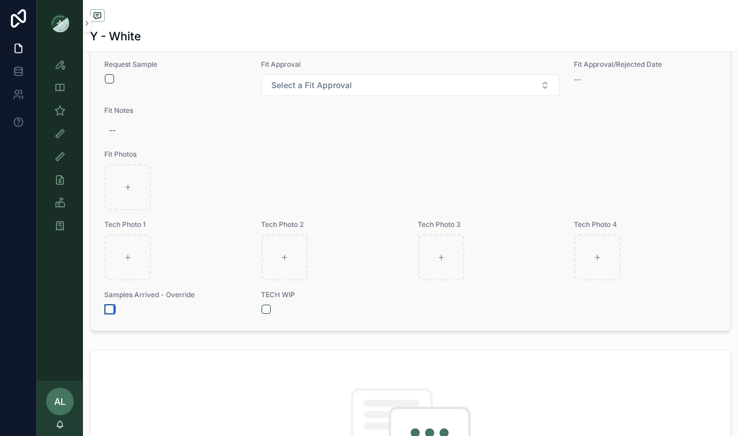
click at [111, 310] on button "scrollable content" at bounding box center [109, 309] width 9 height 9
type input "*"
click at [134, 186] on div "scrollable content" at bounding box center [128, 187] width 46 height 46
type input "**********"
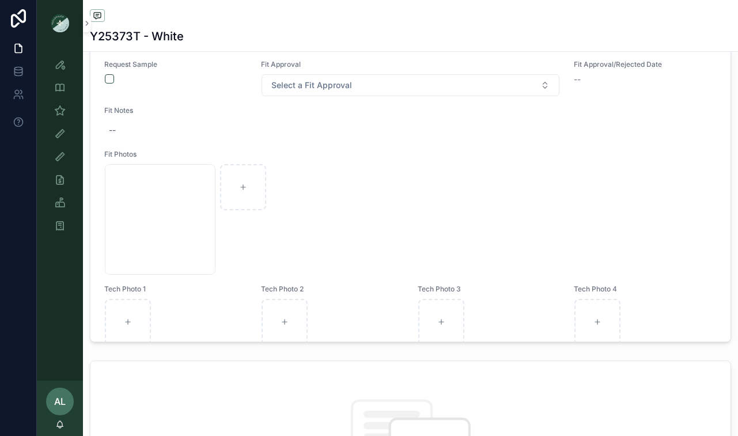
type input "*******"
click at [252, 187] on div "scrollable content" at bounding box center [243, 187] width 46 height 46
type input "**********"
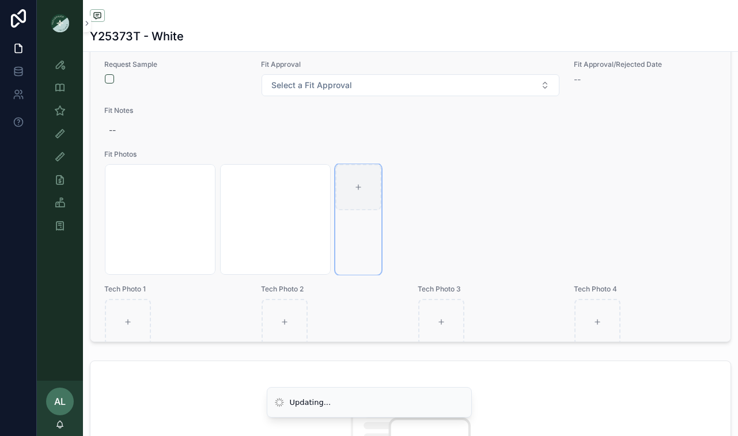
click at [365, 192] on div "scrollable content" at bounding box center [358, 187] width 46 height 46
click at [362, 182] on div "scrollable content" at bounding box center [358, 187] width 46 height 46
type input "**********"
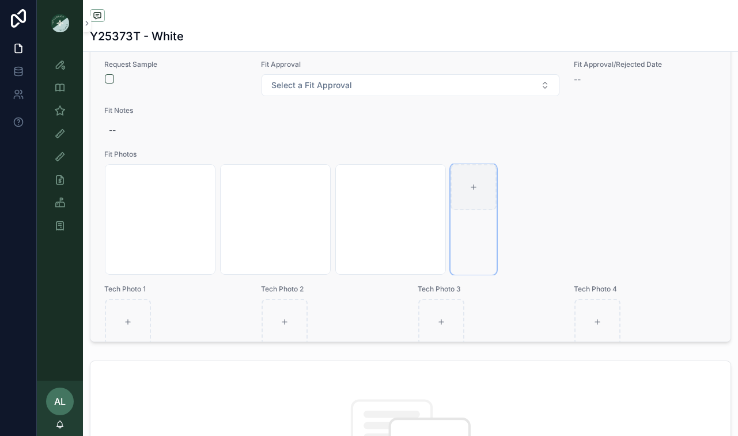
click at [479, 187] on div "scrollable content" at bounding box center [473, 187] width 46 height 46
type input "**********"
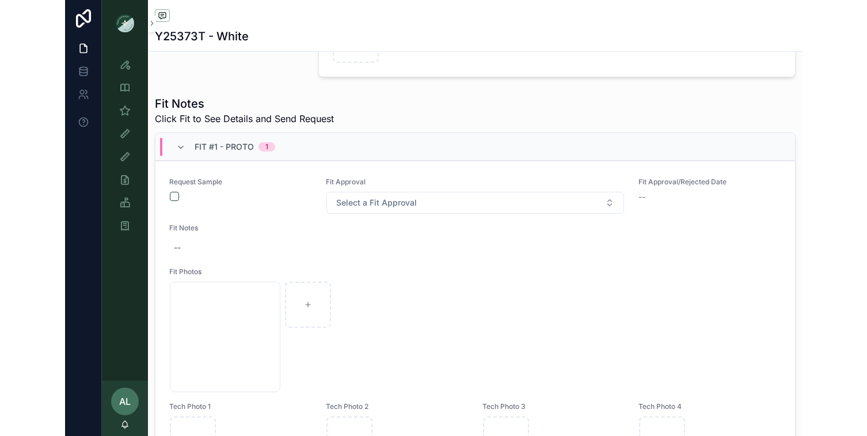
scroll to position [402, 0]
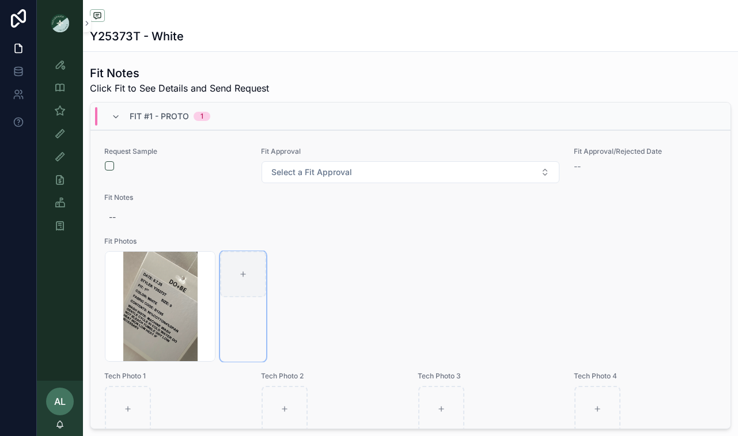
click at [247, 265] on div "scrollable content" at bounding box center [243, 274] width 46 height 46
type input "**********"
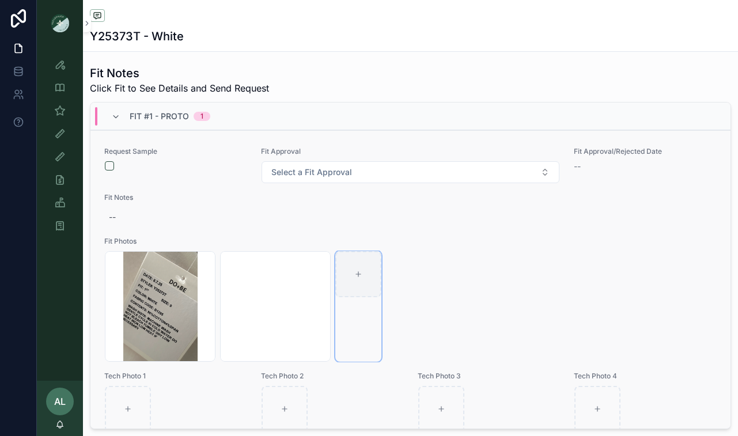
click at [356, 279] on div "scrollable content" at bounding box center [358, 274] width 46 height 46
type input "**********"
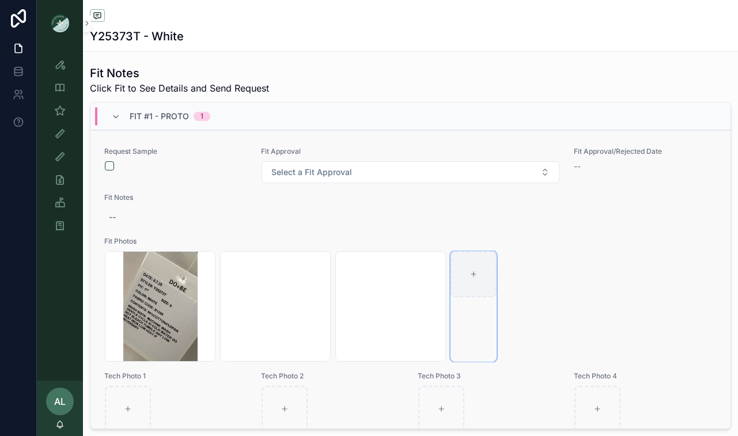
click at [468, 270] on div "scrollable content" at bounding box center [473, 274] width 46 height 46
type input "**********"
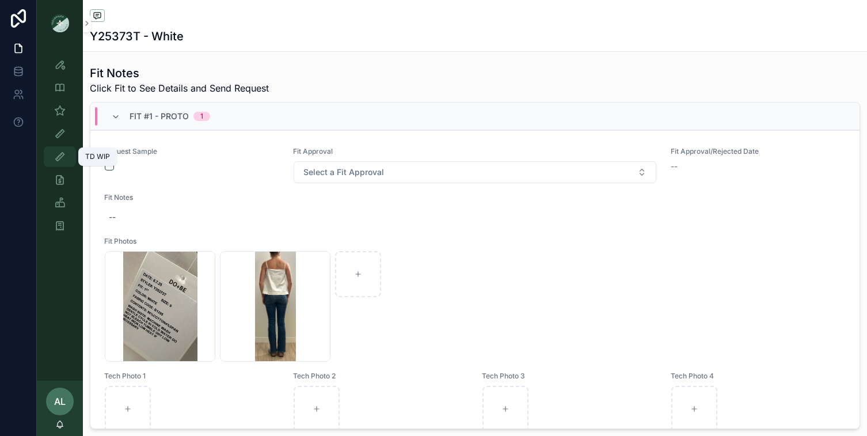
click at [61, 156] on icon "scrollable content" at bounding box center [60, 157] width 12 height 12
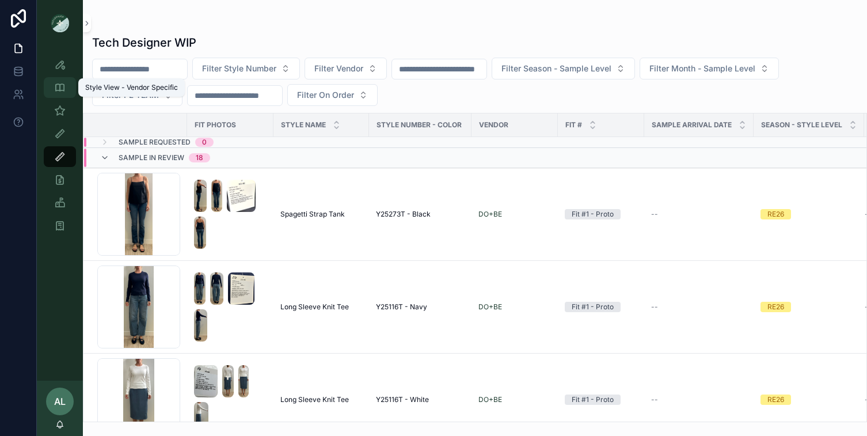
click at [60, 86] on icon "scrollable content" at bounding box center [60, 88] width 12 height 12
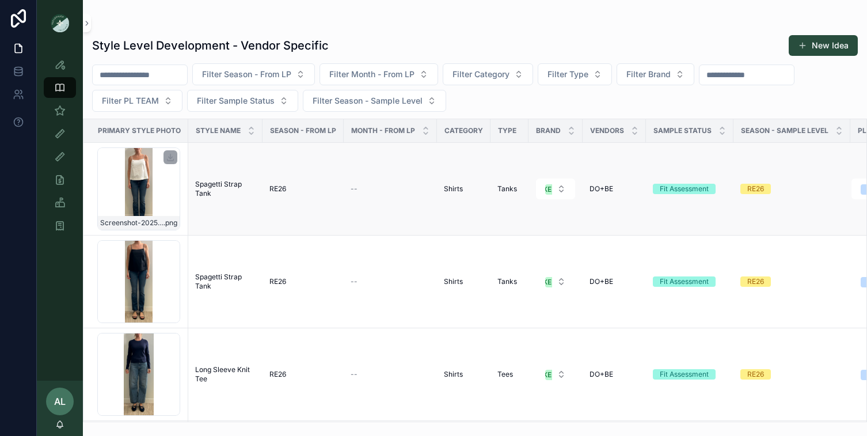
click at [159, 162] on div "Screenshot-2025-08-12-at-10.18.07-AM .png" at bounding box center [138, 188] width 83 height 83
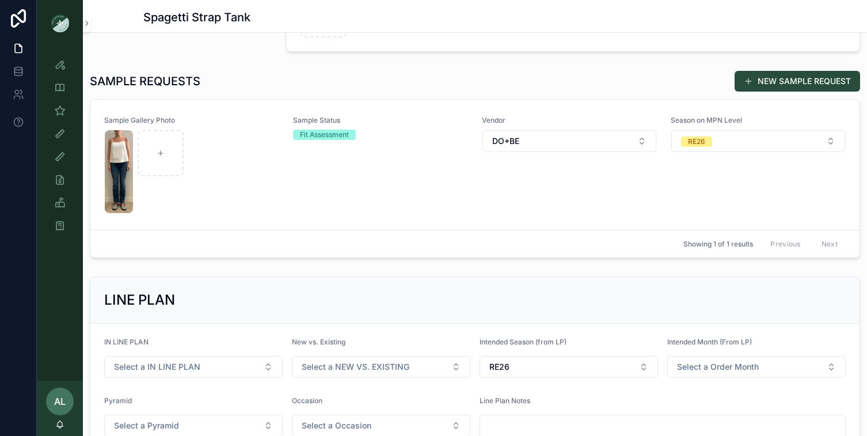
scroll to position [340, 0]
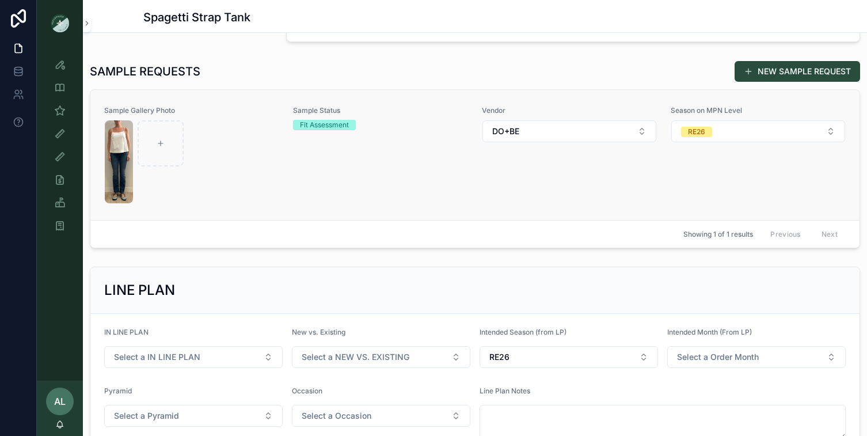
click at [198, 187] on div "scrollable content" at bounding box center [192, 161] width 174 height 83
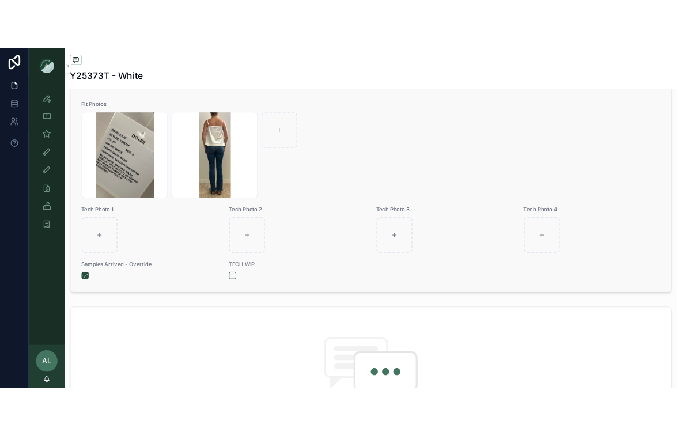
scroll to position [519, 0]
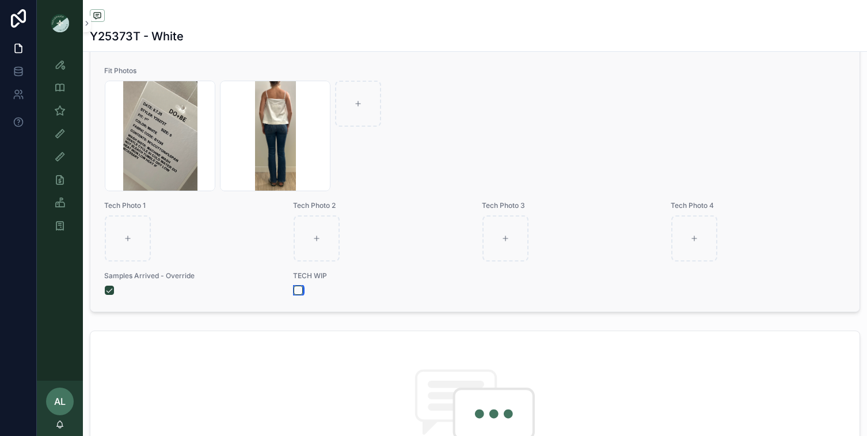
click at [298, 290] on button "scrollable content" at bounding box center [298, 290] width 9 height 9
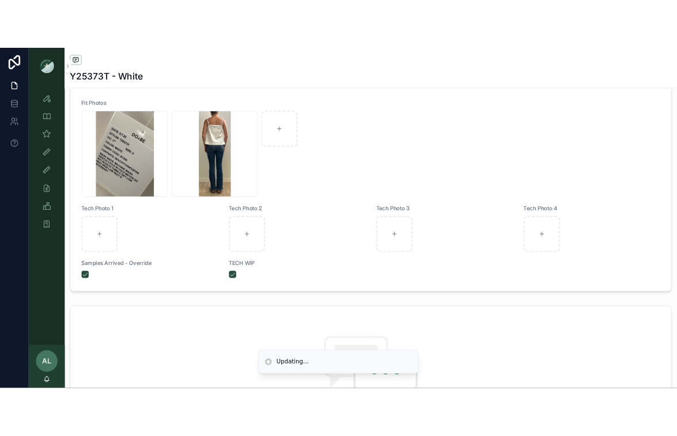
scroll to position [536, 0]
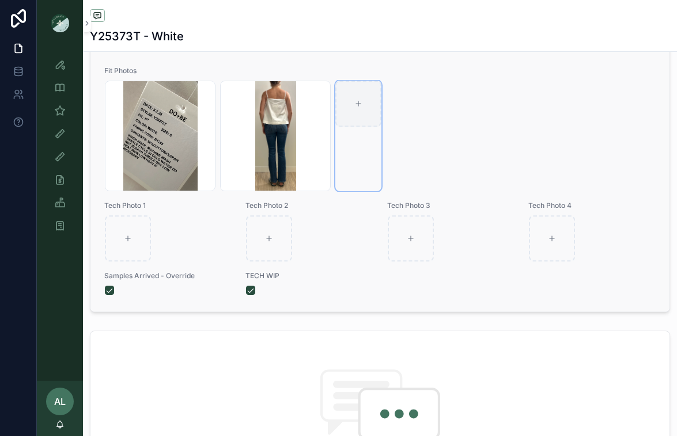
click at [351, 103] on div "scrollable content" at bounding box center [358, 104] width 46 height 46
type input "**********"
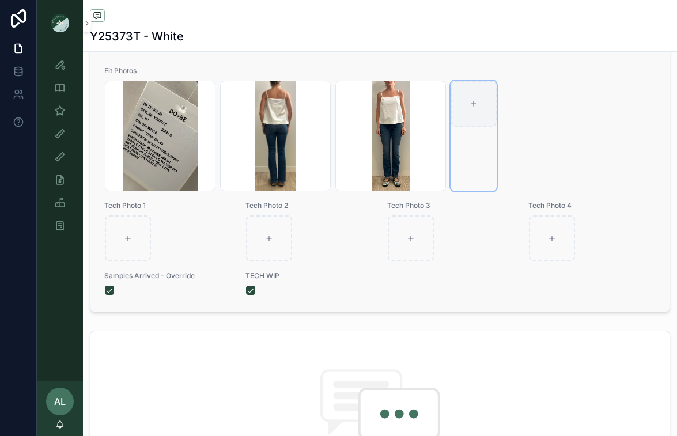
click at [471, 101] on icon "scrollable content" at bounding box center [473, 104] width 8 height 8
type input "**********"
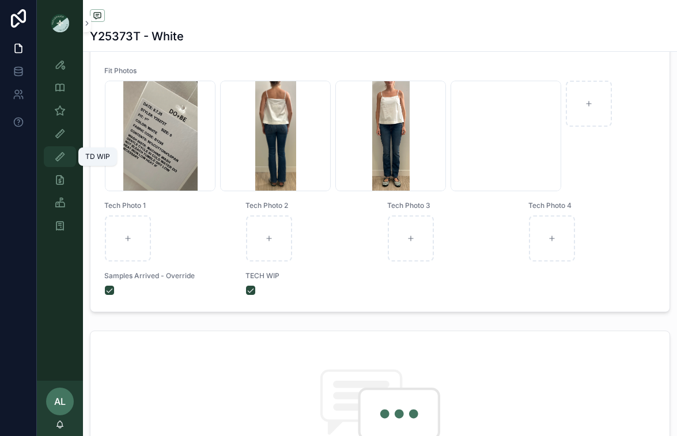
click at [57, 158] on icon "scrollable content" at bounding box center [60, 157] width 12 height 12
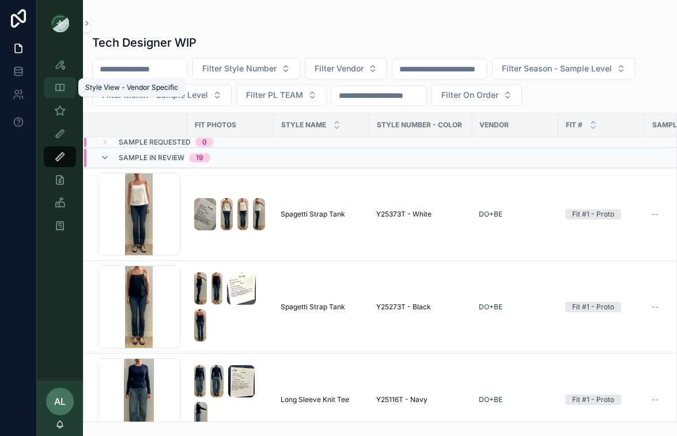
click at [62, 81] on div "Style View - Vendor Specific" at bounding box center [60, 87] width 18 height 18
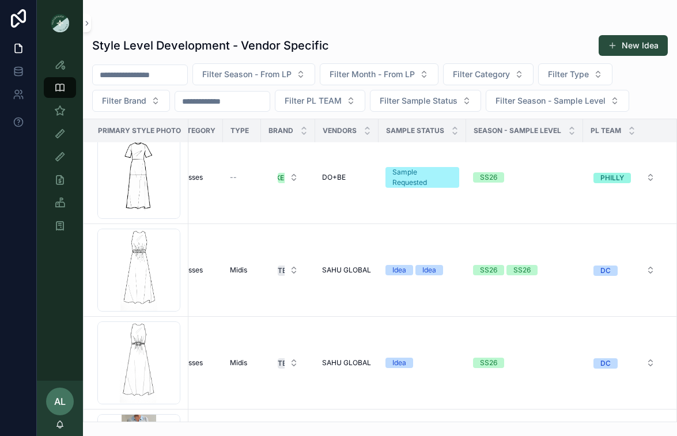
scroll to position [788, 268]
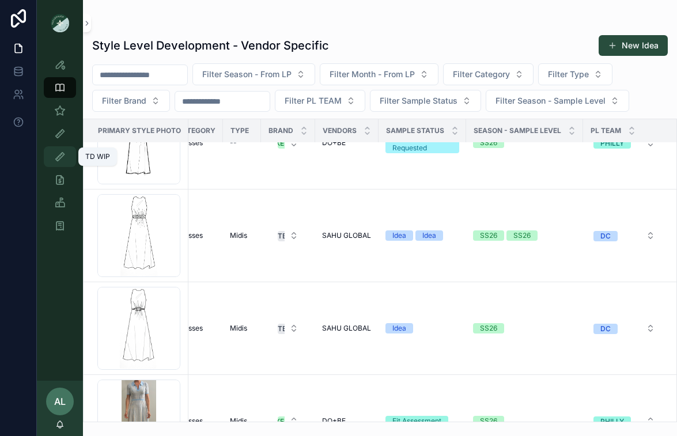
click at [54, 158] on div "TD WIP" at bounding box center [60, 156] width 18 height 18
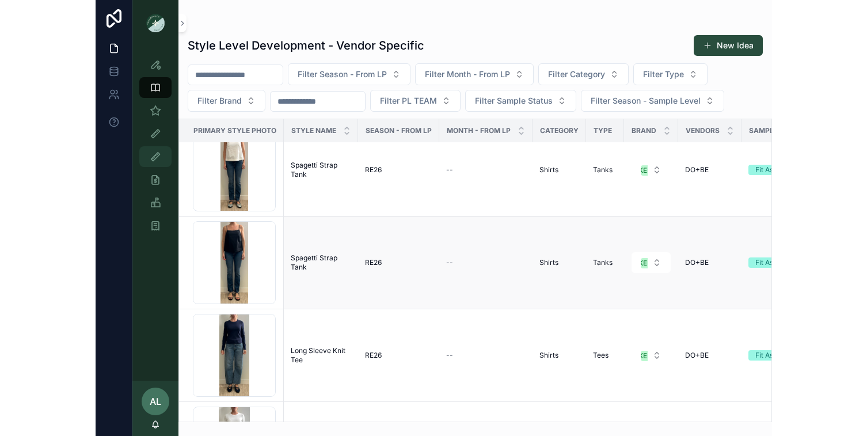
scroll to position [12, 0]
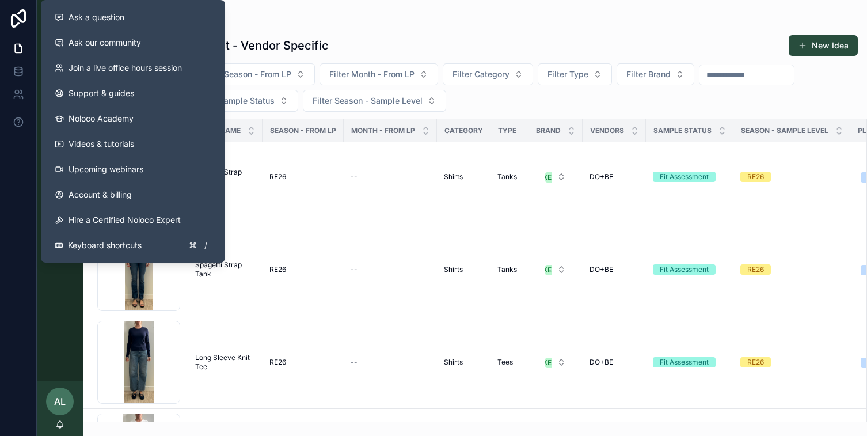
click at [8, 225] on div at bounding box center [18, 218] width 37 height 436
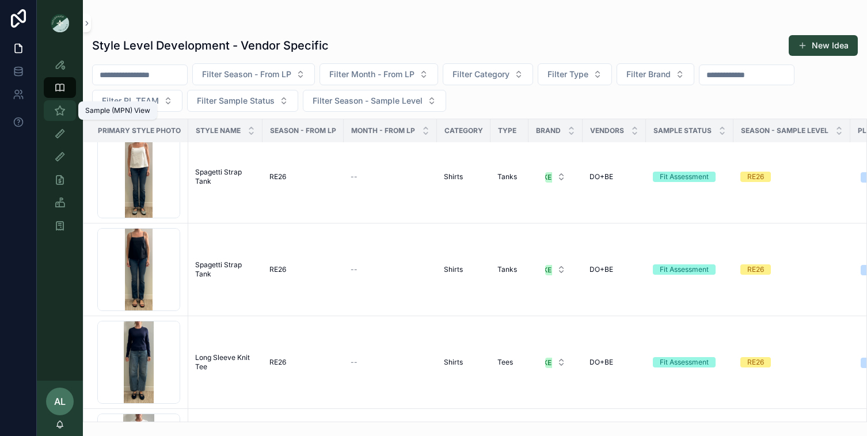
click at [59, 113] on icon "scrollable content" at bounding box center [60, 111] width 12 height 12
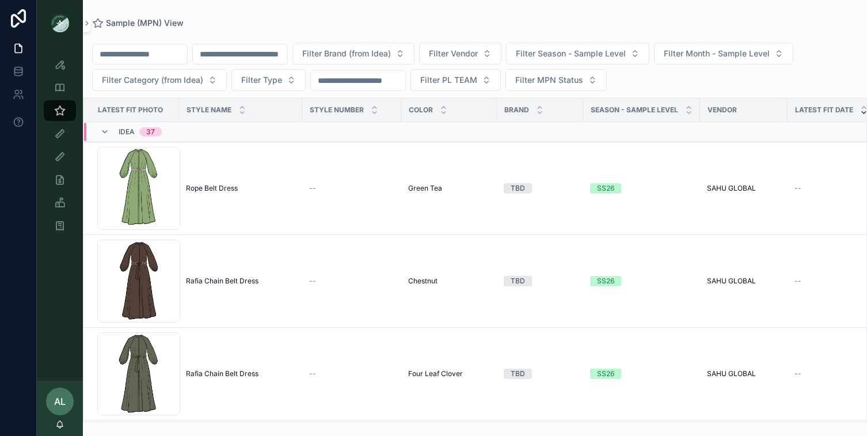
click at [249, 54] on input "scrollable content" at bounding box center [240, 54] width 94 height 16
type input "*****"
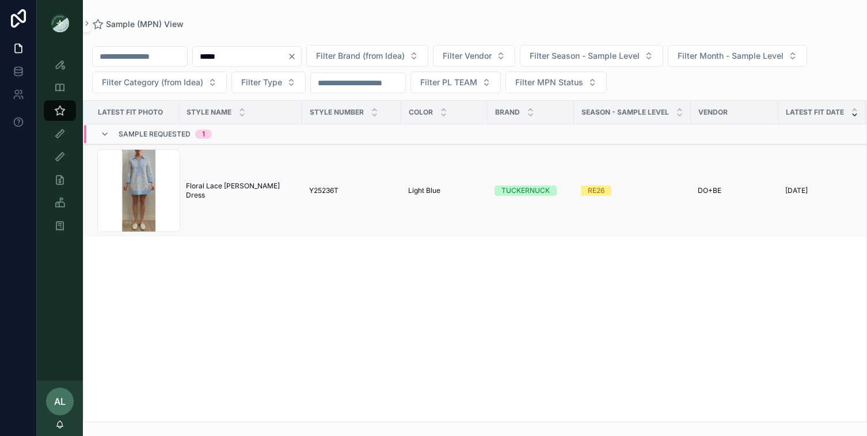
click at [228, 215] on td "Floral Lace Collier Dress Floral Lace Collier Dress" at bounding box center [240, 191] width 123 height 93
click at [184, 212] on td "Floral Lace Collier Dress Floral Lace Collier Dress" at bounding box center [240, 191] width 123 height 93
click at [161, 211] on div "Screenshot-2025-07-24-at-3.54.44-PM .png" at bounding box center [138, 190] width 83 height 83
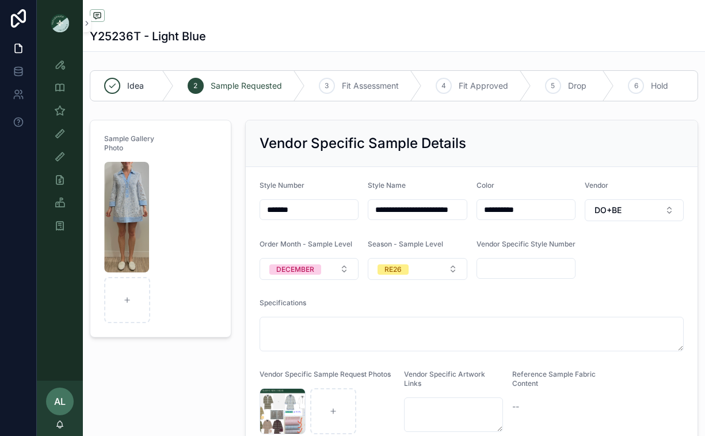
click at [631, 32] on div "Y25236T - Light Blue" at bounding box center [394, 36] width 609 height 16
click at [54, 70] on div "Style View" at bounding box center [60, 64] width 18 height 18
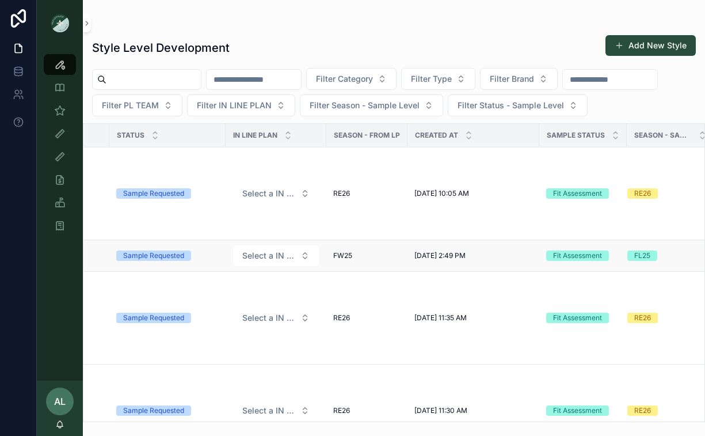
scroll to position [0, 632]
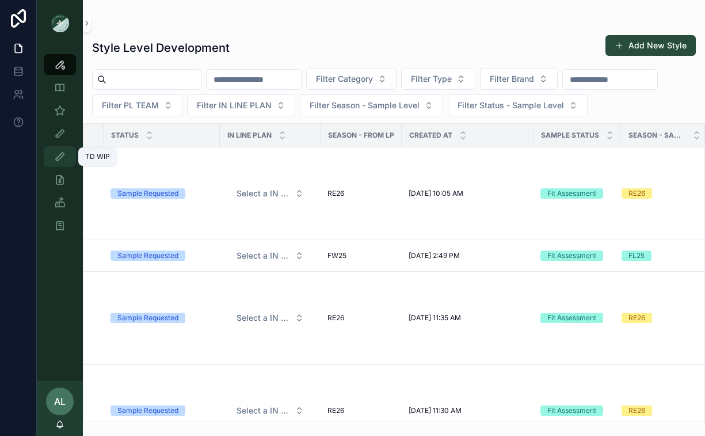
click at [61, 163] on div "TD WIP" at bounding box center [60, 156] width 18 height 18
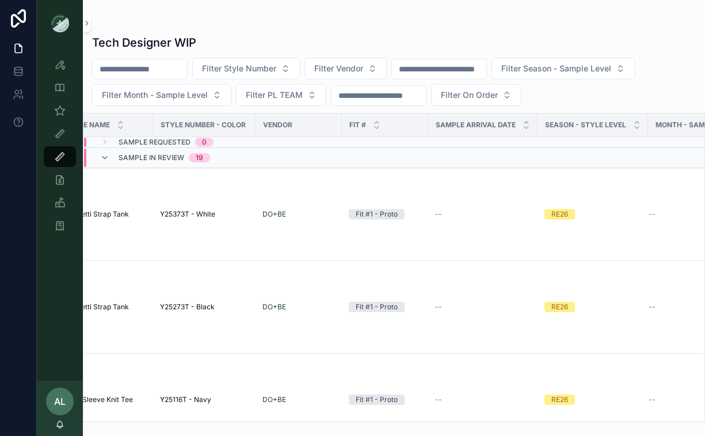
scroll to position [0, 246]
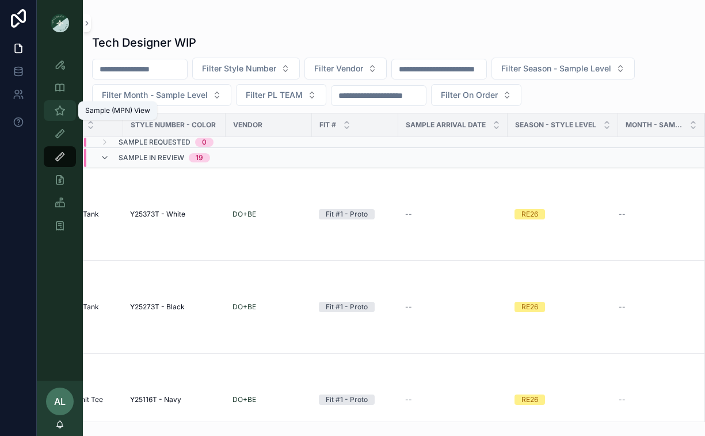
click at [62, 109] on icon "scrollable content" at bounding box center [60, 111] width 12 height 12
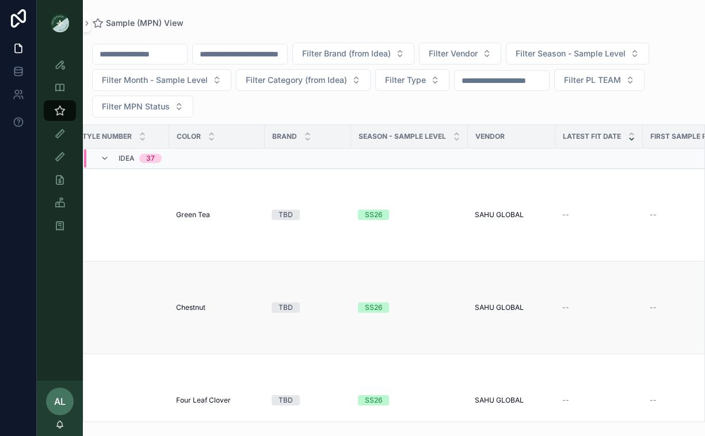
scroll to position [0, 280]
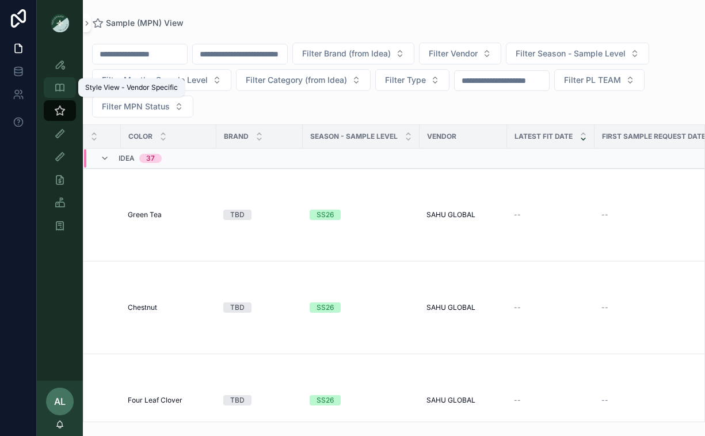
click at [62, 81] on div "Style View - Vendor Specific" at bounding box center [60, 87] width 18 height 18
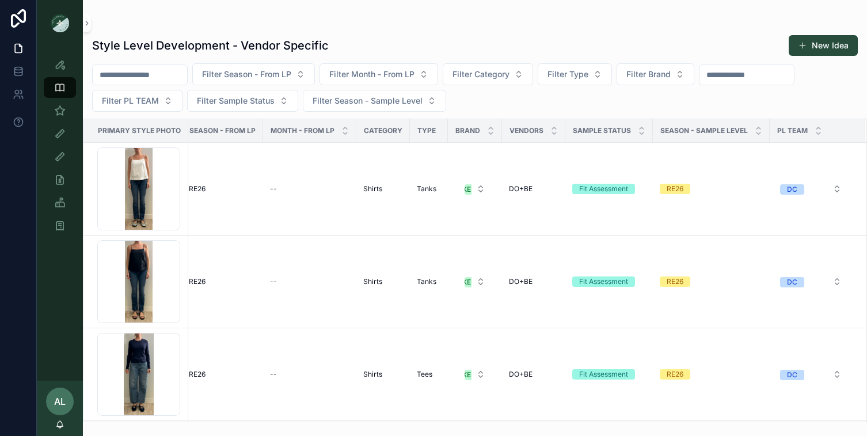
scroll to position [0, 77]
click at [192, 27] on div "scrollable content" at bounding box center [475, 22] width 766 height 9
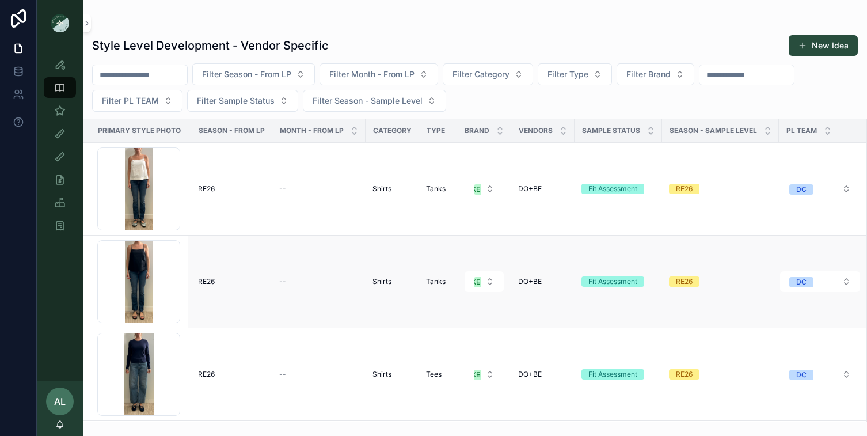
scroll to position [0, 77]
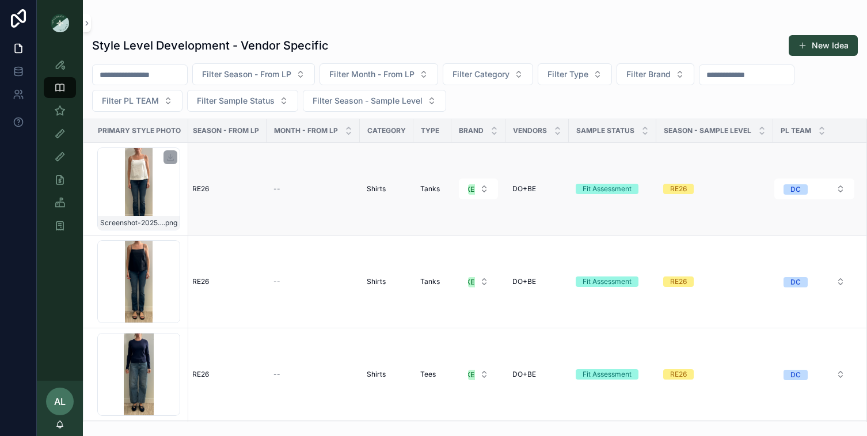
click at [165, 192] on div "Screenshot-2025-08-12-at-10.18.07-AM .png" at bounding box center [138, 188] width 83 height 83
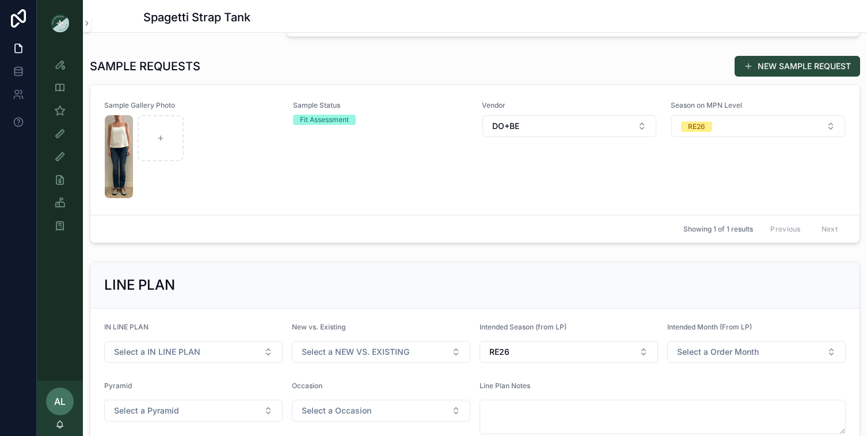
scroll to position [205, 0]
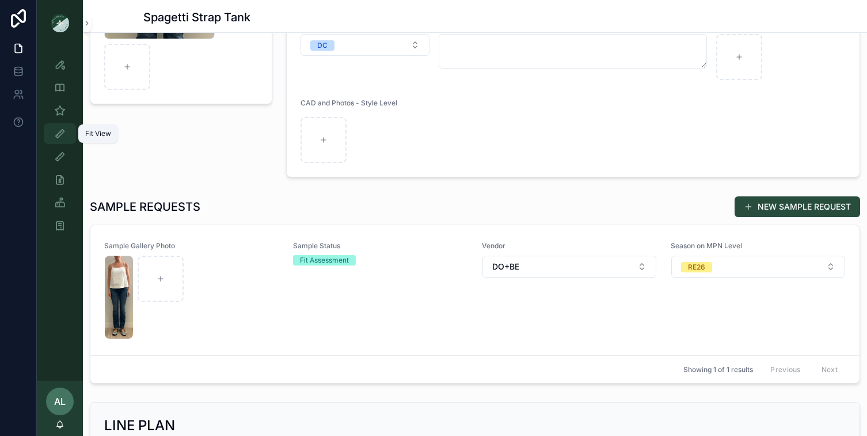
click at [59, 132] on icon "scrollable content" at bounding box center [60, 134] width 12 height 12
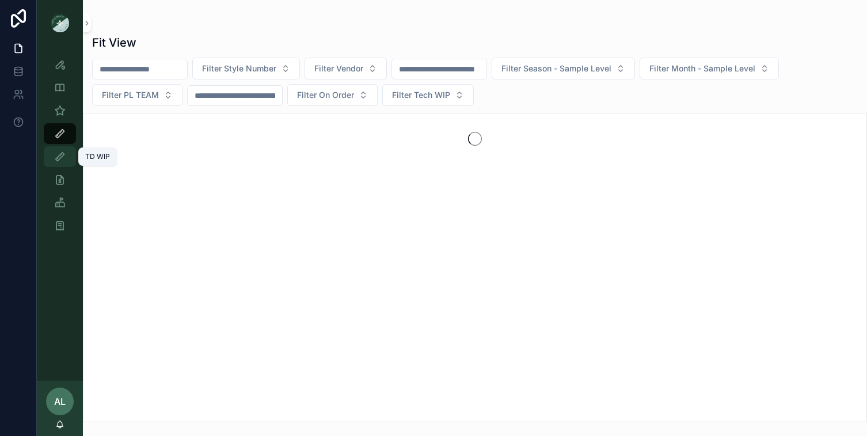
click at [59, 163] on div "TD WIP" at bounding box center [60, 156] width 18 height 18
